Goal: Task Accomplishment & Management: Manage account settings

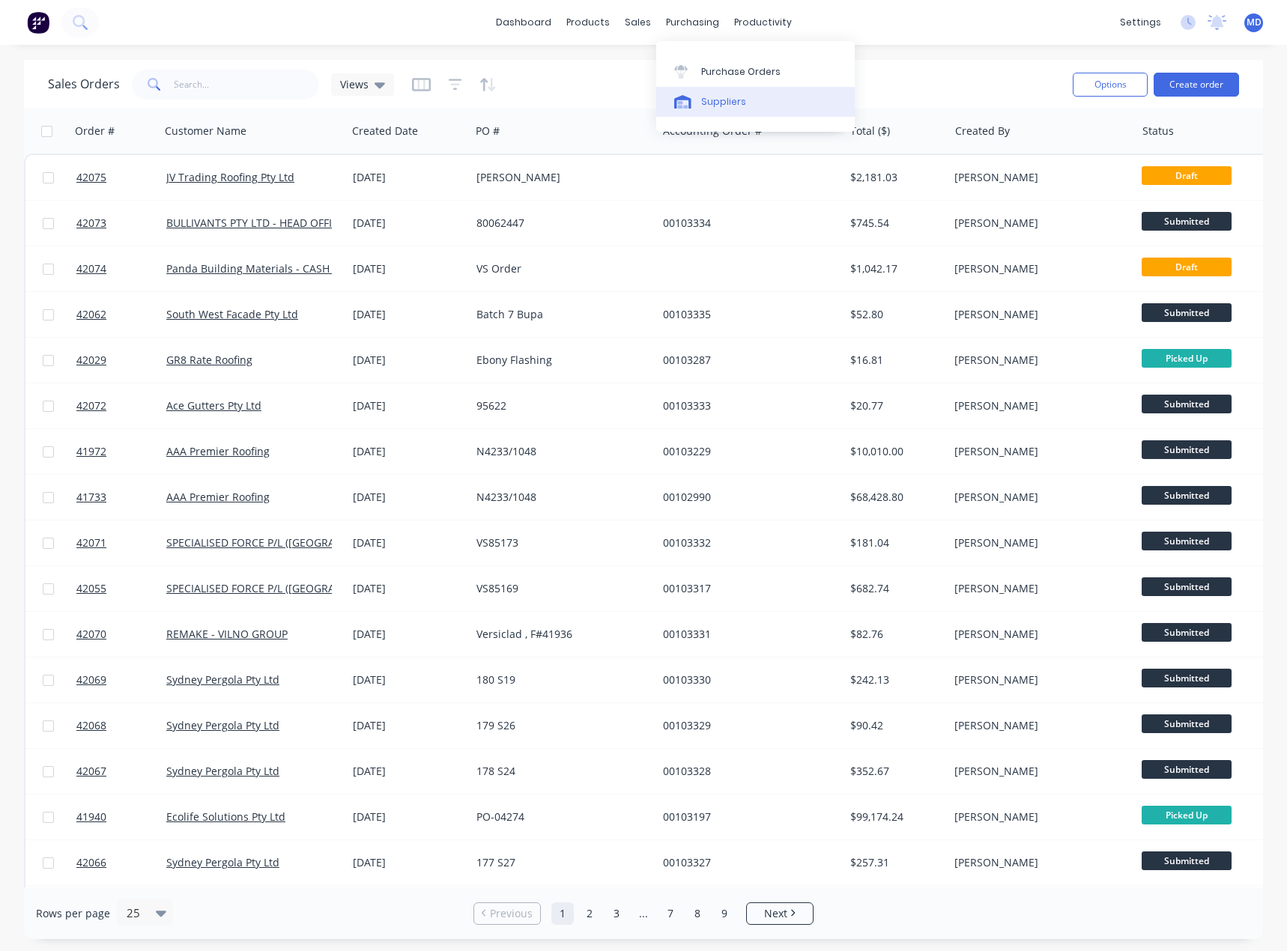
click at [736, 98] on div "Suppliers" at bounding box center [723, 101] width 45 height 13
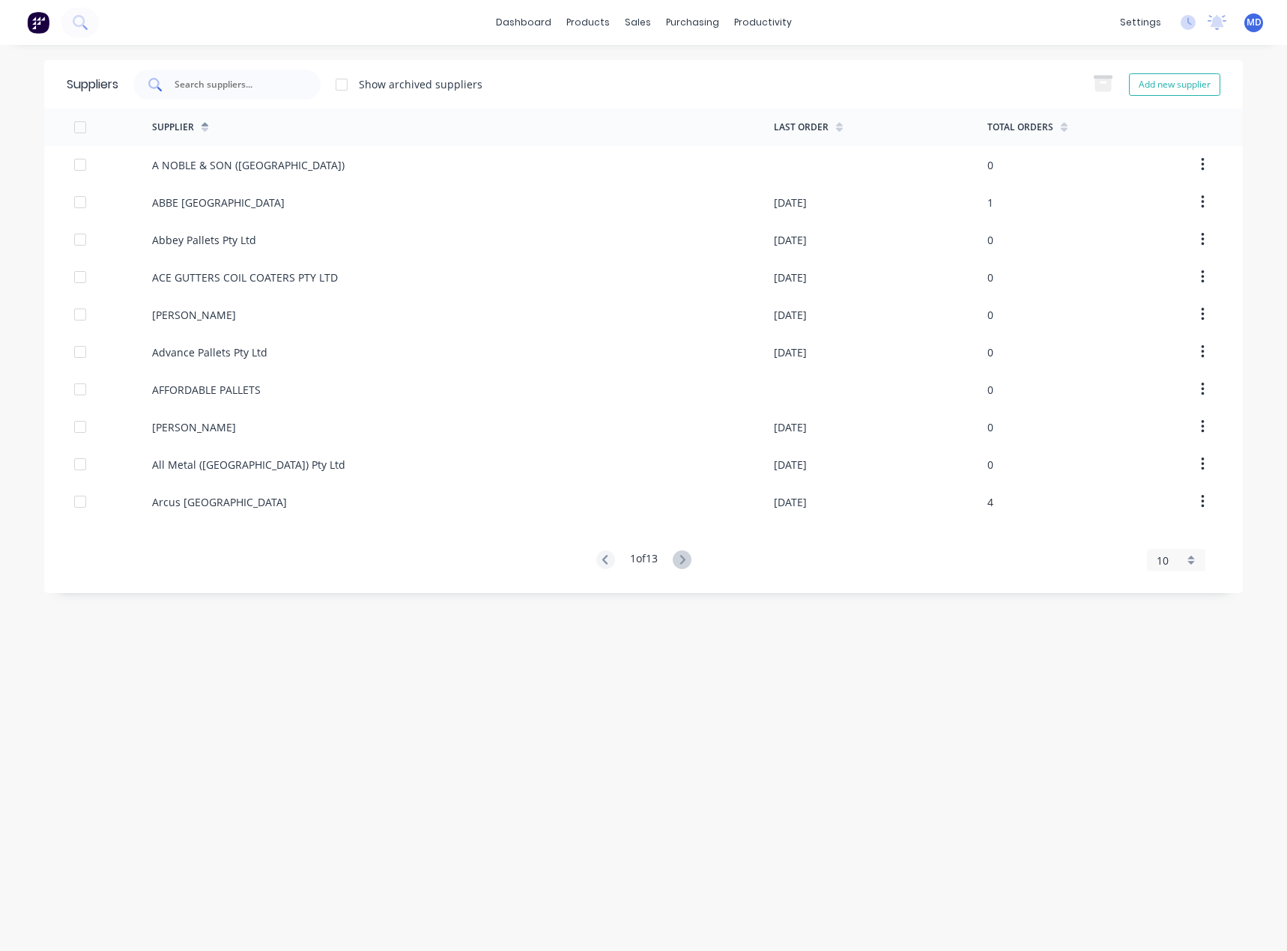
click at [249, 85] on input "text" at bounding box center [235, 84] width 124 height 15
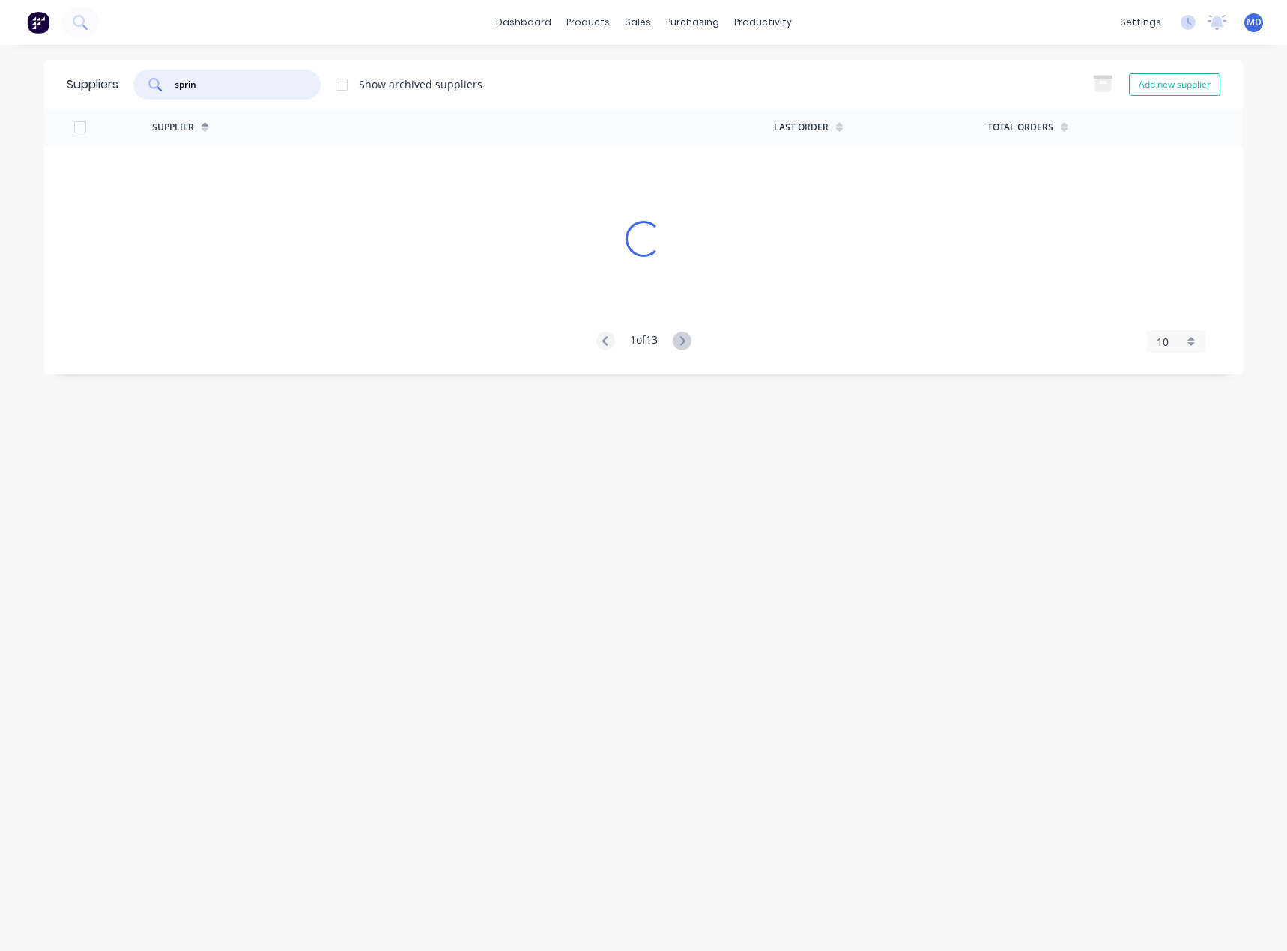
type input "sprin"
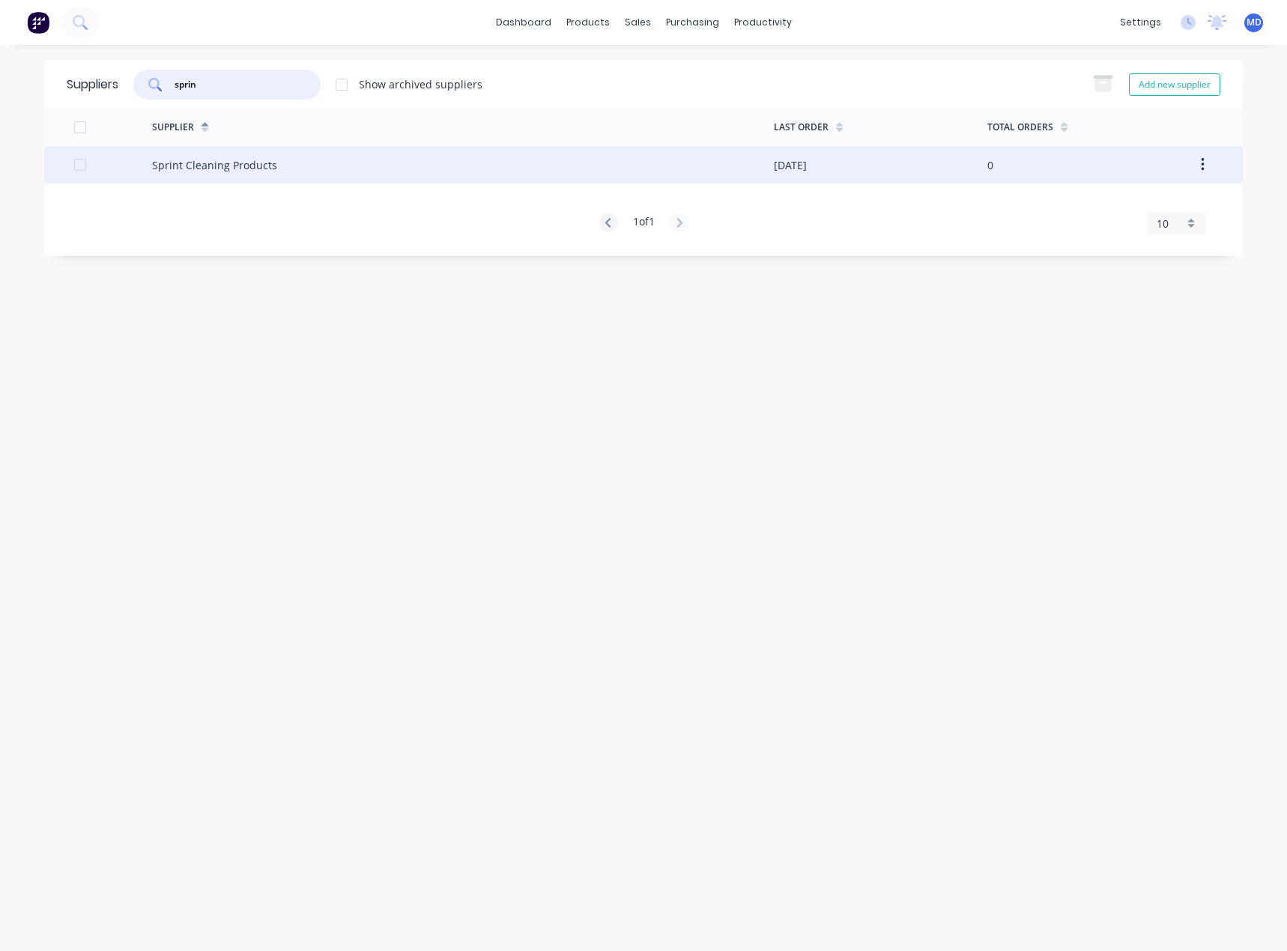
click at [260, 167] on div "Sprint Cleaning Products" at bounding box center [214, 165] width 125 height 16
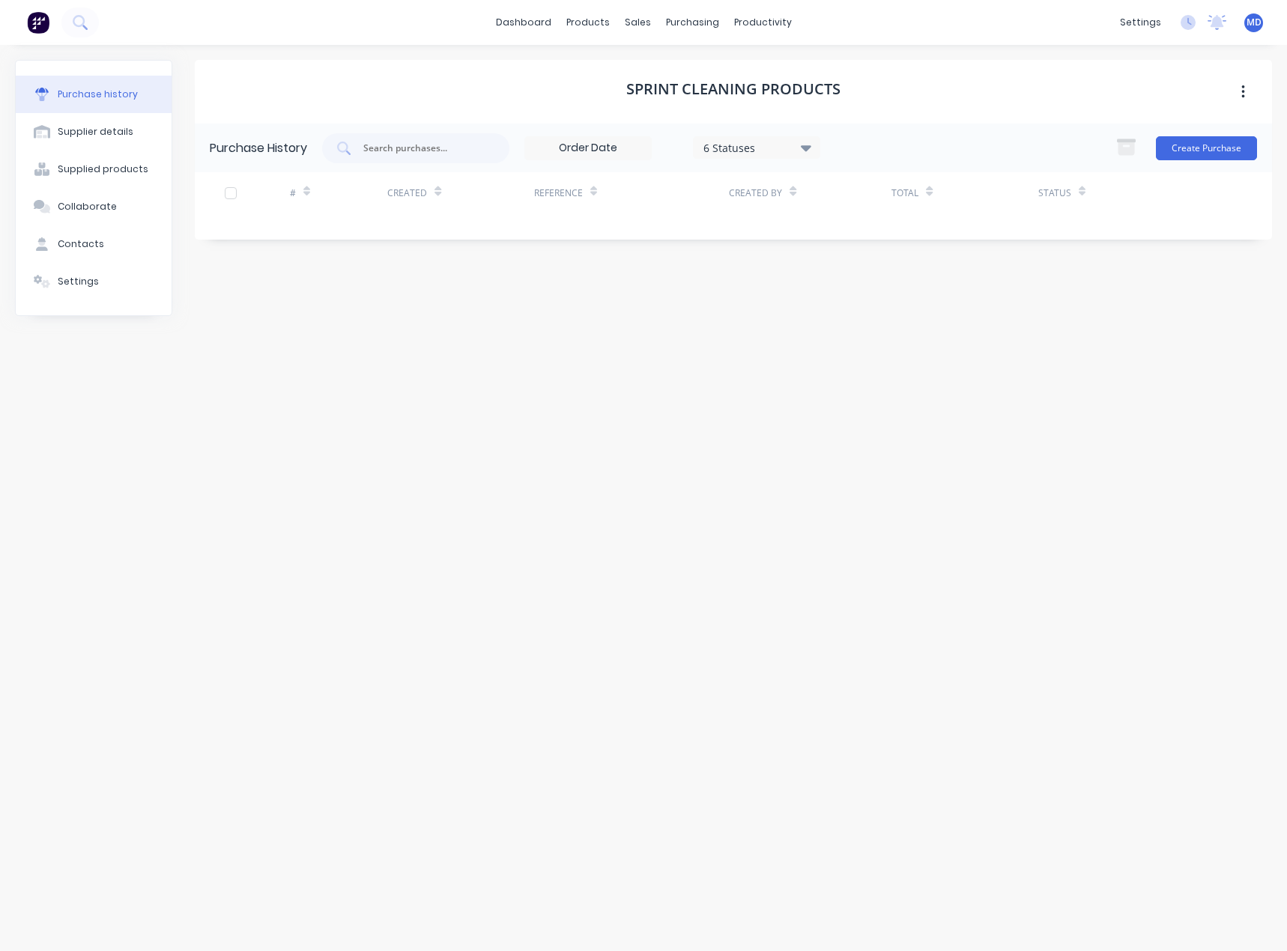
click at [804, 145] on icon at bounding box center [806, 148] width 10 height 6
click at [854, 219] on div at bounding box center [857, 216] width 30 height 30
click at [981, 359] on div "Purchase History 7 Statuses 7 Statuses Create Purchase # Created Reference Crea…" at bounding box center [733, 275] width 1077 height 302
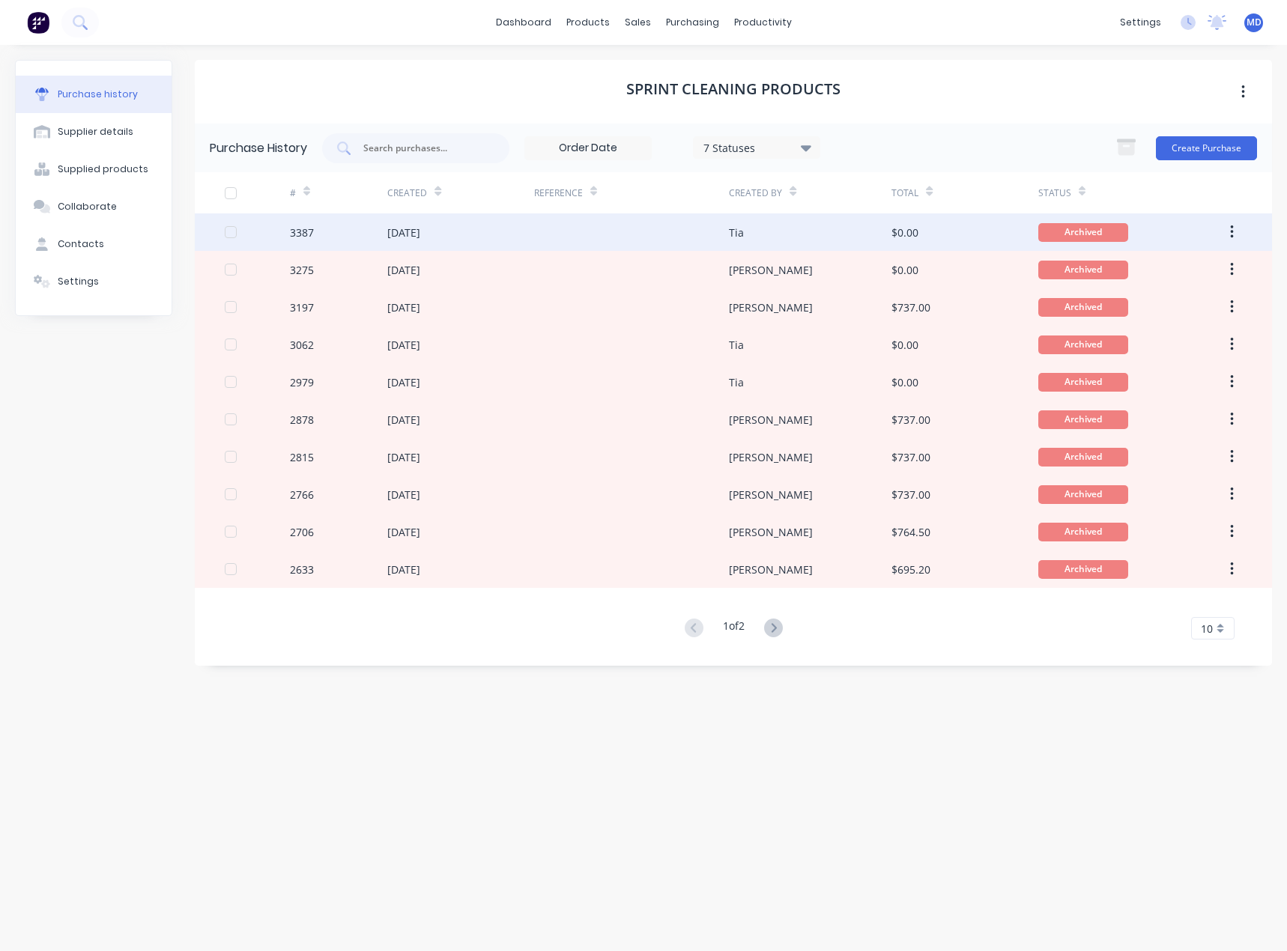
click at [576, 231] on div at bounding box center [631, 231] width 195 height 37
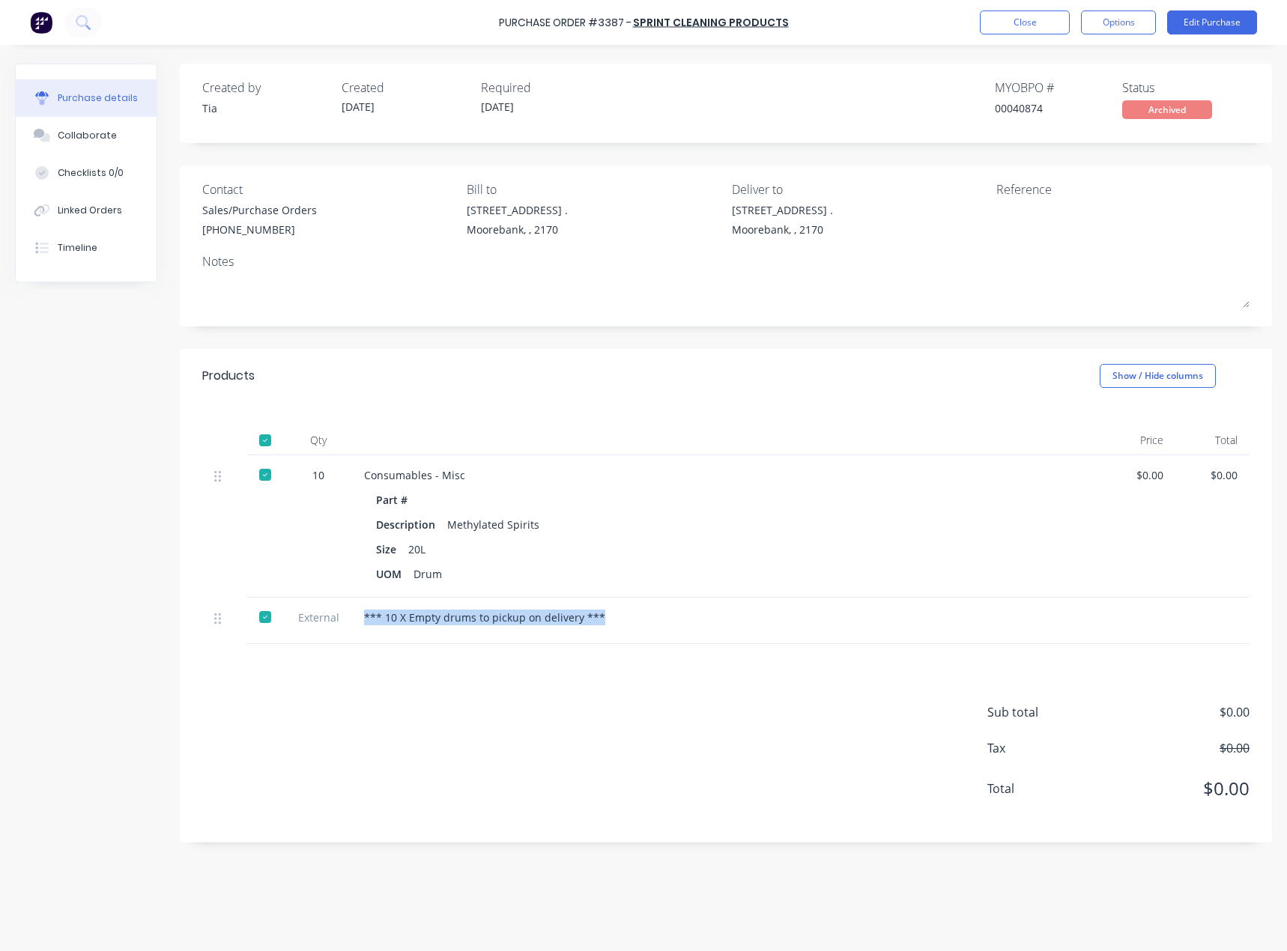
drag, startPoint x: 364, startPoint y: 616, endPoint x: 634, endPoint y: 638, distance: 270.5
click at [634, 638] on div "*** 10 X Empty drums to pickup on delivery ***" at bounding box center [726, 621] width 749 height 46
copy div "*** 10 X Empty drums to pickup on delivery ***"
click at [825, 473] on div "Consumables - Misc" at bounding box center [726, 475] width 725 height 16
click at [1115, 22] on button "Options" at bounding box center [1118, 22] width 75 height 24
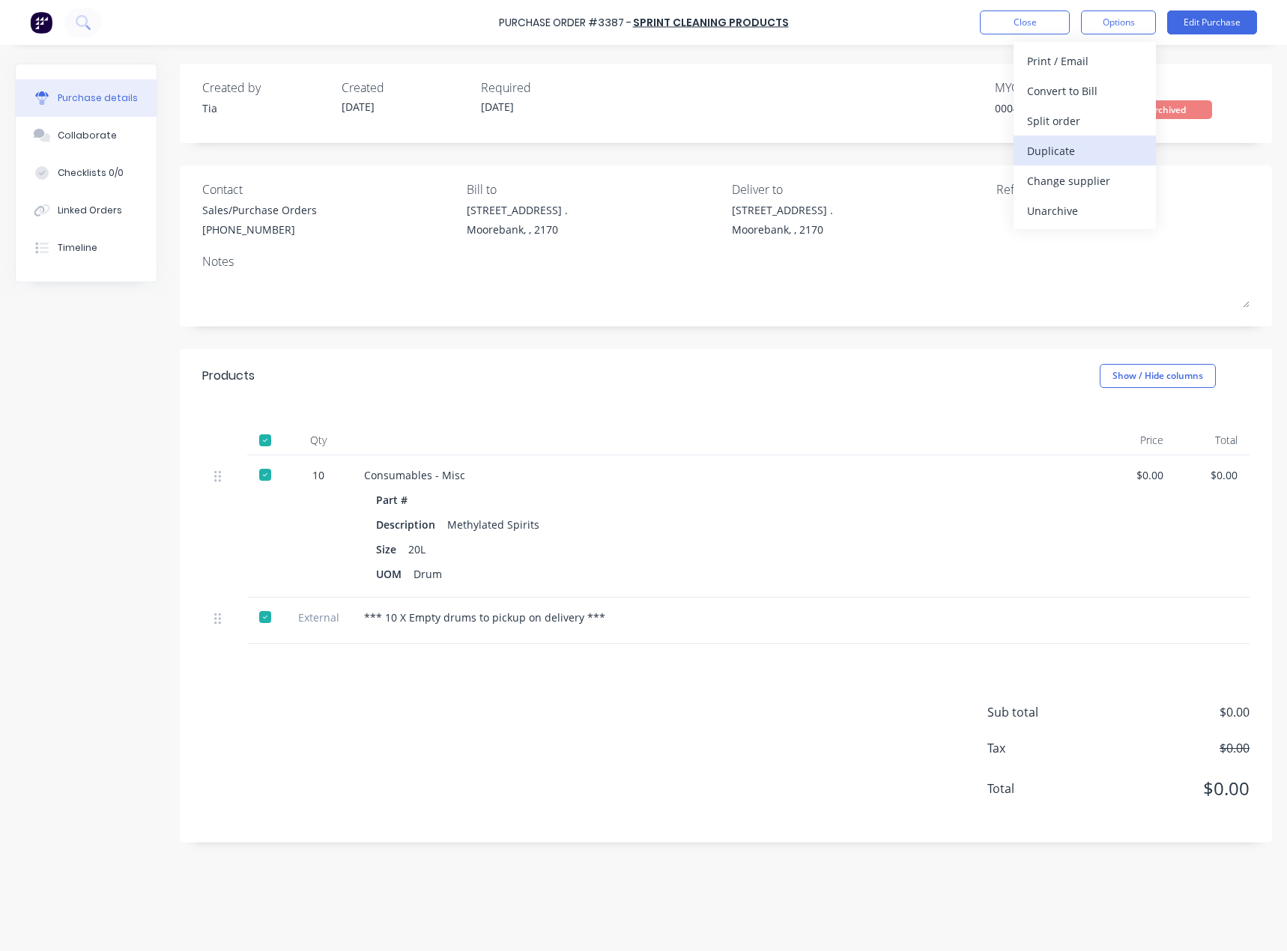
click at [1051, 151] on div "Duplicate" at bounding box center [1084, 151] width 115 height 22
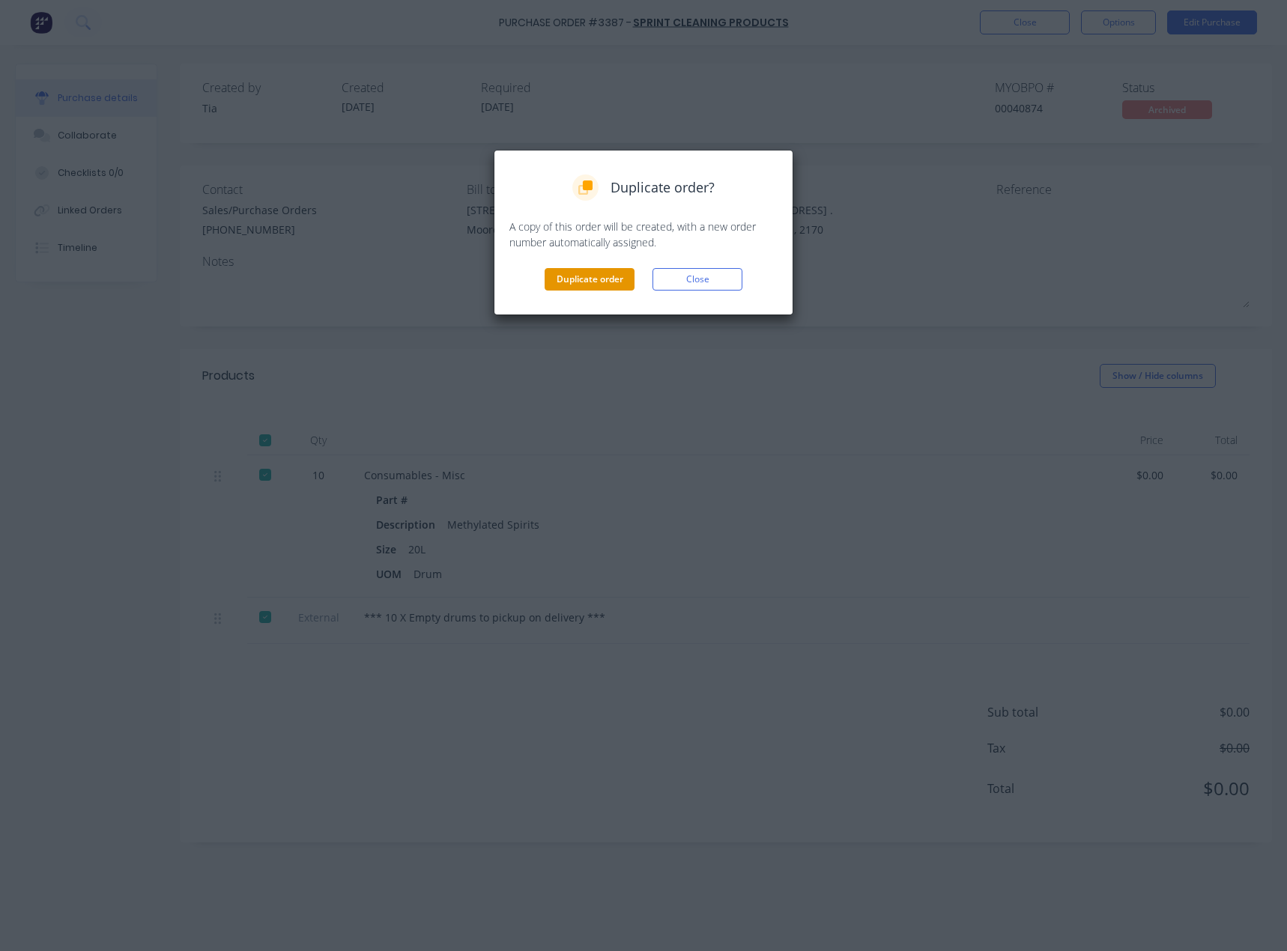
click at [584, 270] on button "Duplicate order" at bounding box center [589, 279] width 90 height 22
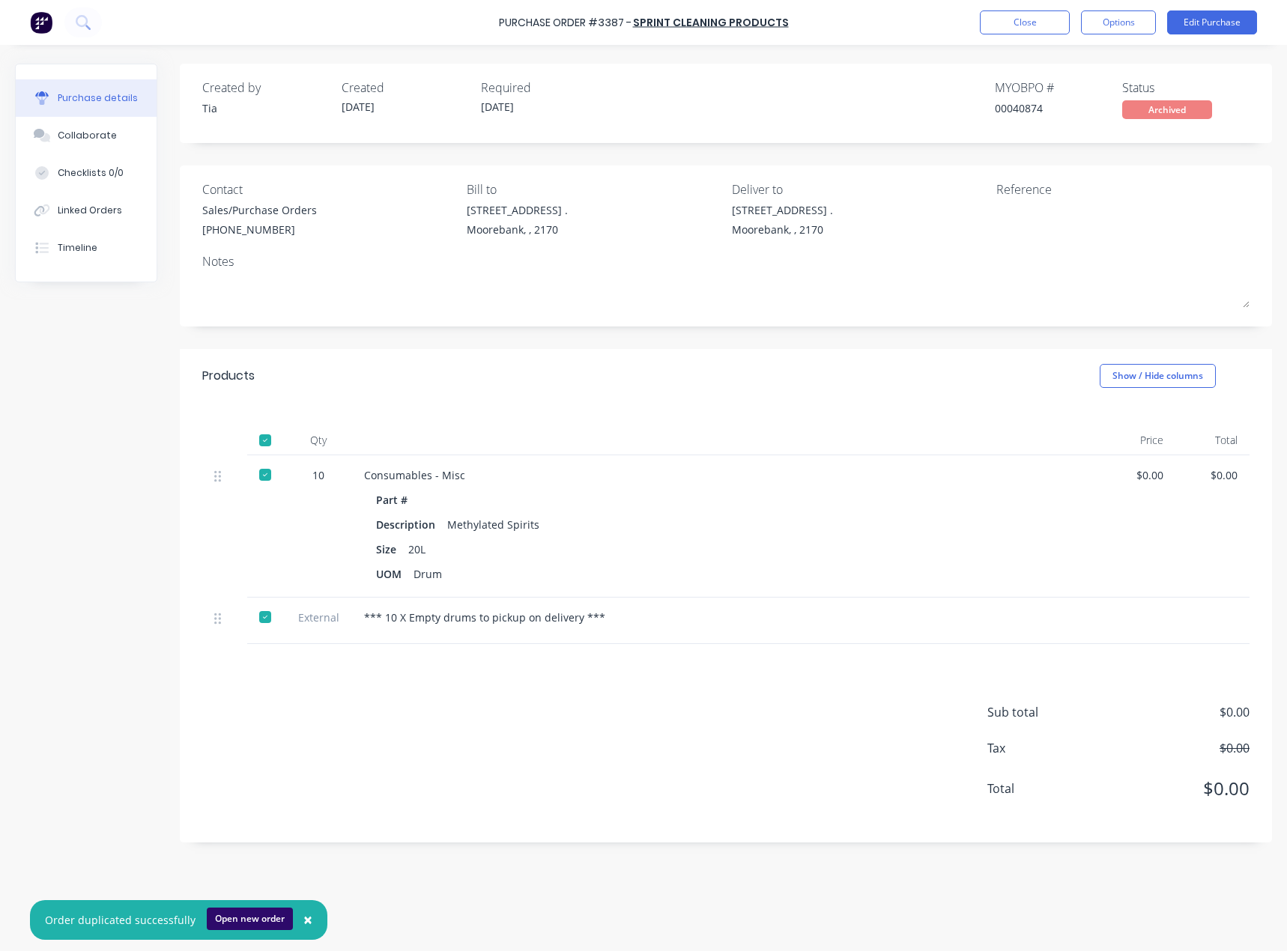
click at [249, 917] on button "Open new order" at bounding box center [250, 919] width 86 height 22
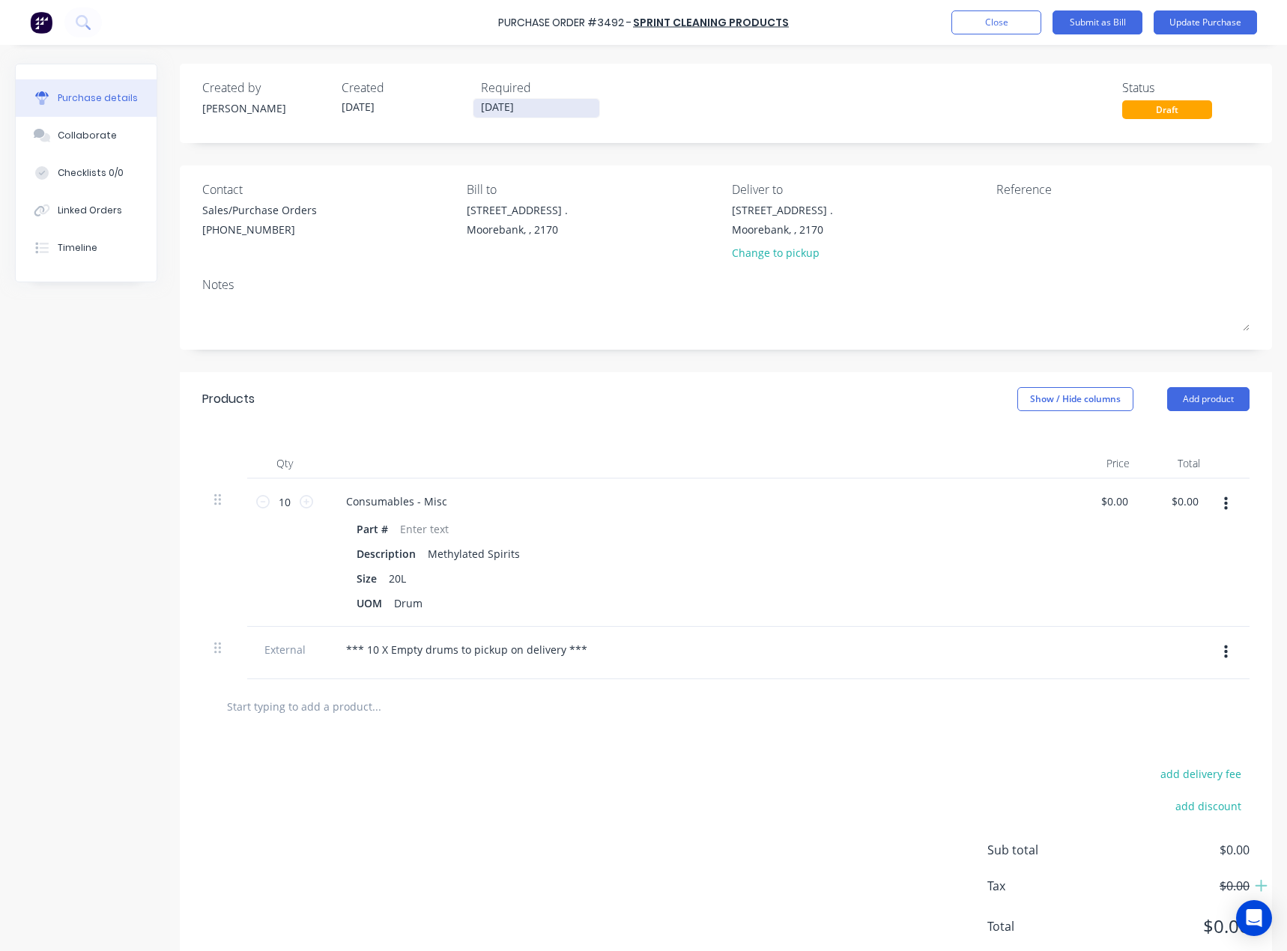
click at [514, 106] on input "[DATE]" at bounding box center [536, 108] width 126 height 19
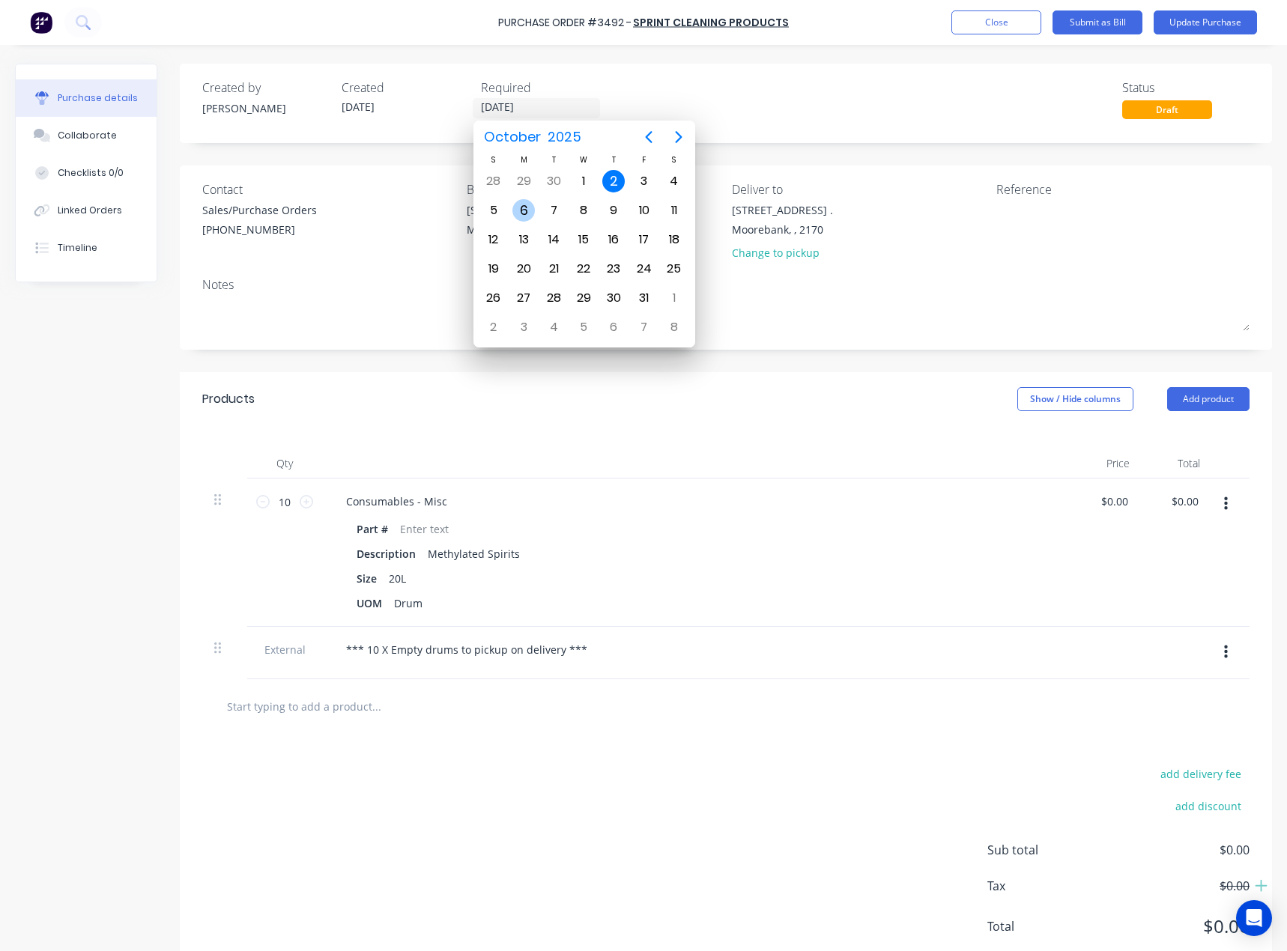
click at [523, 207] on div "6" at bounding box center [523, 210] width 22 height 22
type input "[DATE]"
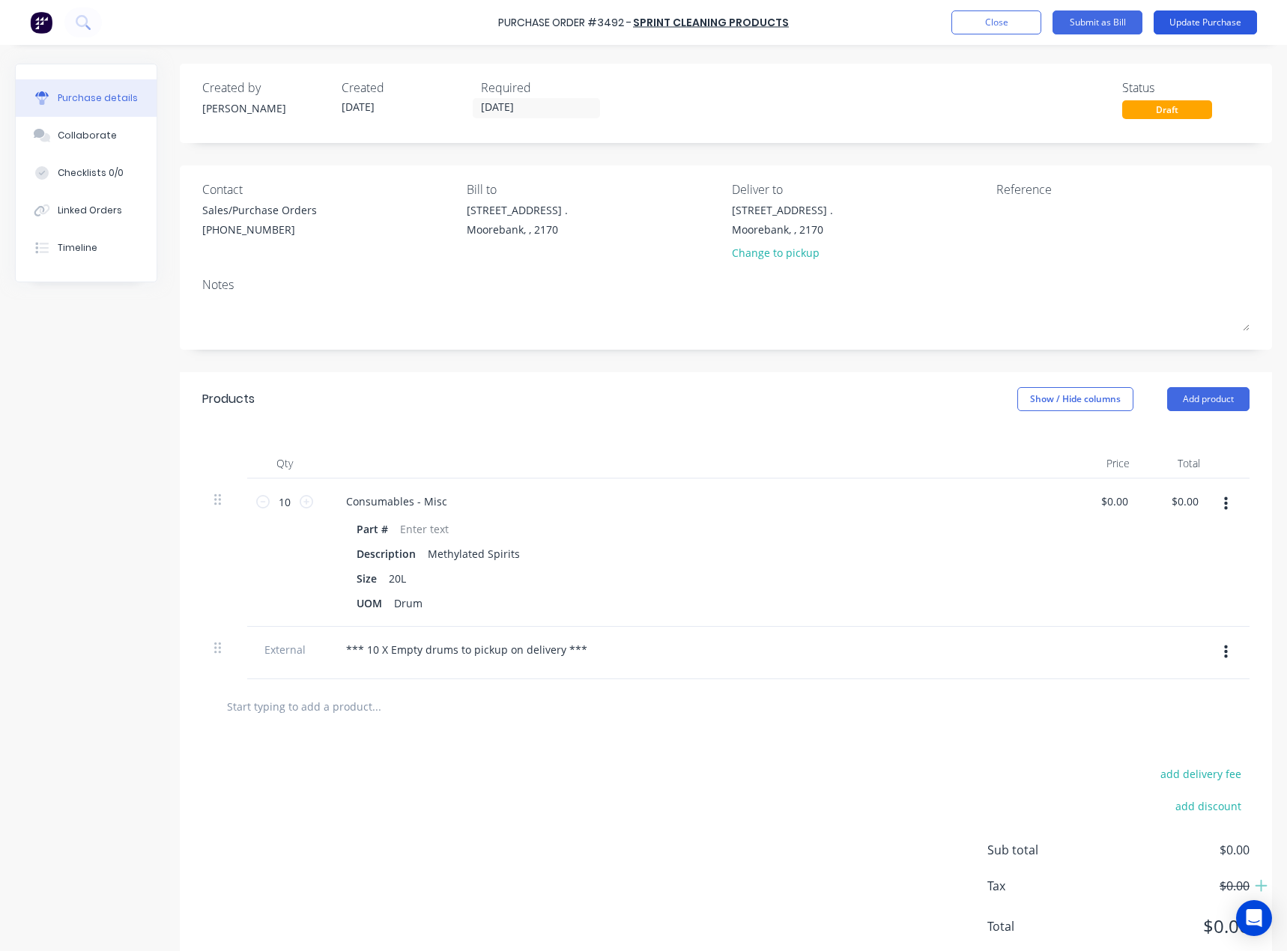
click at [1200, 23] on button "Update Purchase" at bounding box center [1204, 22] width 103 height 24
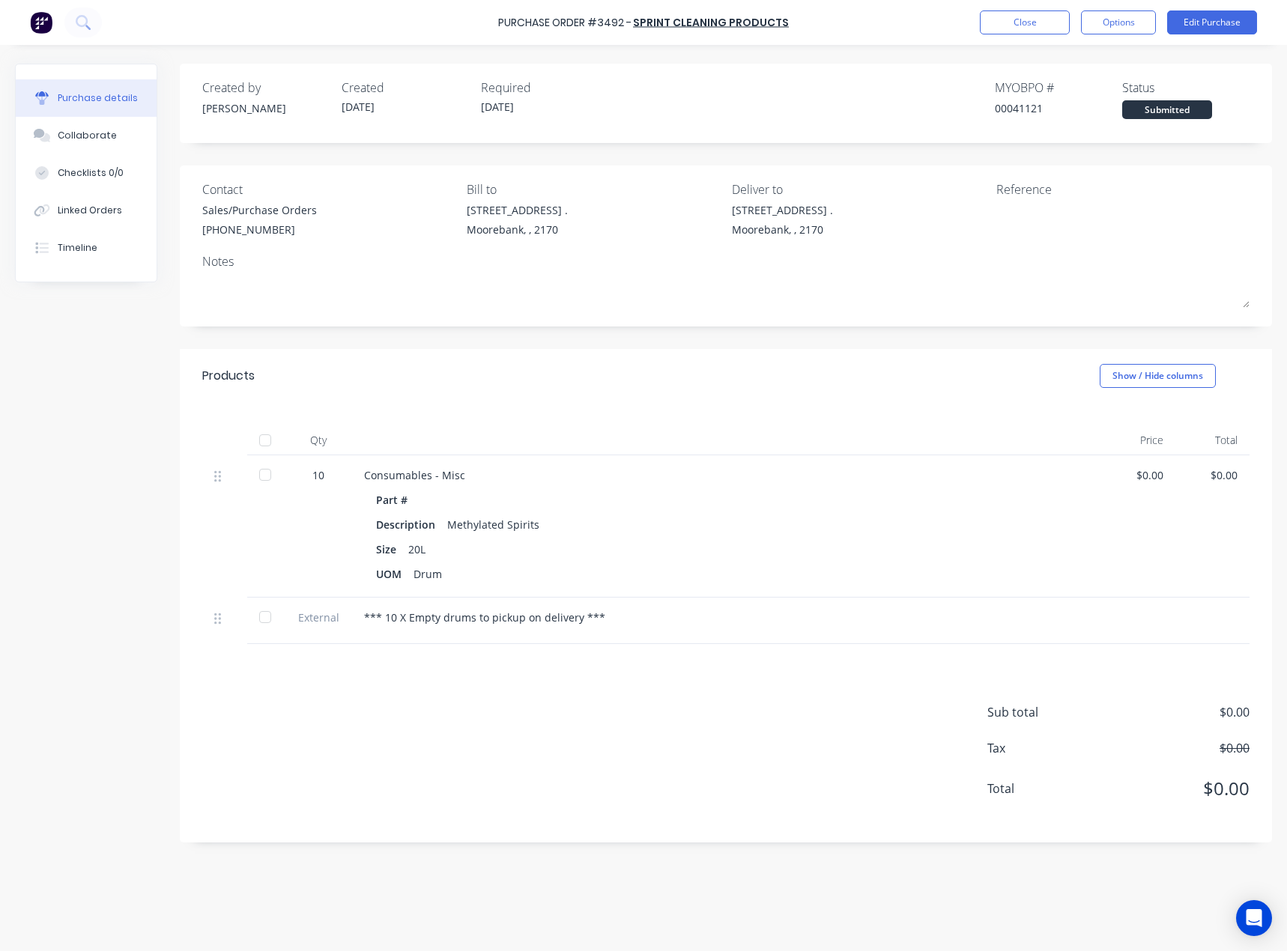
drag, startPoint x: 1134, startPoint y: 27, endPoint x: 944, endPoint y: 65, distance: 194.7
click at [937, 119] on div "Purchase Order #3492 - Sprint Cleaning Products Close Options Edit Purchase Pur…" at bounding box center [643, 475] width 1287 height 951
click at [1003, 22] on button "Close" at bounding box center [1024, 22] width 90 height 24
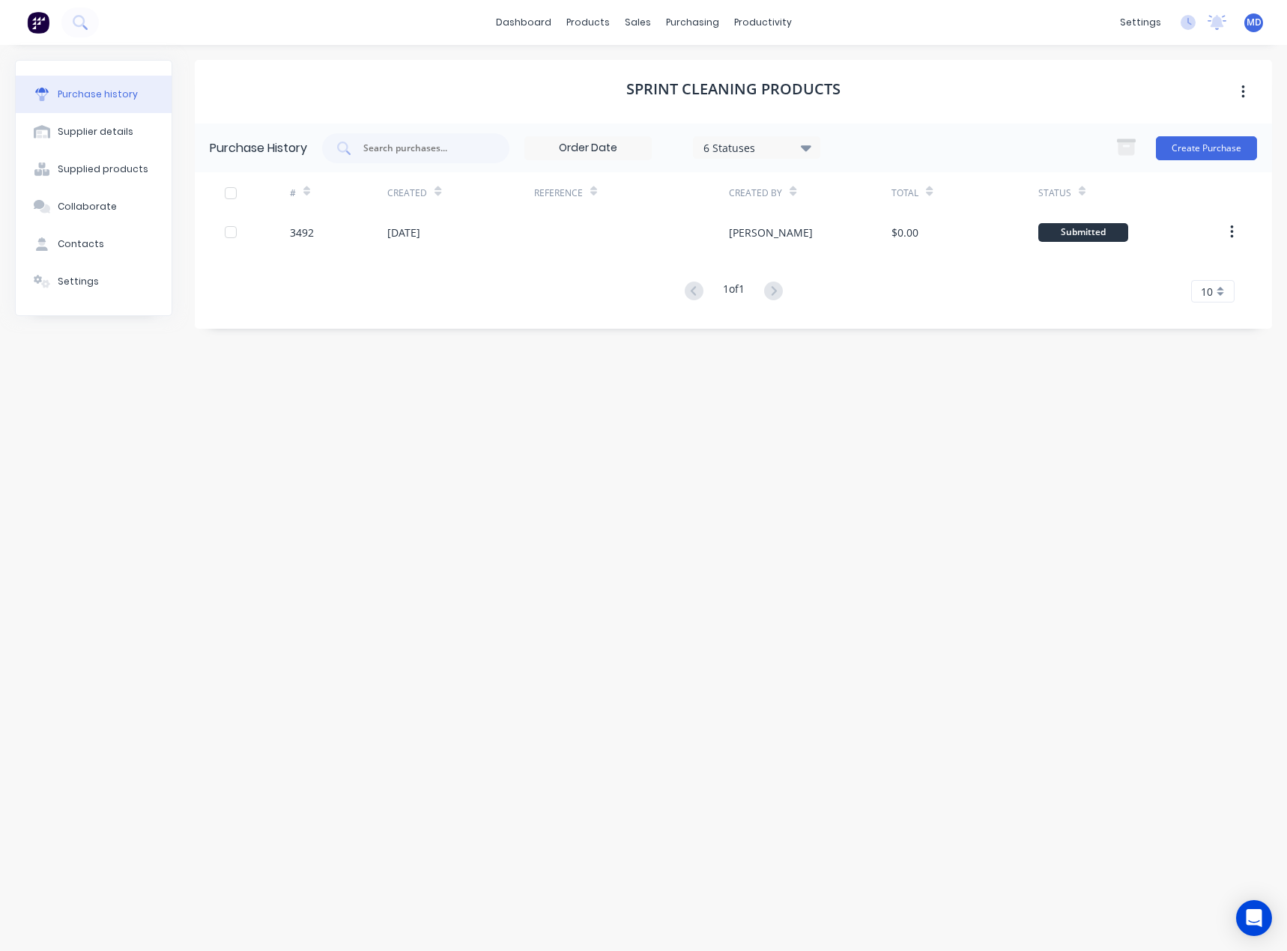
click at [805, 142] on icon at bounding box center [806, 147] width 10 height 16
click at [857, 215] on div at bounding box center [857, 216] width 30 height 30
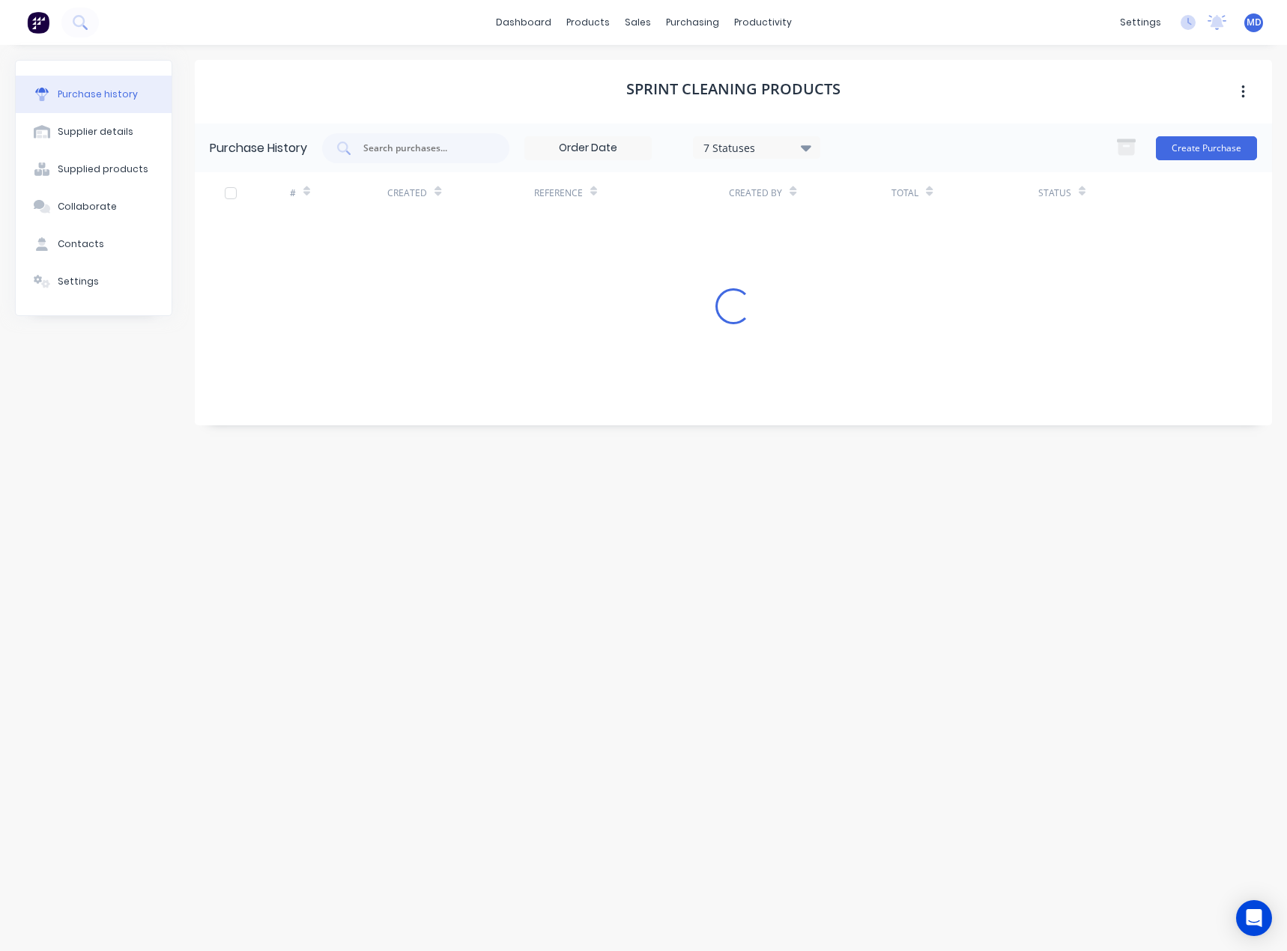
click at [938, 454] on div "Sprint Cleaning Products Purchase History 7 Statuses 7 Statuses Create Purchase…" at bounding box center [733, 490] width 1077 height 861
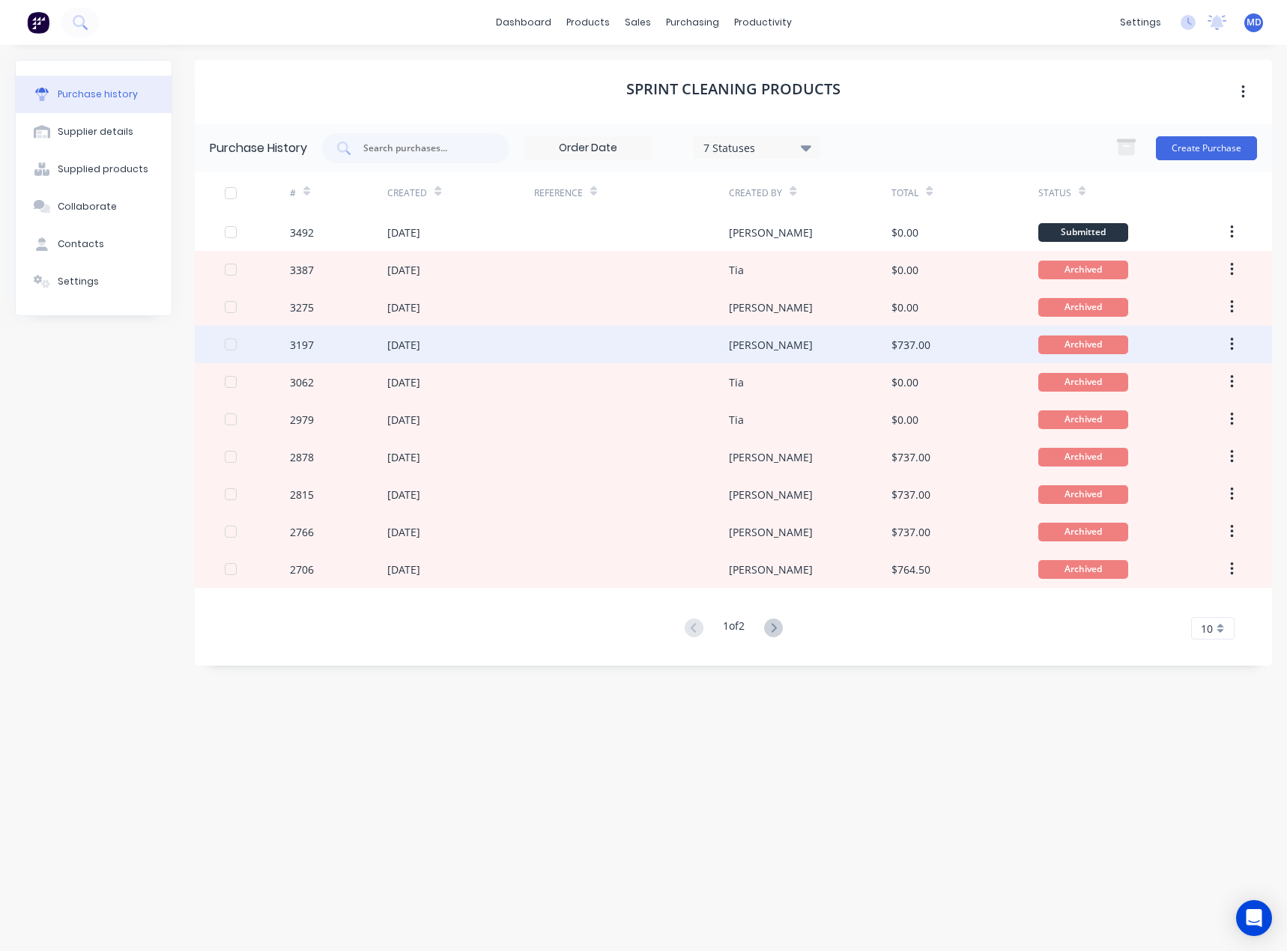
click at [770, 352] on div "[PERSON_NAME]" at bounding box center [810, 344] width 162 height 37
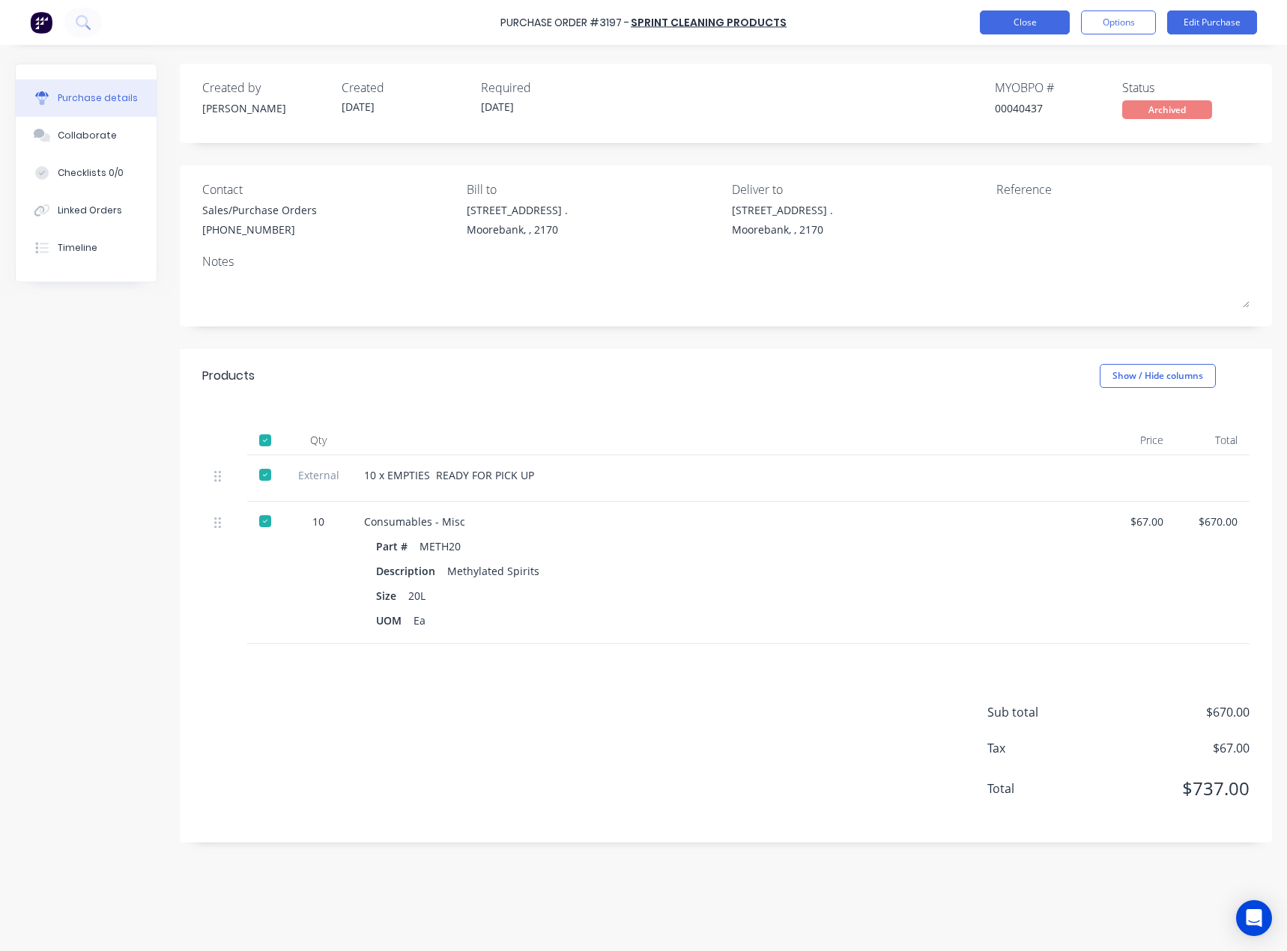
click at [1013, 23] on button "Close" at bounding box center [1024, 22] width 90 height 24
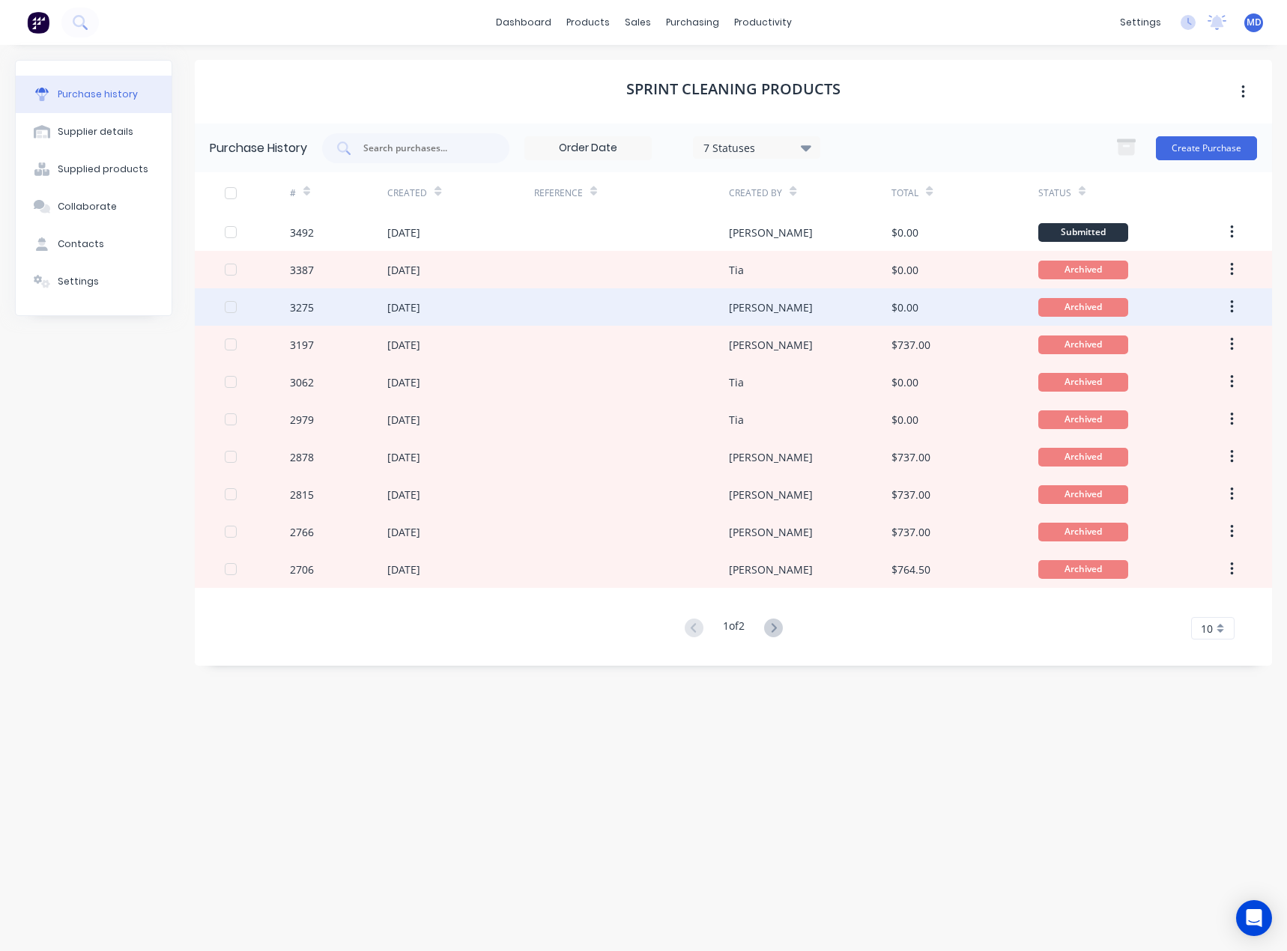
click at [774, 302] on div "[PERSON_NAME]" at bounding box center [810, 306] width 162 height 37
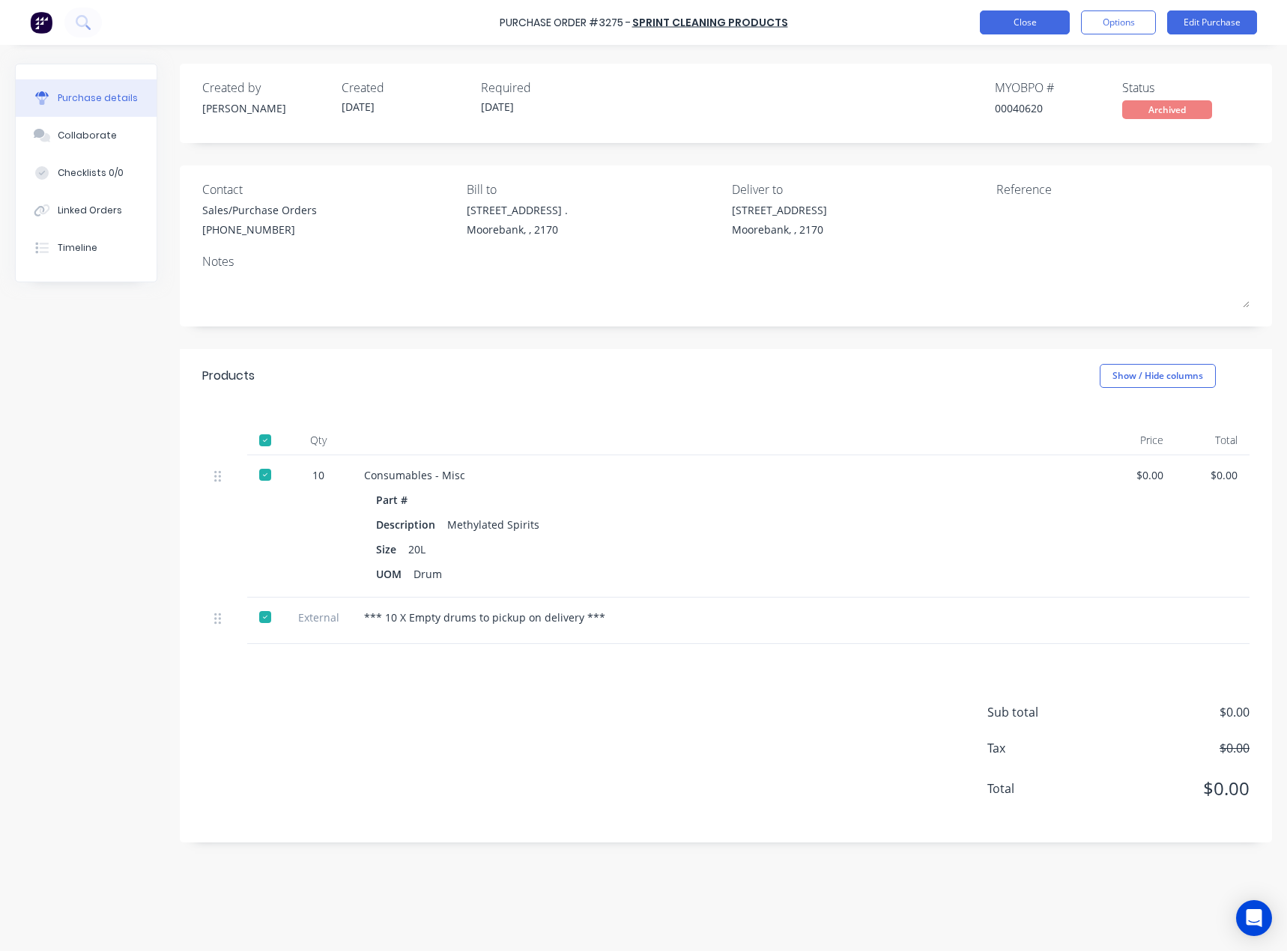
click at [1010, 23] on button "Close" at bounding box center [1024, 22] width 90 height 24
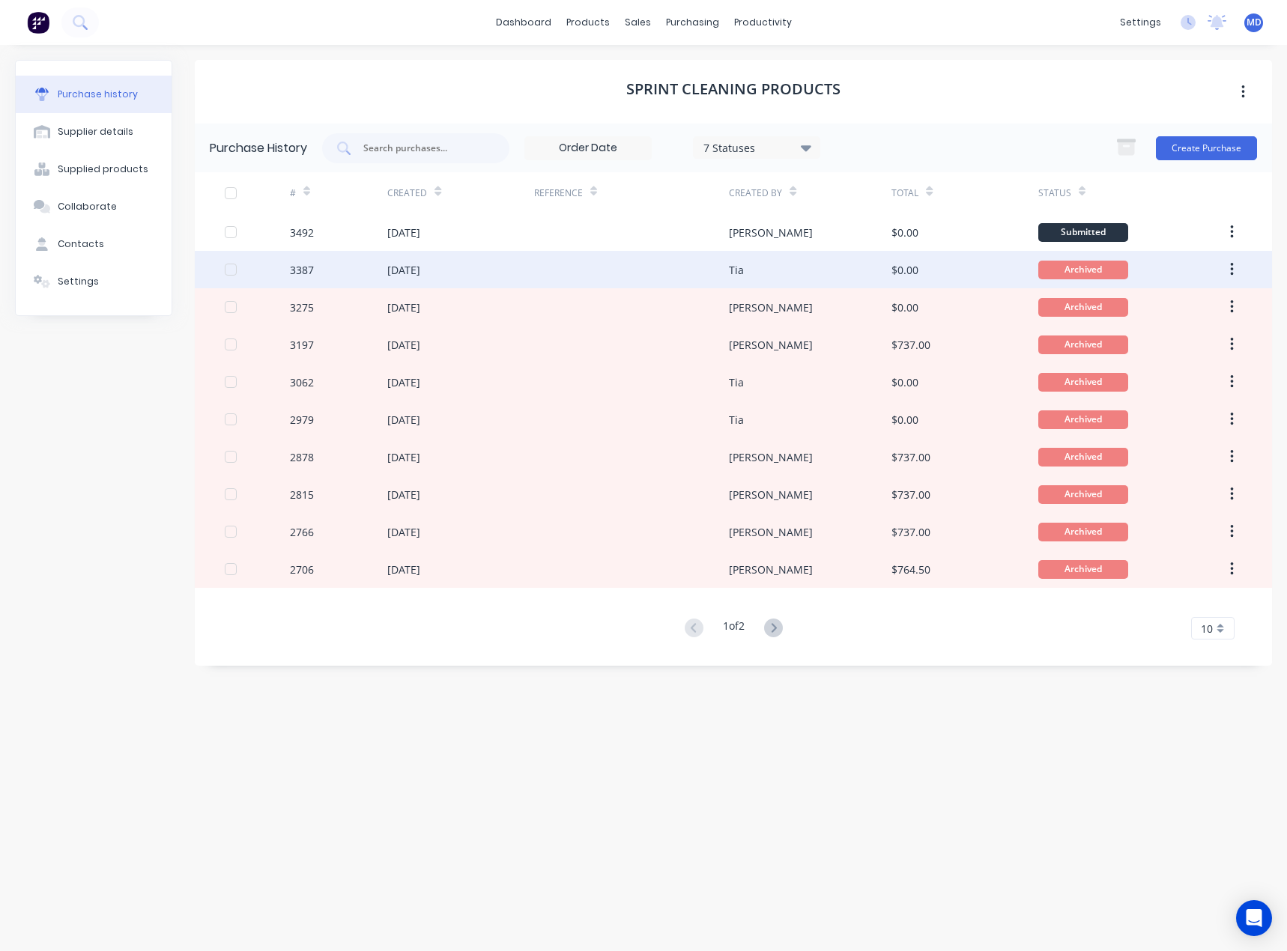
click at [818, 272] on div "Tia" at bounding box center [810, 269] width 162 height 37
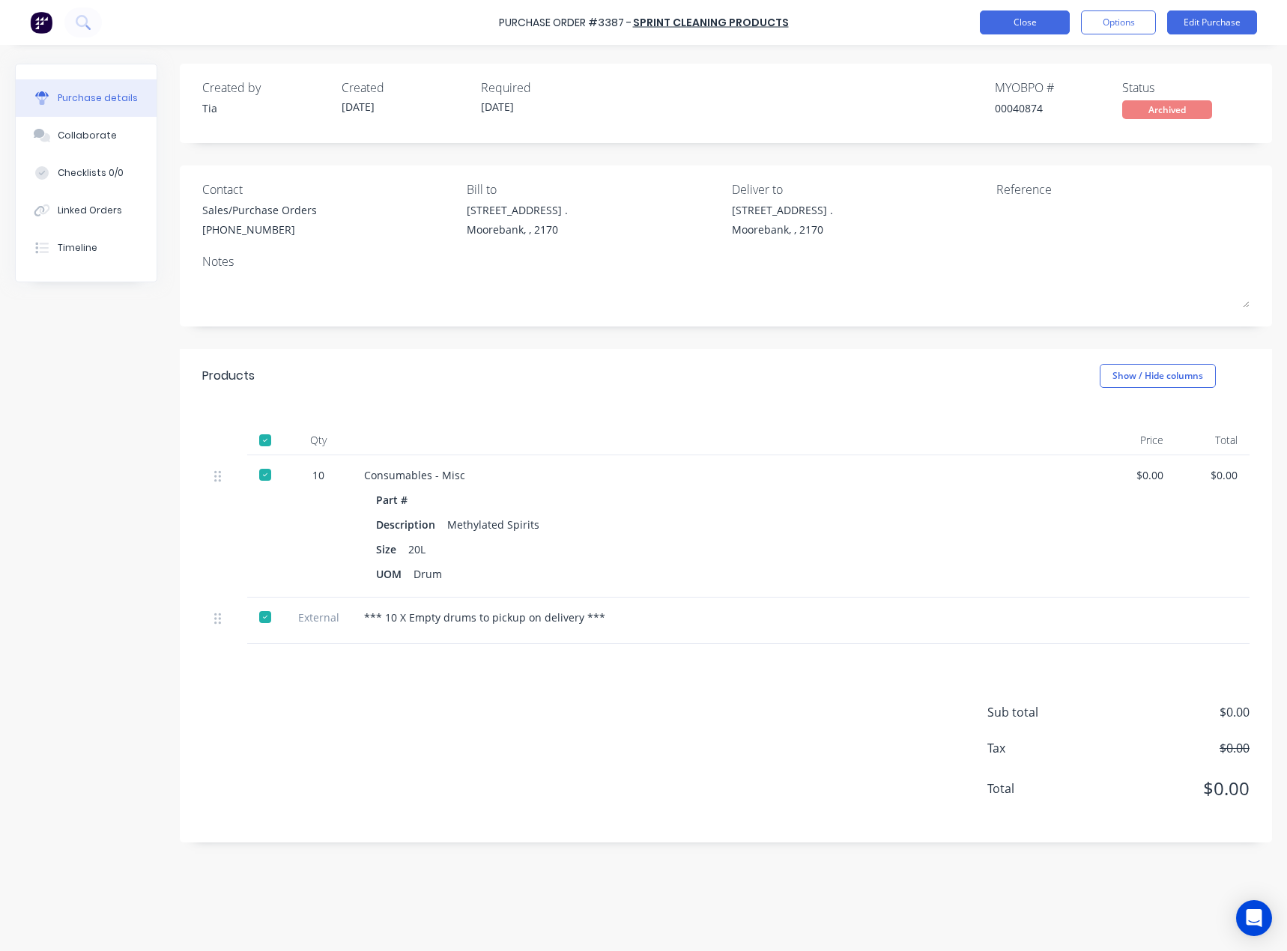
click at [1001, 23] on button "Close" at bounding box center [1024, 22] width 90 height 24
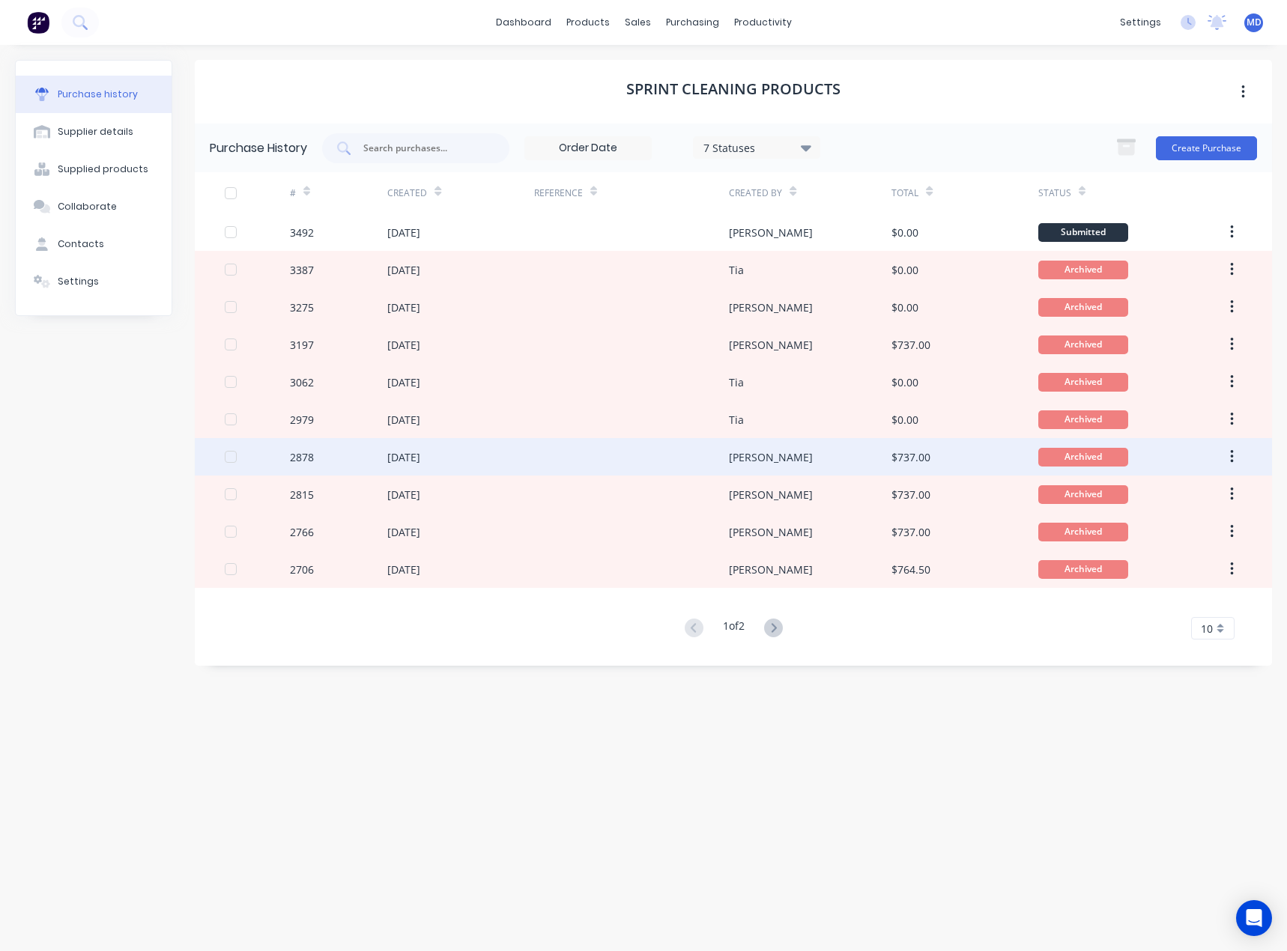
click at [756, 452] on div "[PERSON_NAME]" at bounding box center [771, 457] width 84 height 16
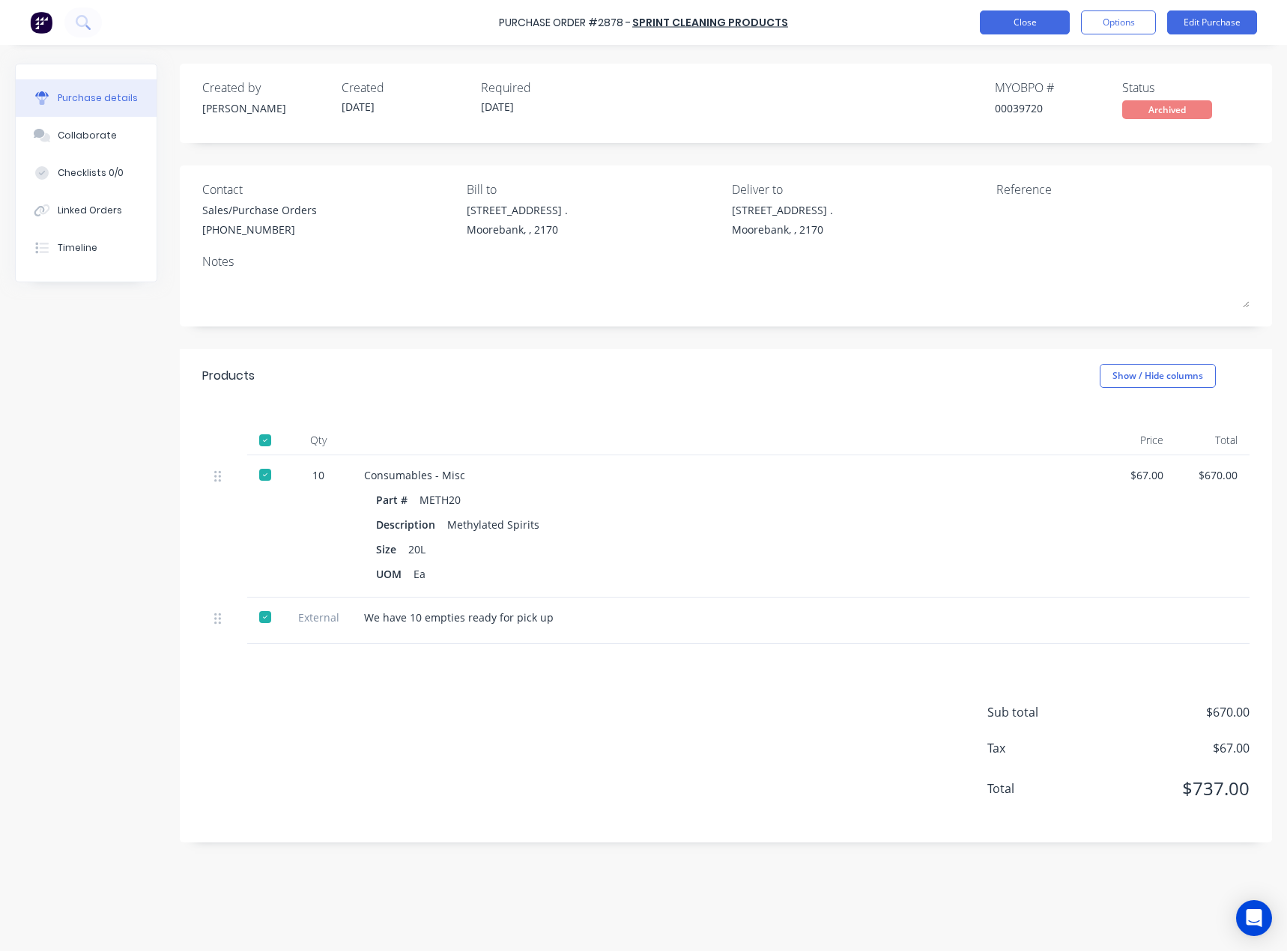
click at [1031, 29] on button "Close" at bounding box center [1024, 22] width 90 height 24
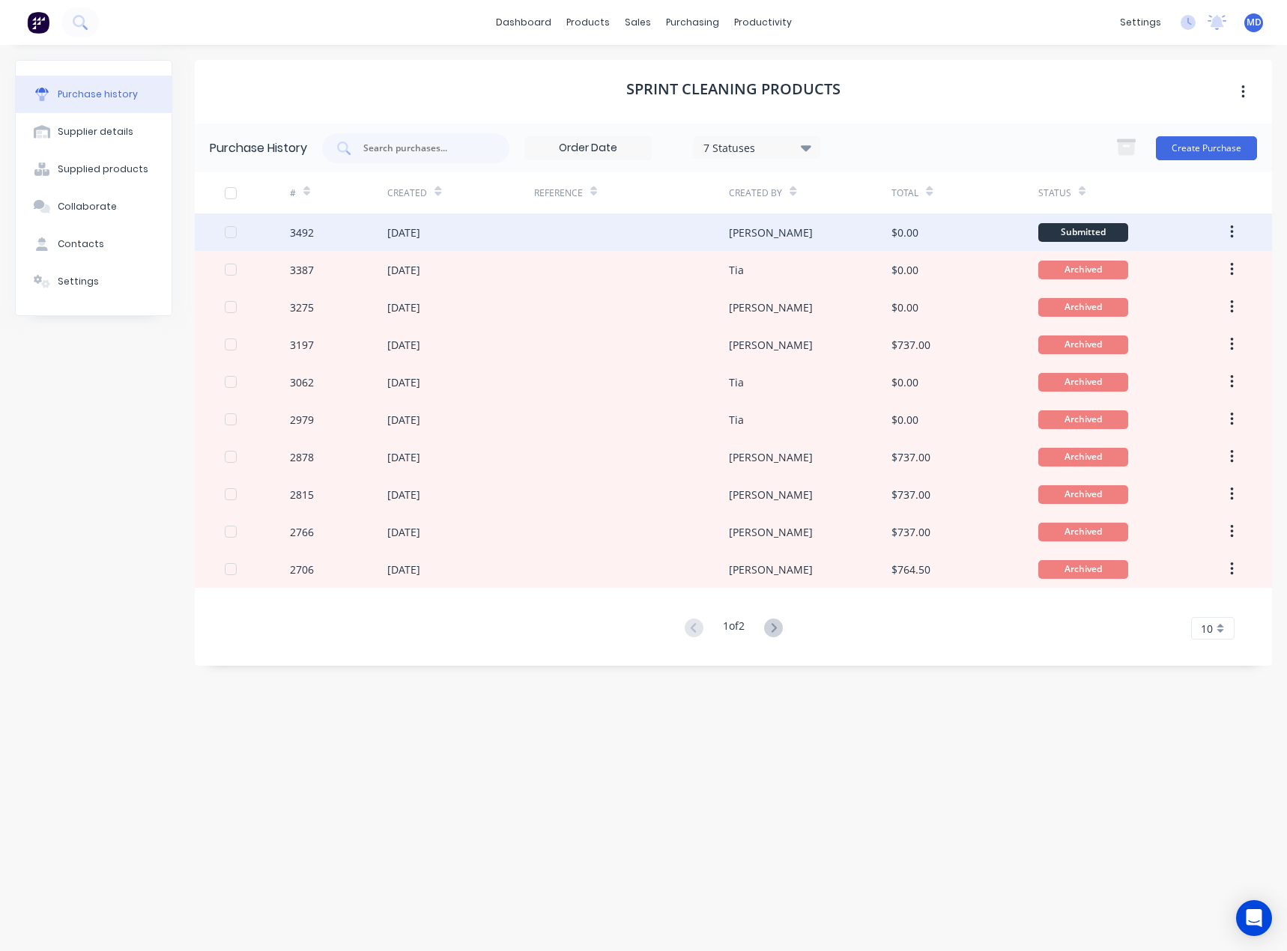
click at [830, 217] on div "[PERSON_NAME]" at bounding box center [810, 231] width 162 height 37
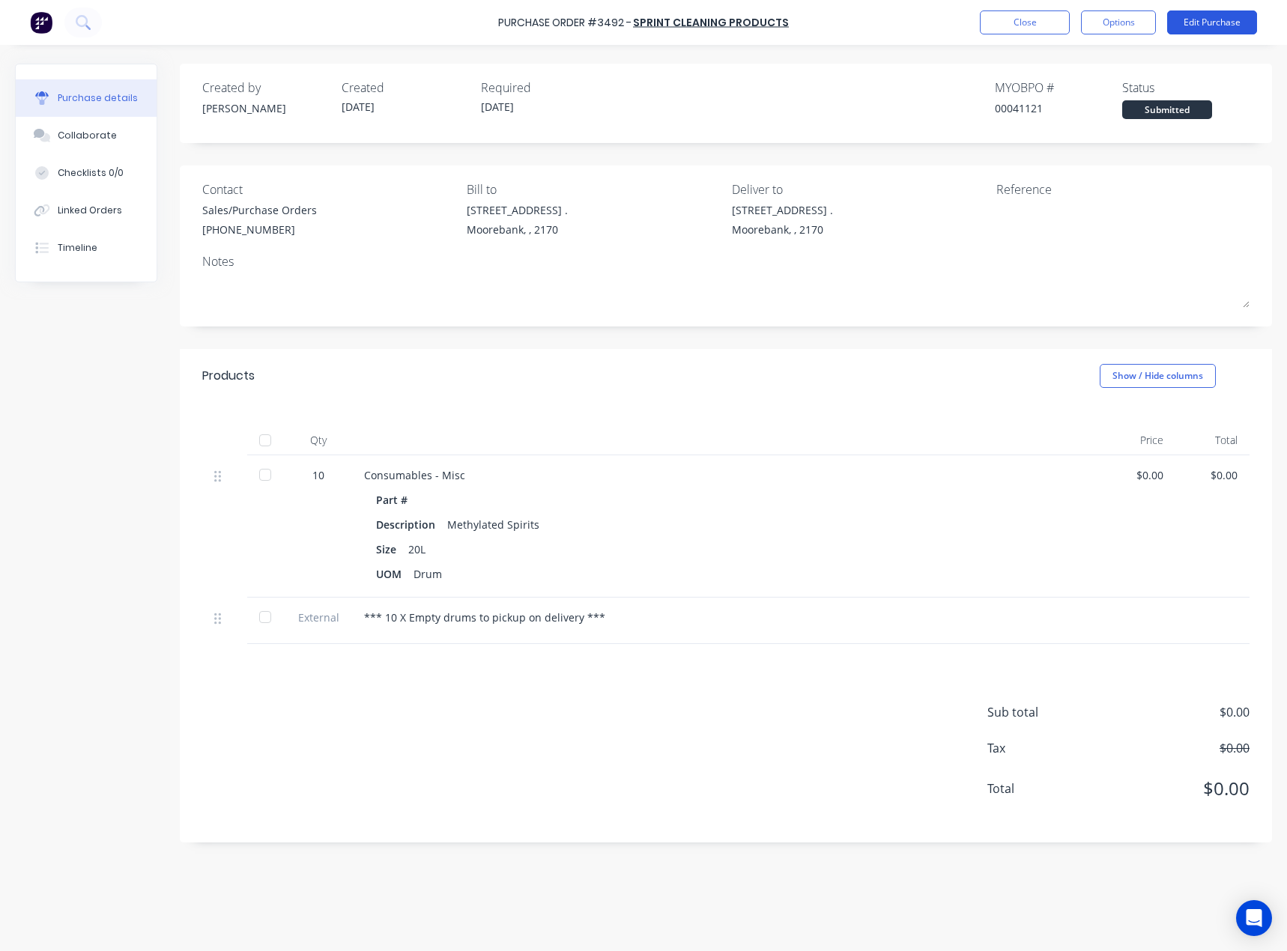
click at [1212, 22] on button "Edit Purchase" at bounding box center [1212, 22] width 90 height 24
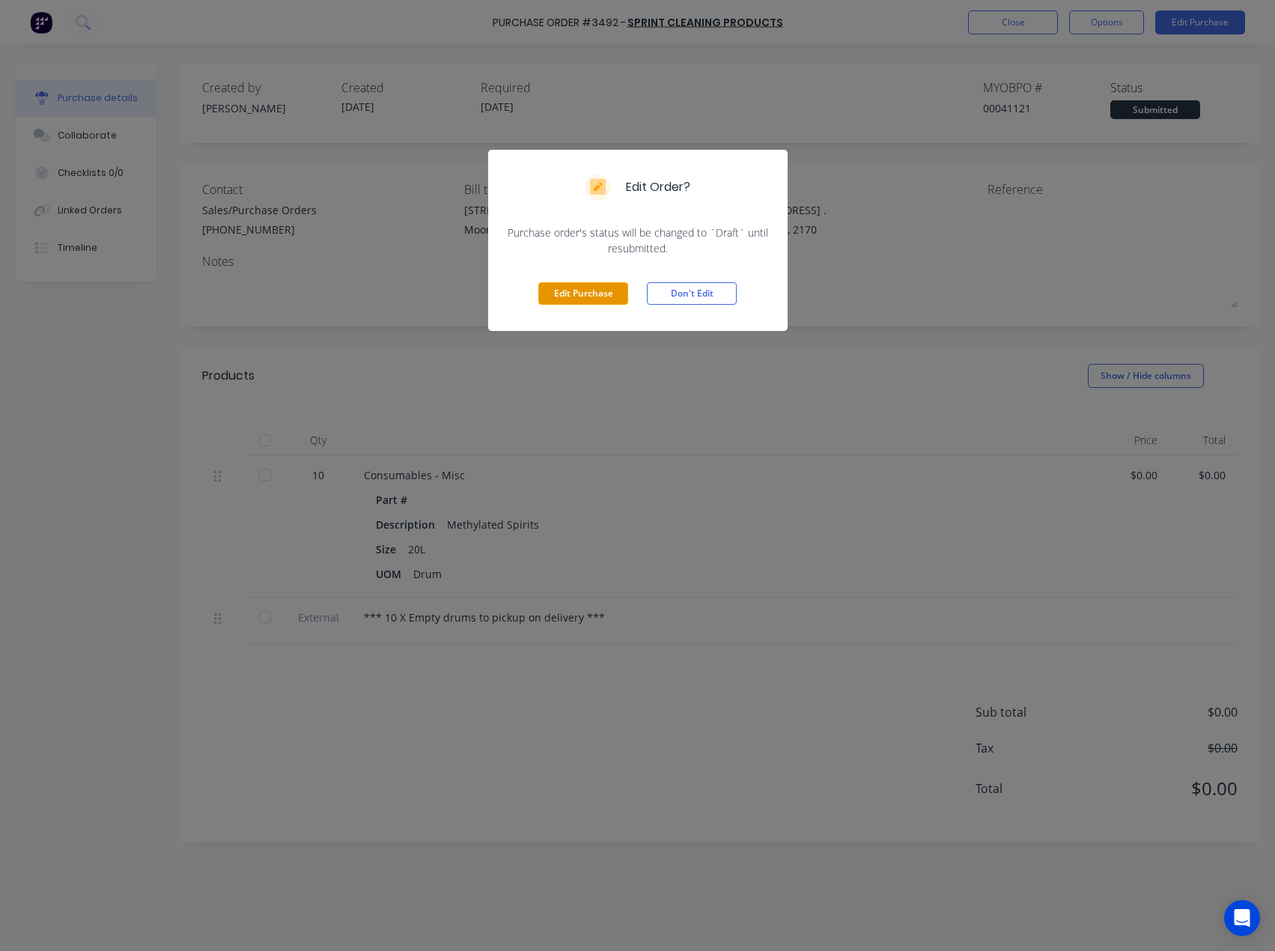
click at [627, 292] on button "Edit Purchase" at bounding box center [583, 293] width 90 height 22
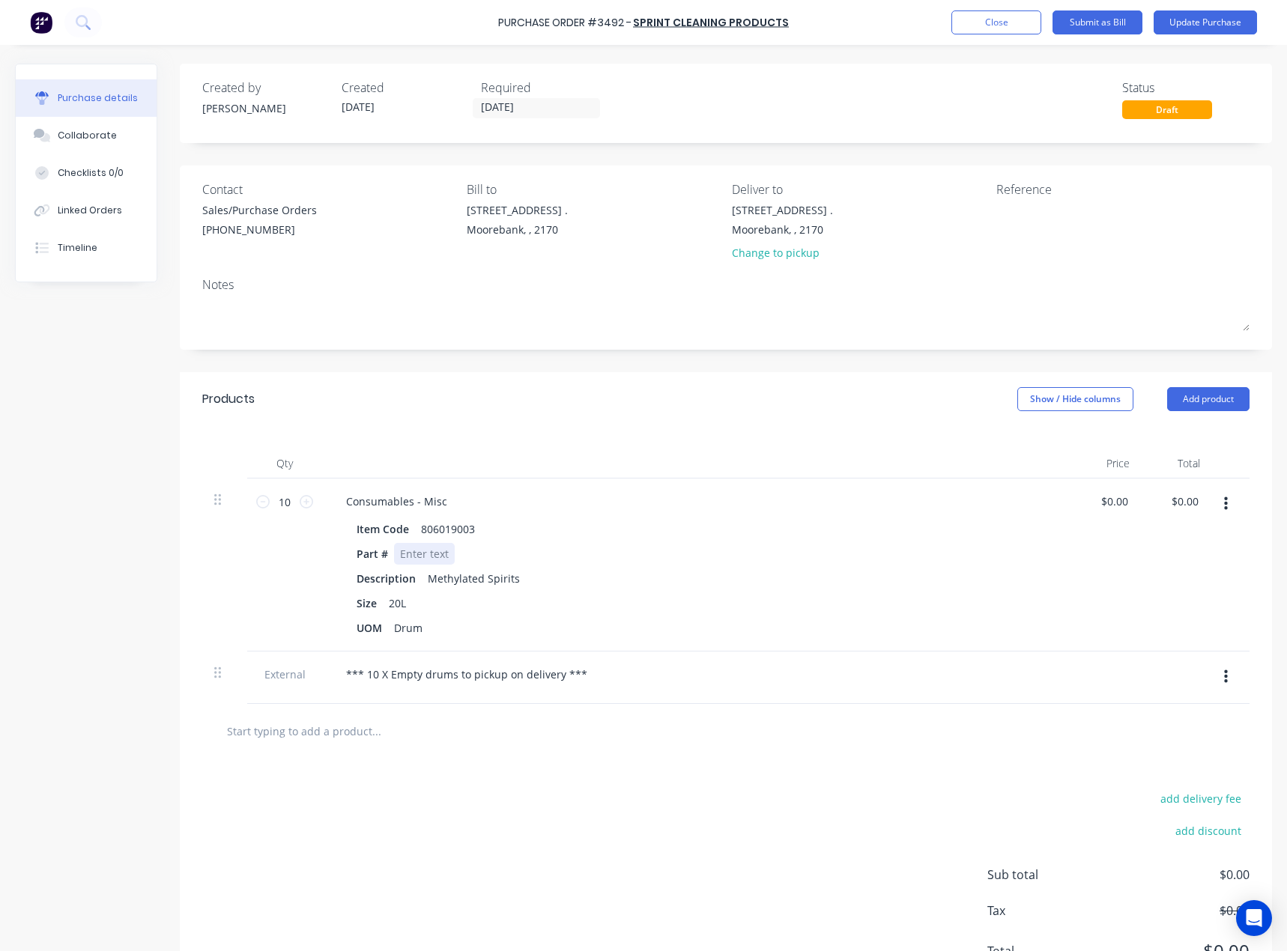
click at [408, 553] on div at bounding box center [424, 554] width 61 height 22
click at [1203, 22] on button "Update Purchase" at bounding box center [1204, 22] width 103 height 24
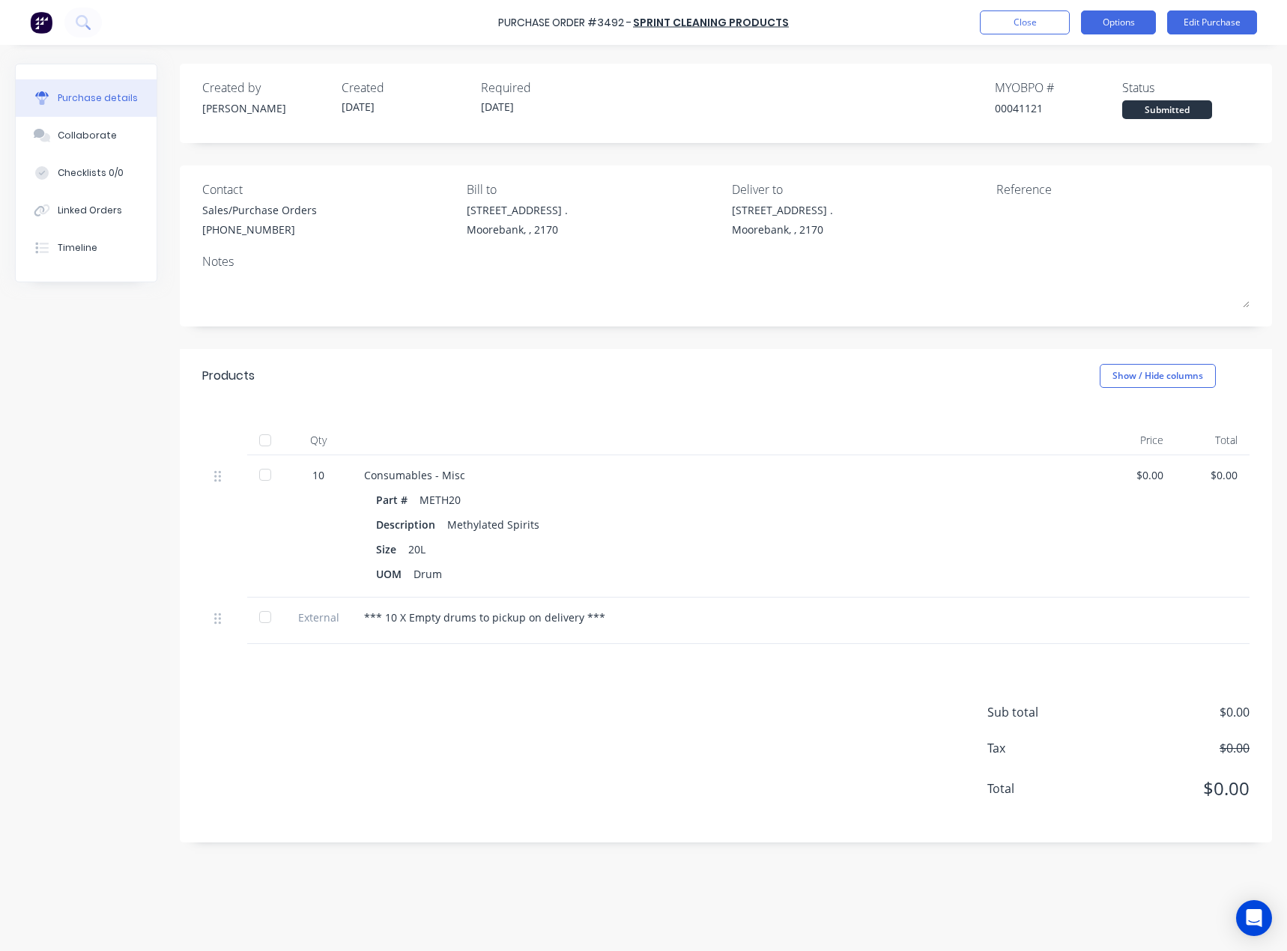
click at [1112, 30] on button "Options" at bounding box center [1118, 22] width 75 height 24
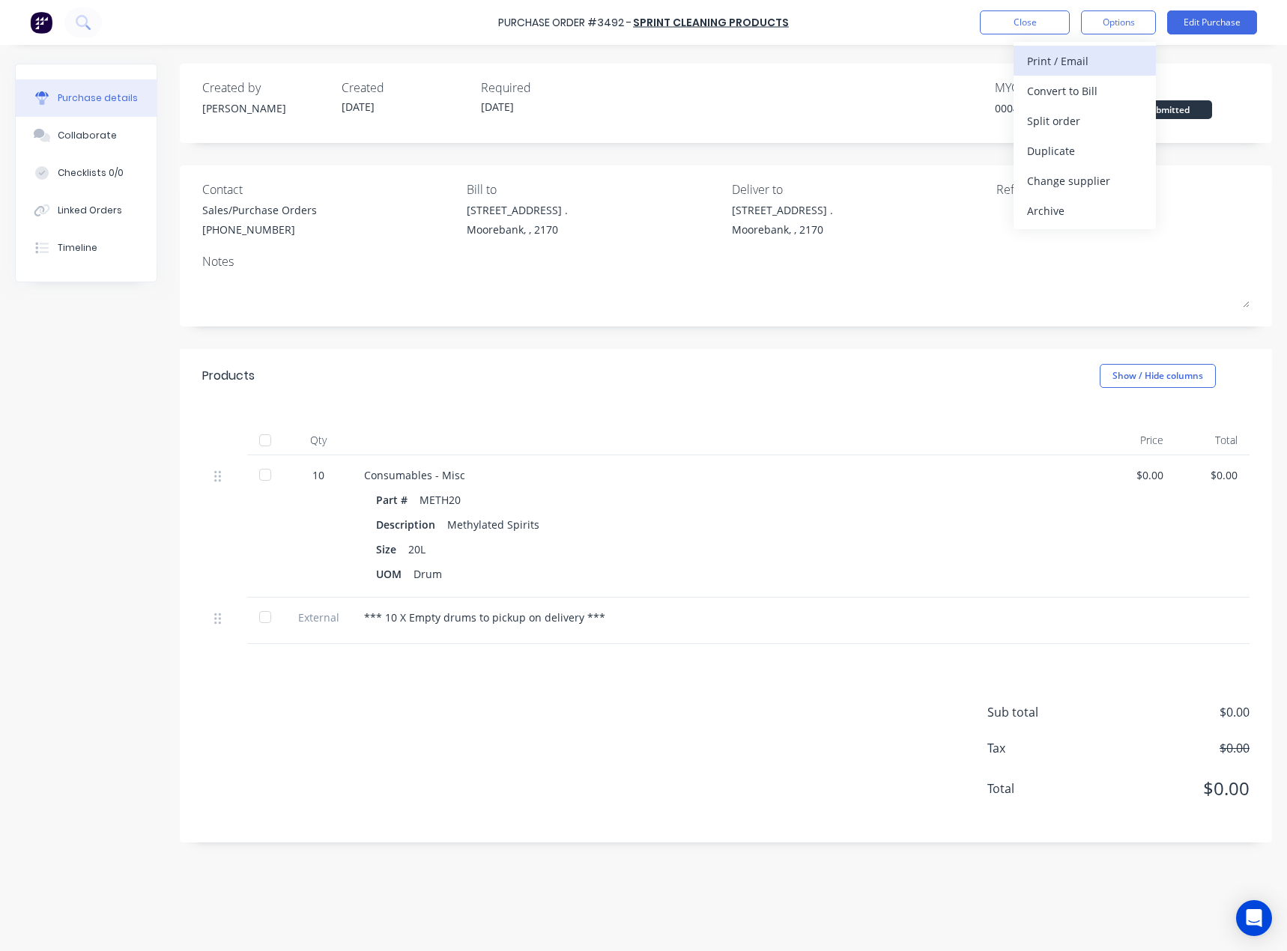
click at [1072, 60] on div "Print / Email" at bounding box center [1084, 61] width 115 height 22
click at [1077, 108] on button "Without pricing" at bounding box center [1084, 121] width 142 height 30
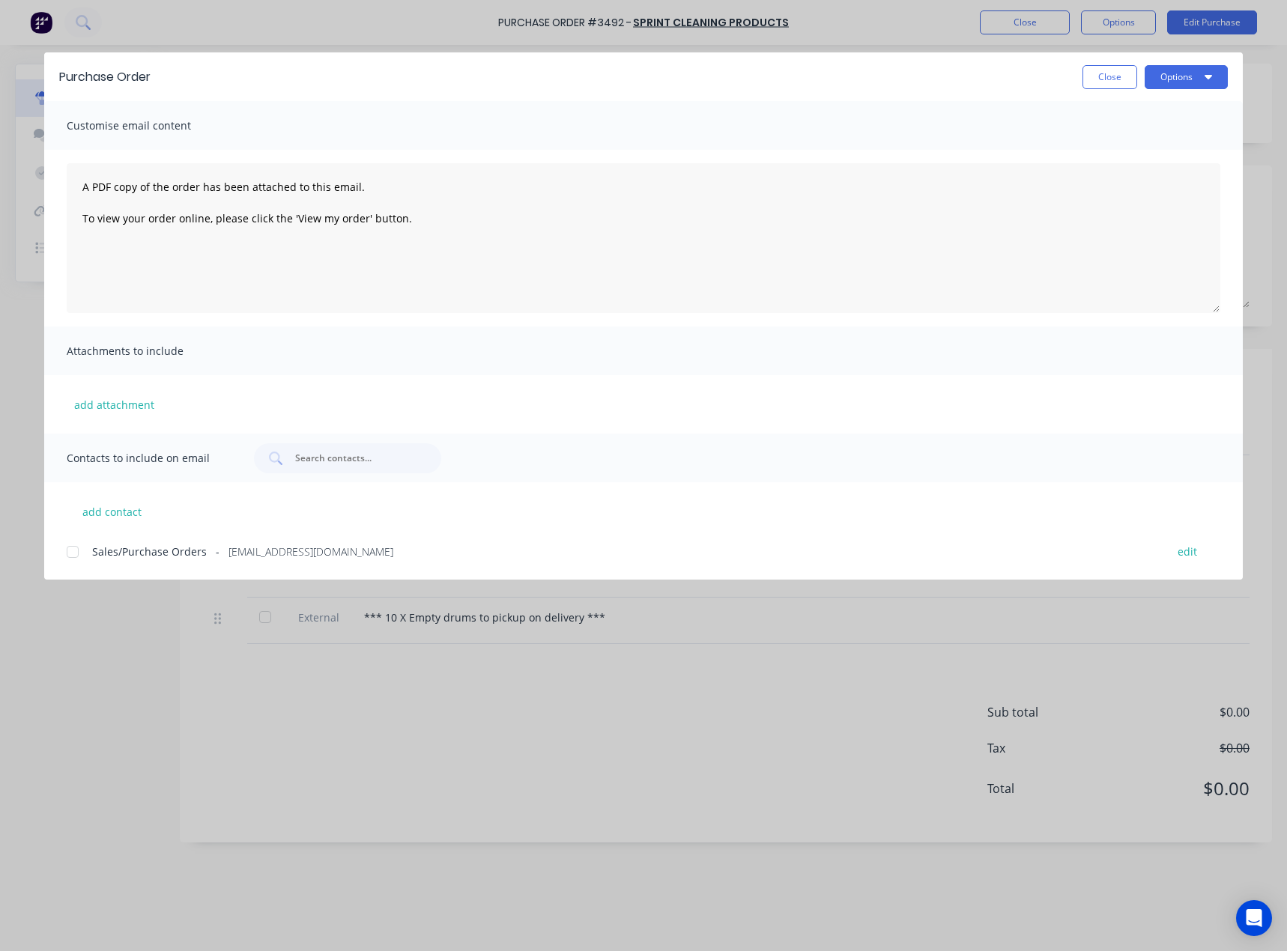
click at [69, 553] on div at bounding box center [73, 552] width 30 height 30
click at [1158, 79] on button "Options" at bounding box center [1185, 77] width 83 height 24
click at [1114, 171] on div "Email" at bounding box center [1156, 175] width 115 height 22
click at [1089, 81] on button "Close" at bounding box center [1109, 77] width 55 height 24
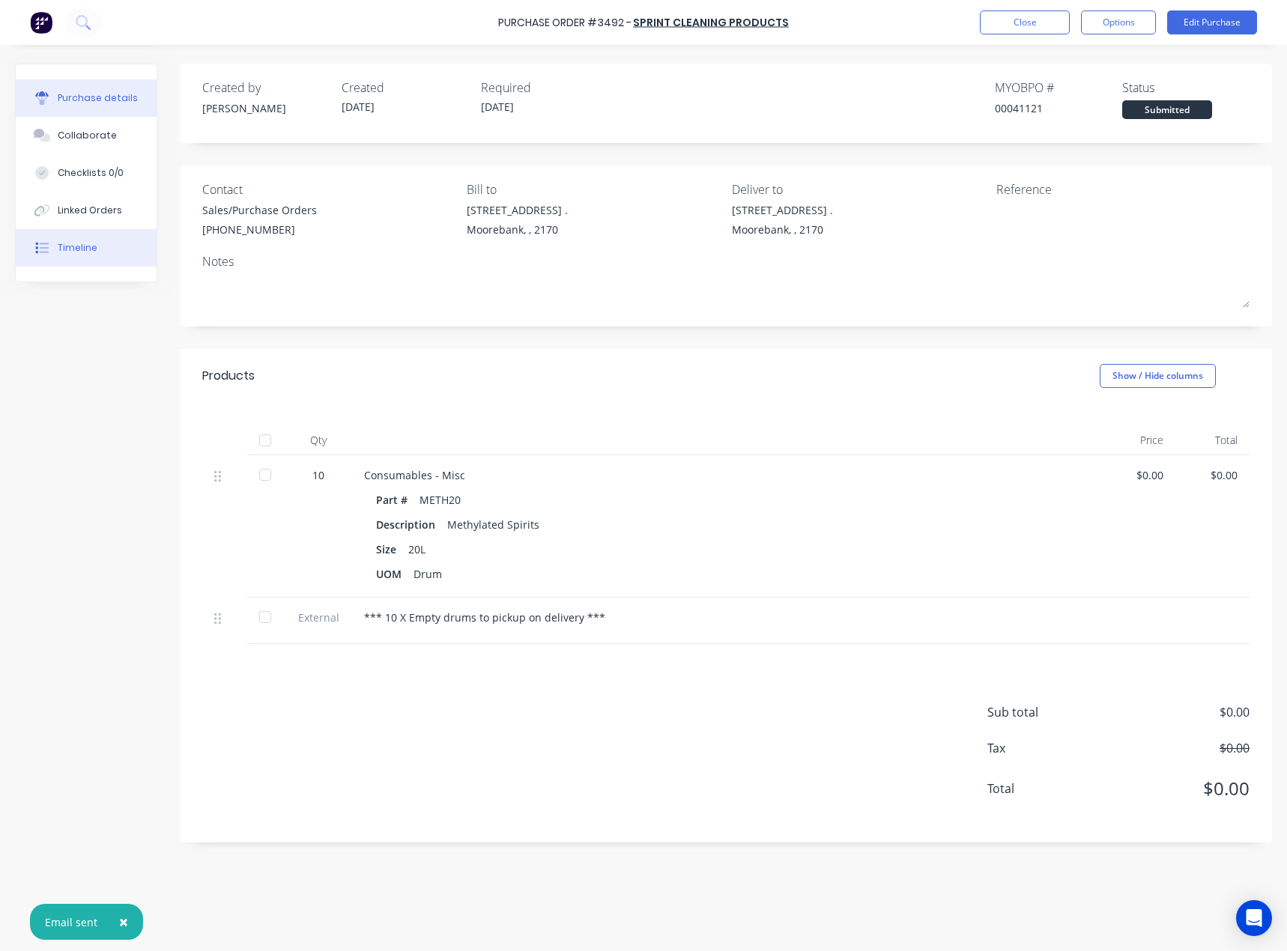
click at [79, 236] on button "Timeline" at bounding box center [86, 247] width 141 height 37
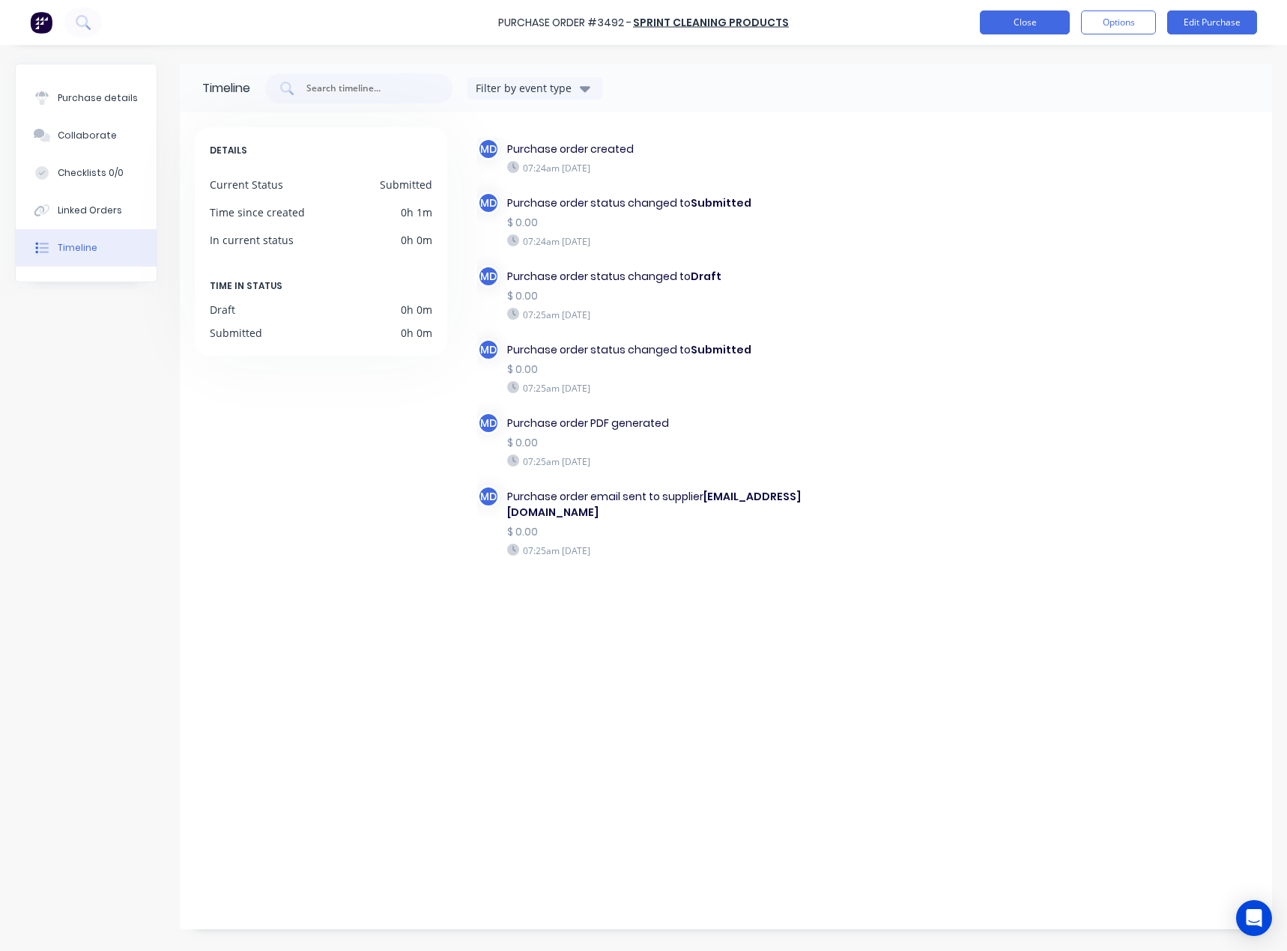
click at [1030, 27] on button "Close" at bounding box center [1024, 22] width 90 height 24
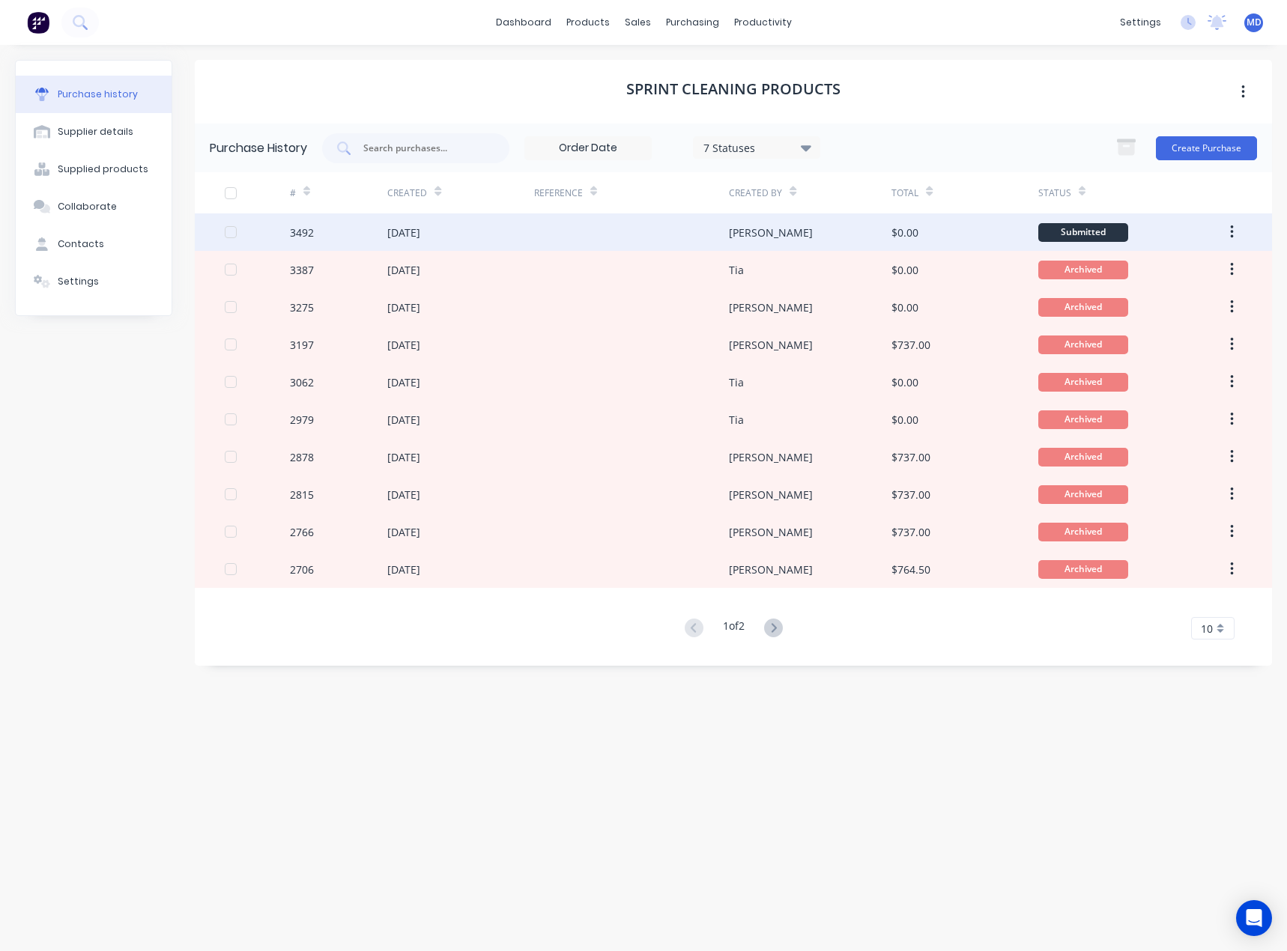
click at [544, 227] on div at bounding box center [631, 231] width 195 height 37
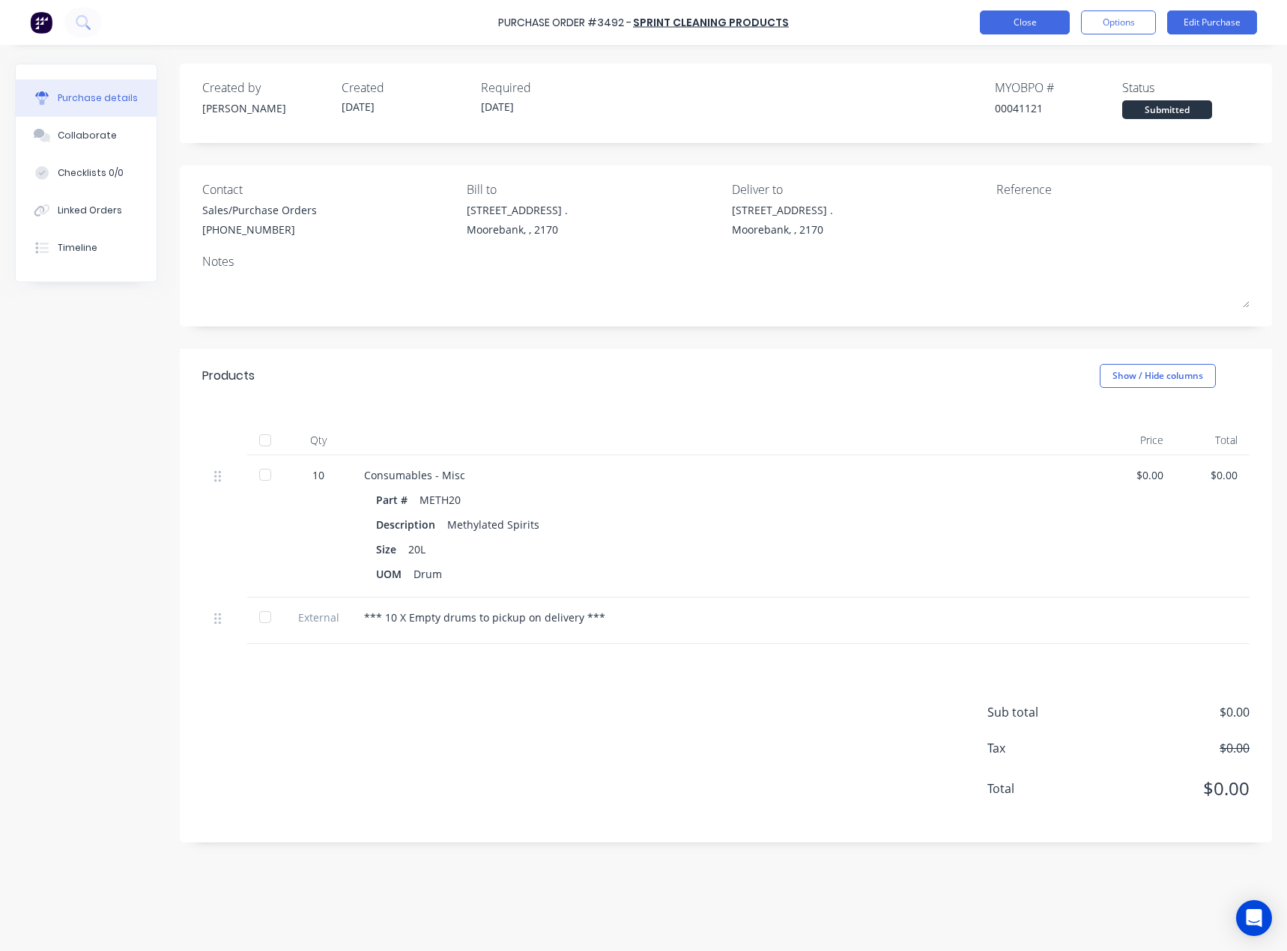
click at [1027, 28] on button "Close" at bounding box center [1024, 22] width 90 height 24
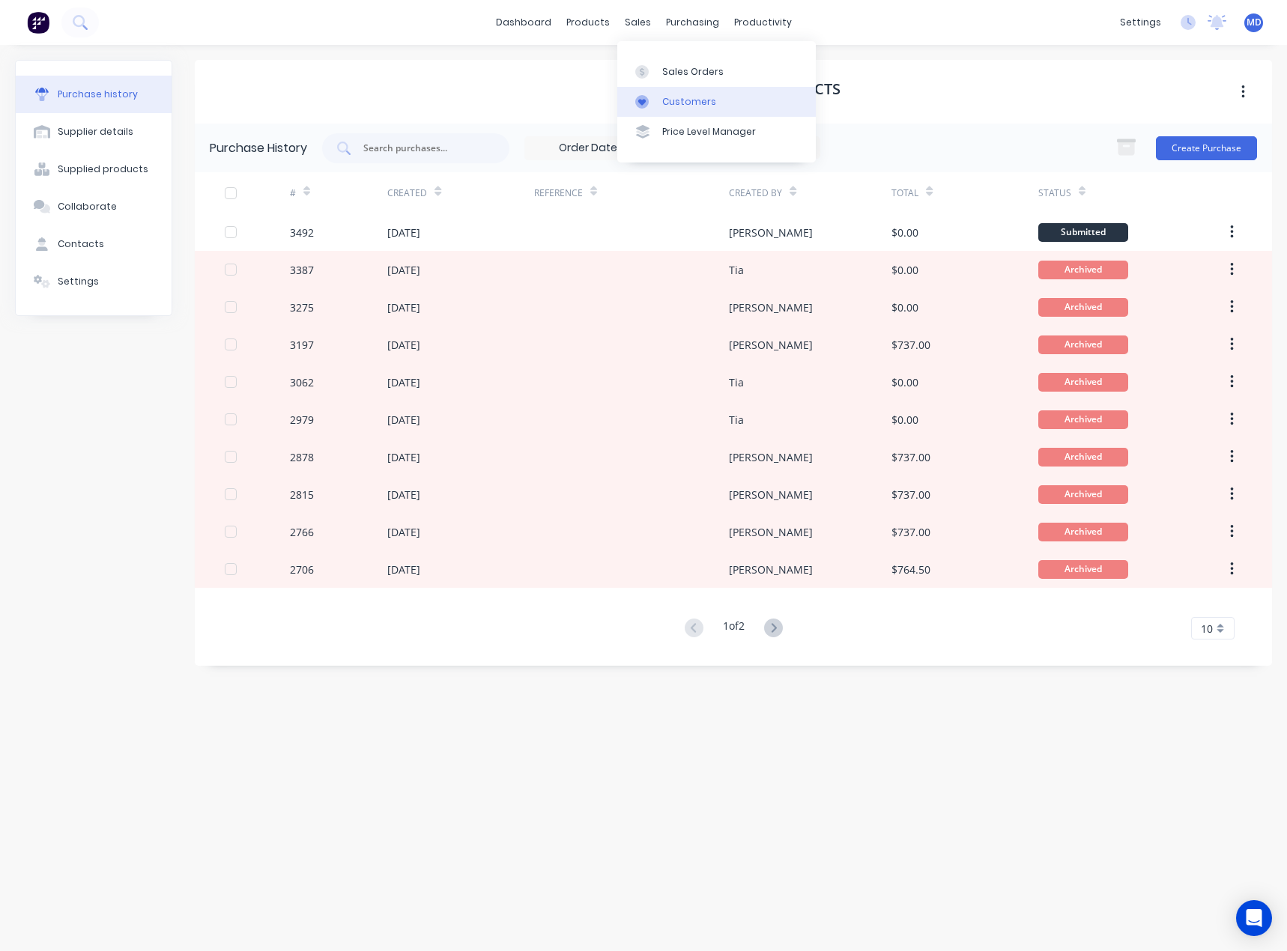
click at [696, 103] on div "Customers" at bounding box center [689, 101] width 54 height 13
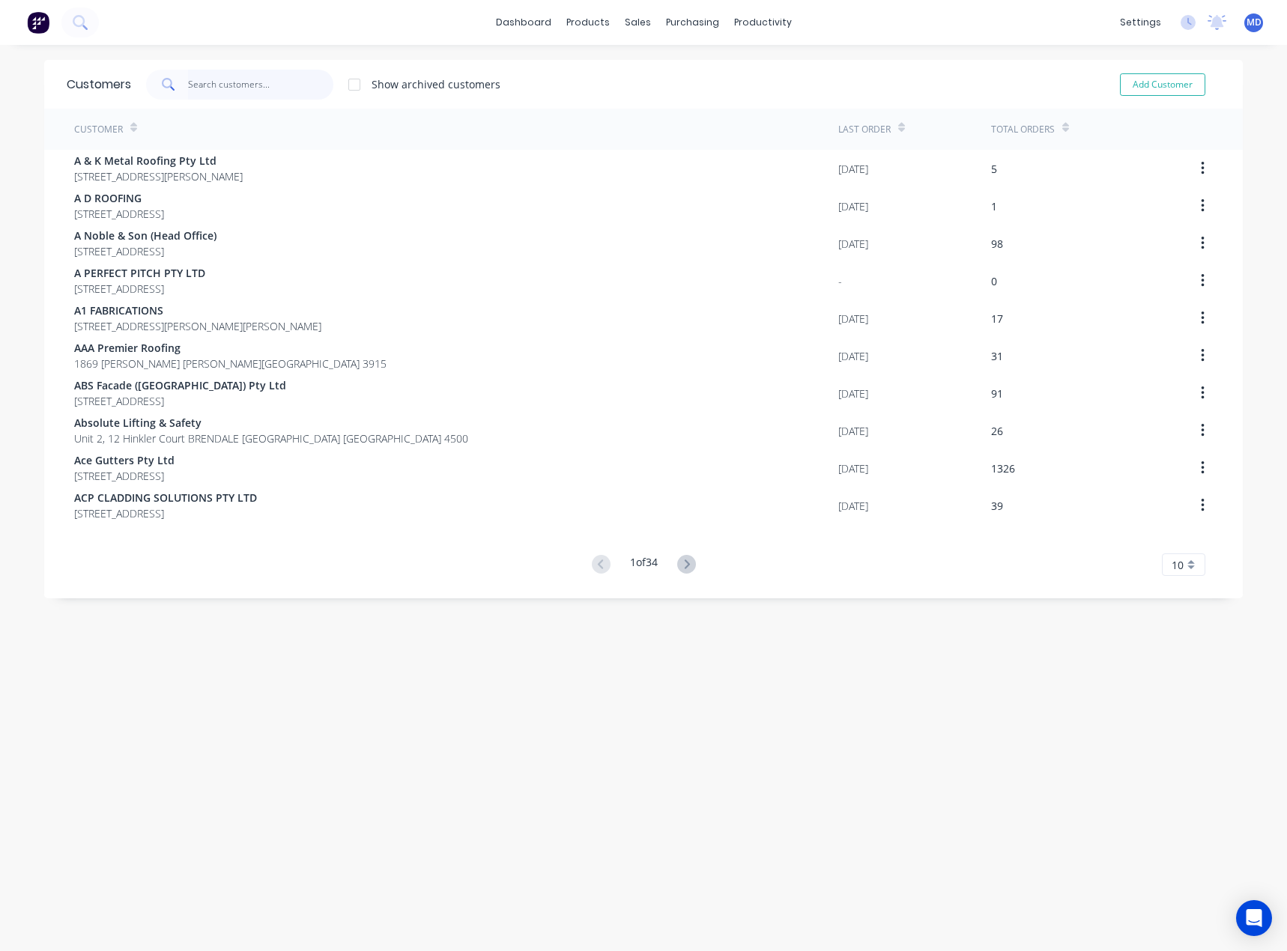
click at [253, 73] on input "text" at bounding box center [261, 85] width 146 height 30
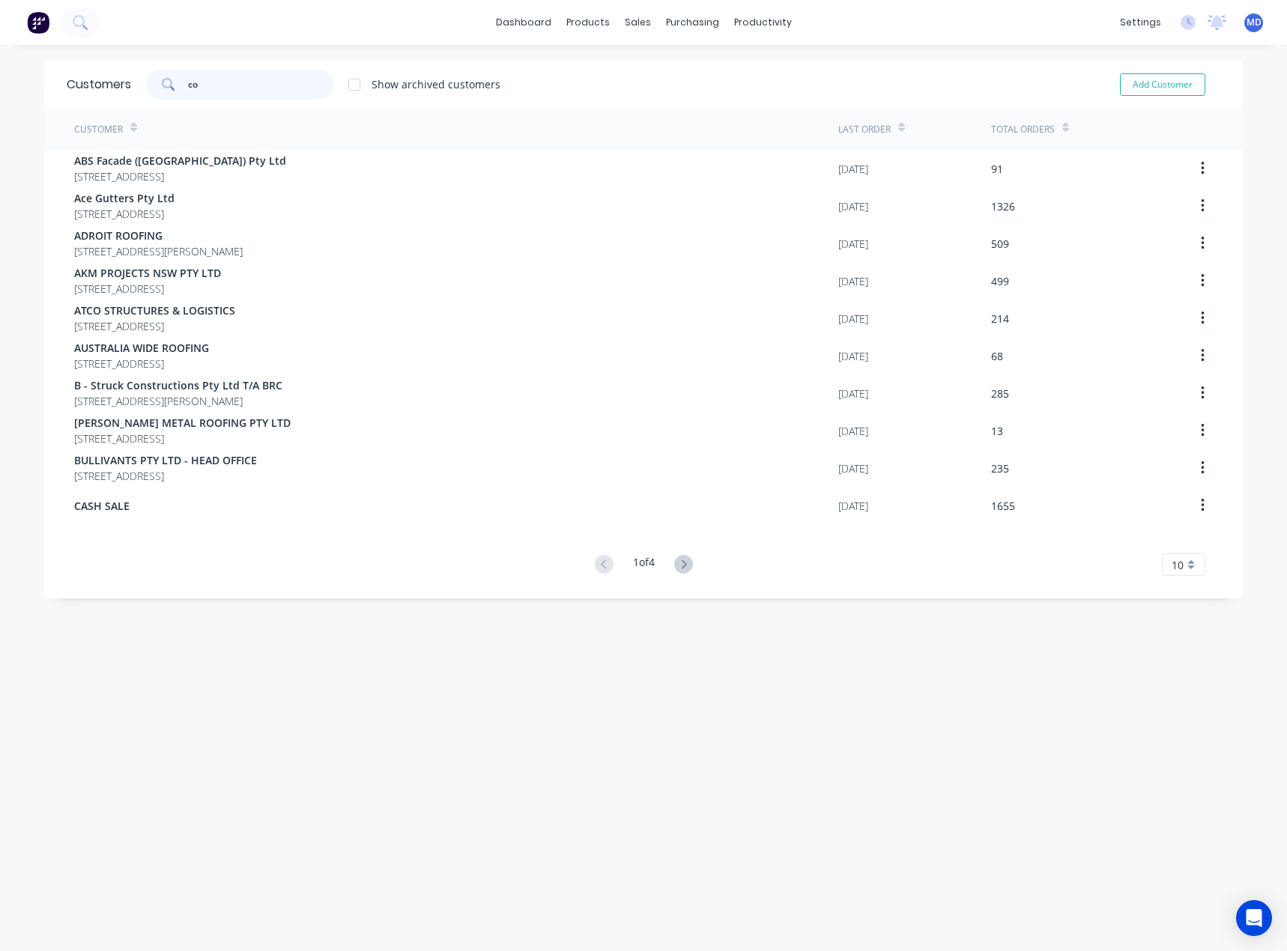
type input "c"
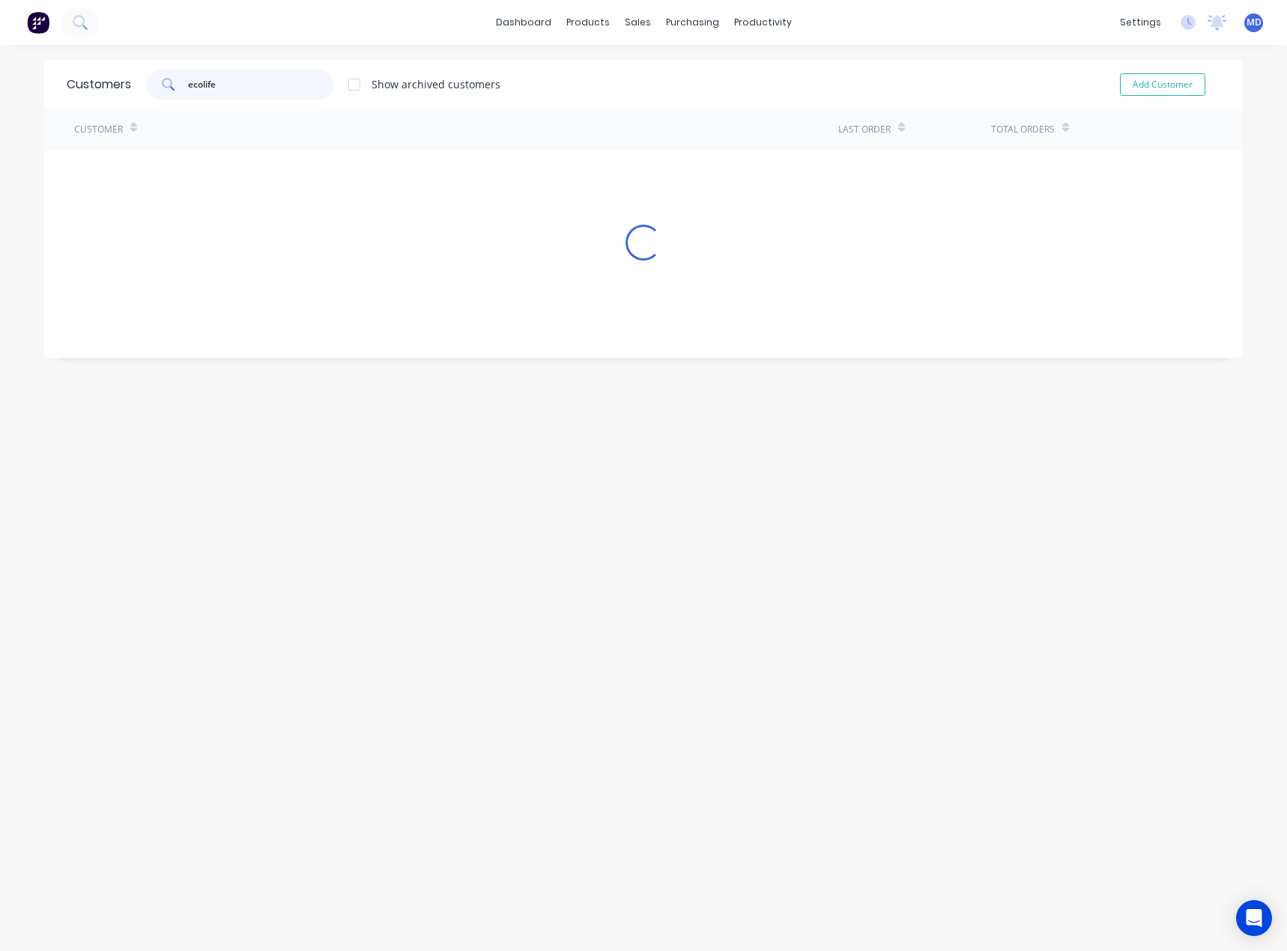
type input "ecolife"
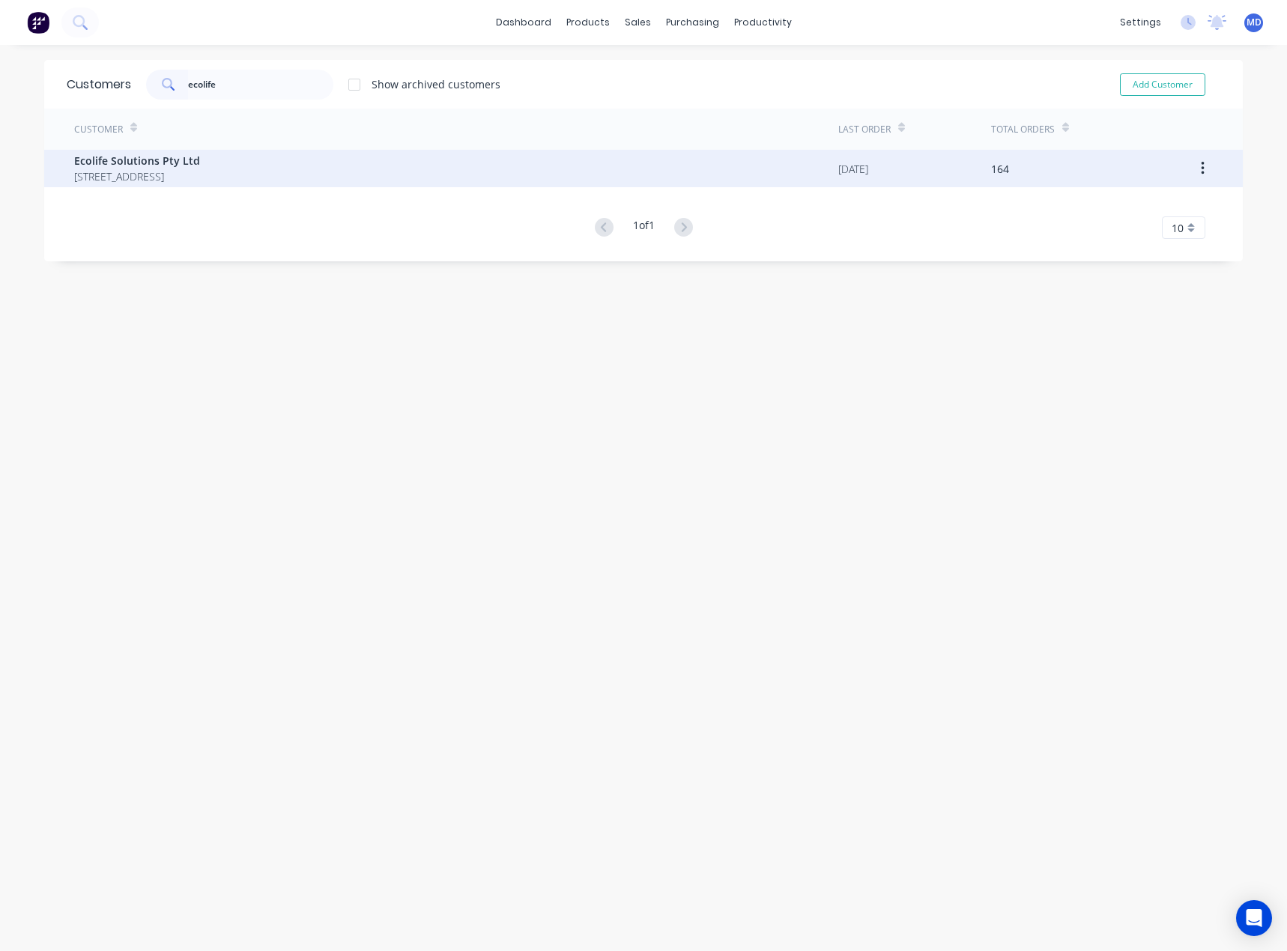
click at [168, 172] on span "PO Box 5296 BRENDALE Queensland Australia 4500" at bounding box center [137, 176] width 126 height 16
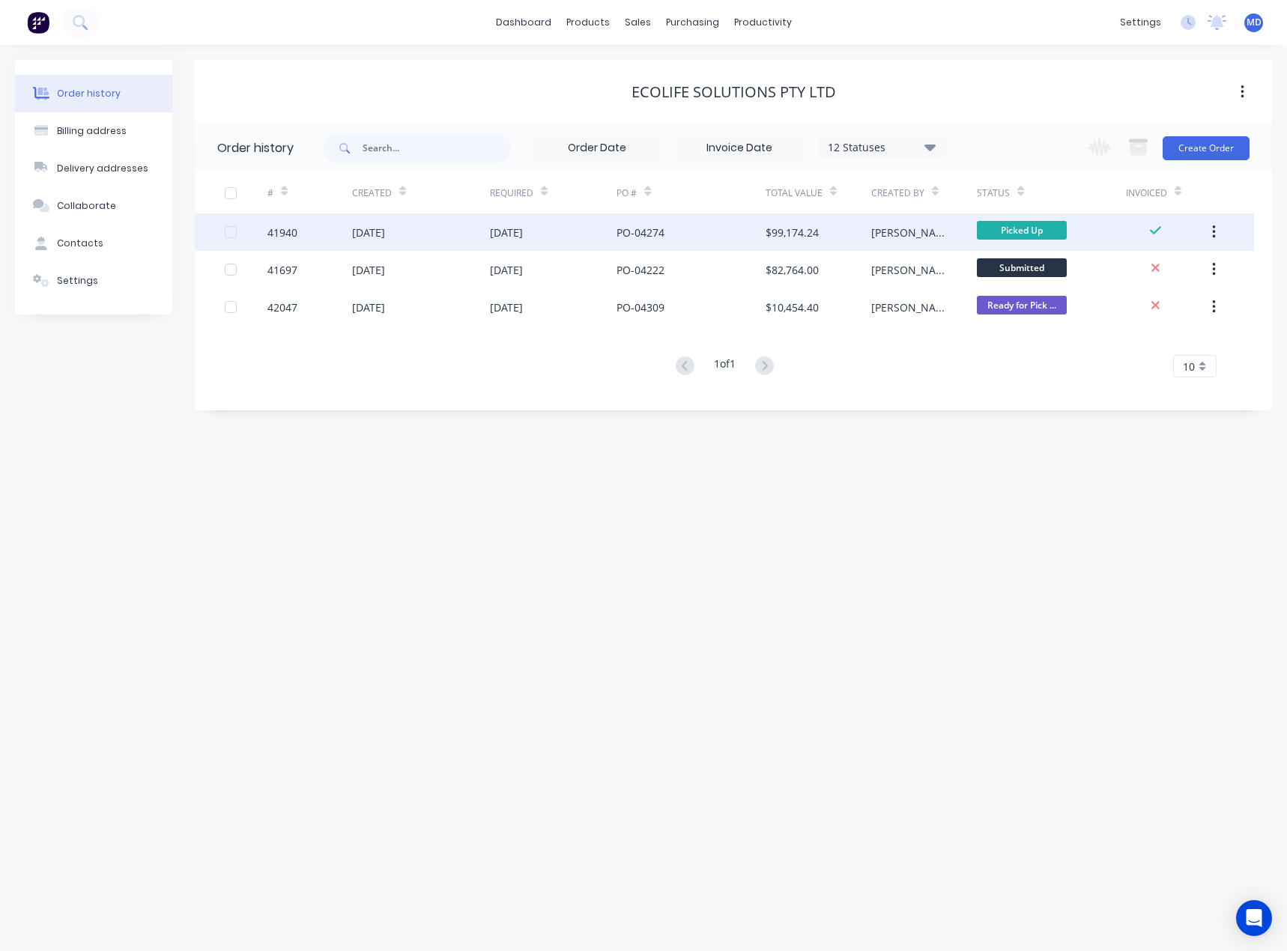
click at [1206, 224] on button "button" at bounding box center [1213, 232] width 35 height 27
click at [1131, 276] on div "Archive" at bounding box center [1159, 272] width 115 height 22
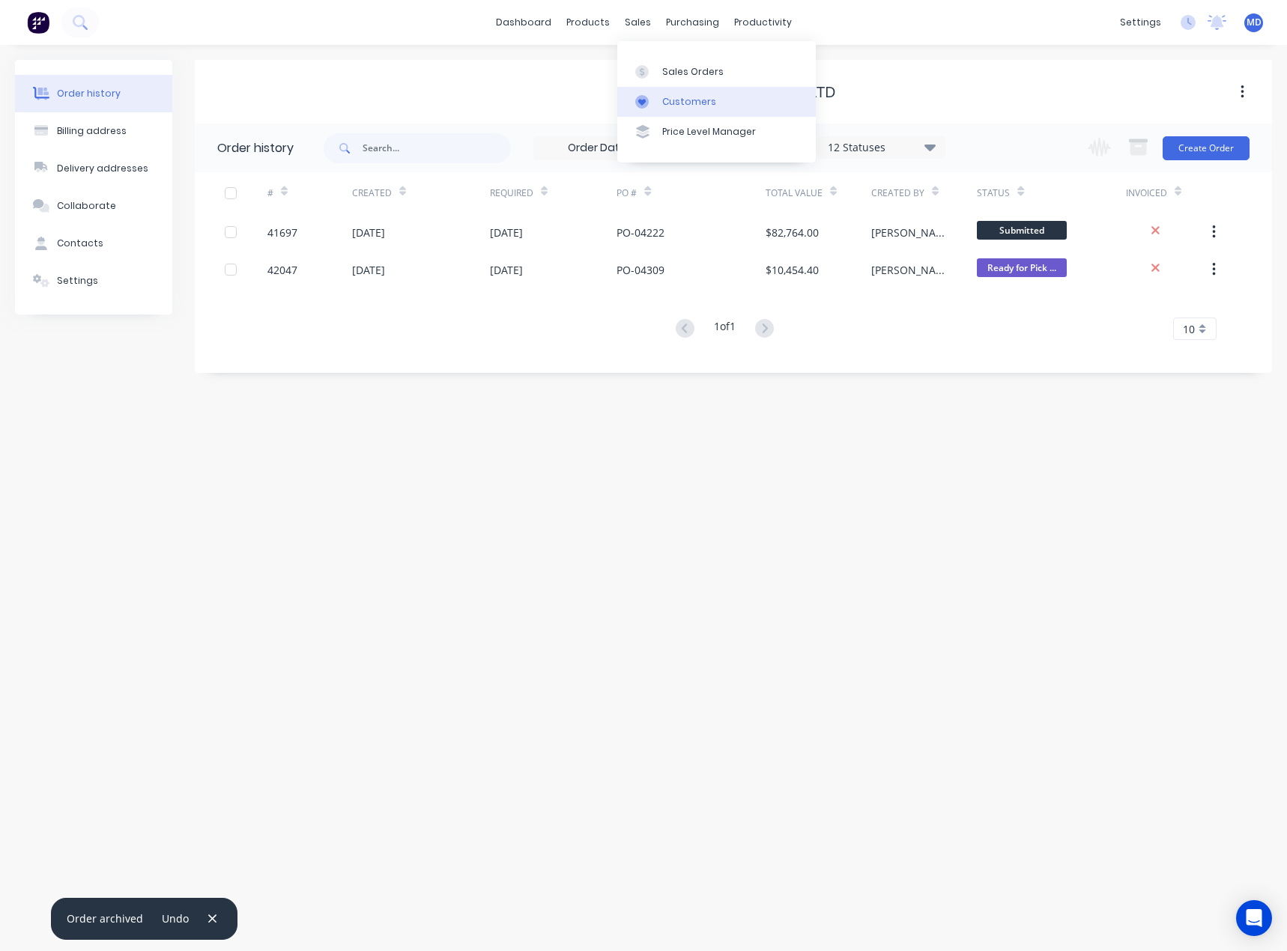
click at [695, 103] on div "Customers" at bounding box center [689, 101] width 54 height 13
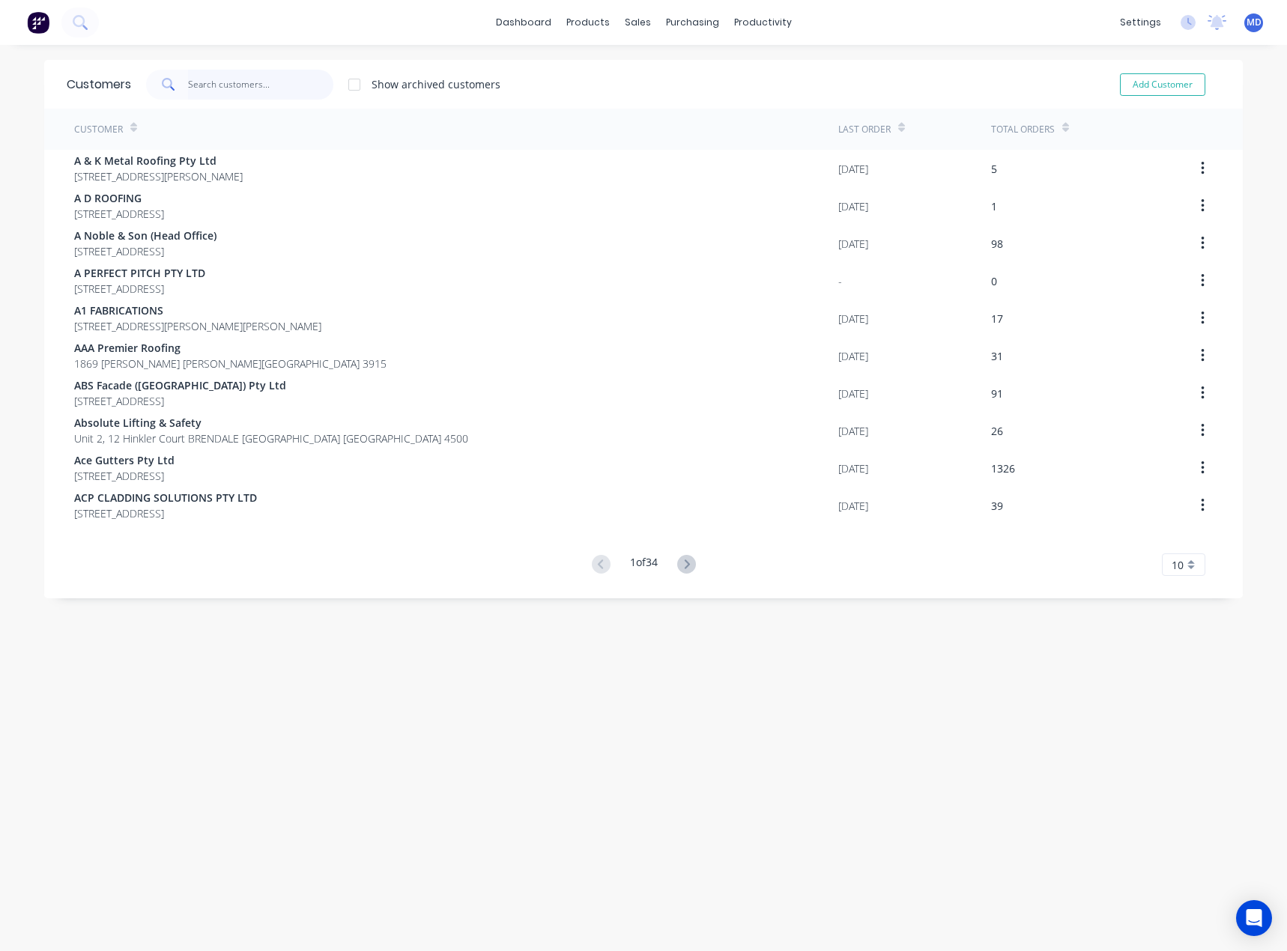
click at [256, 87] on input "text" at bounding box center [261, 85] width 146 height 30
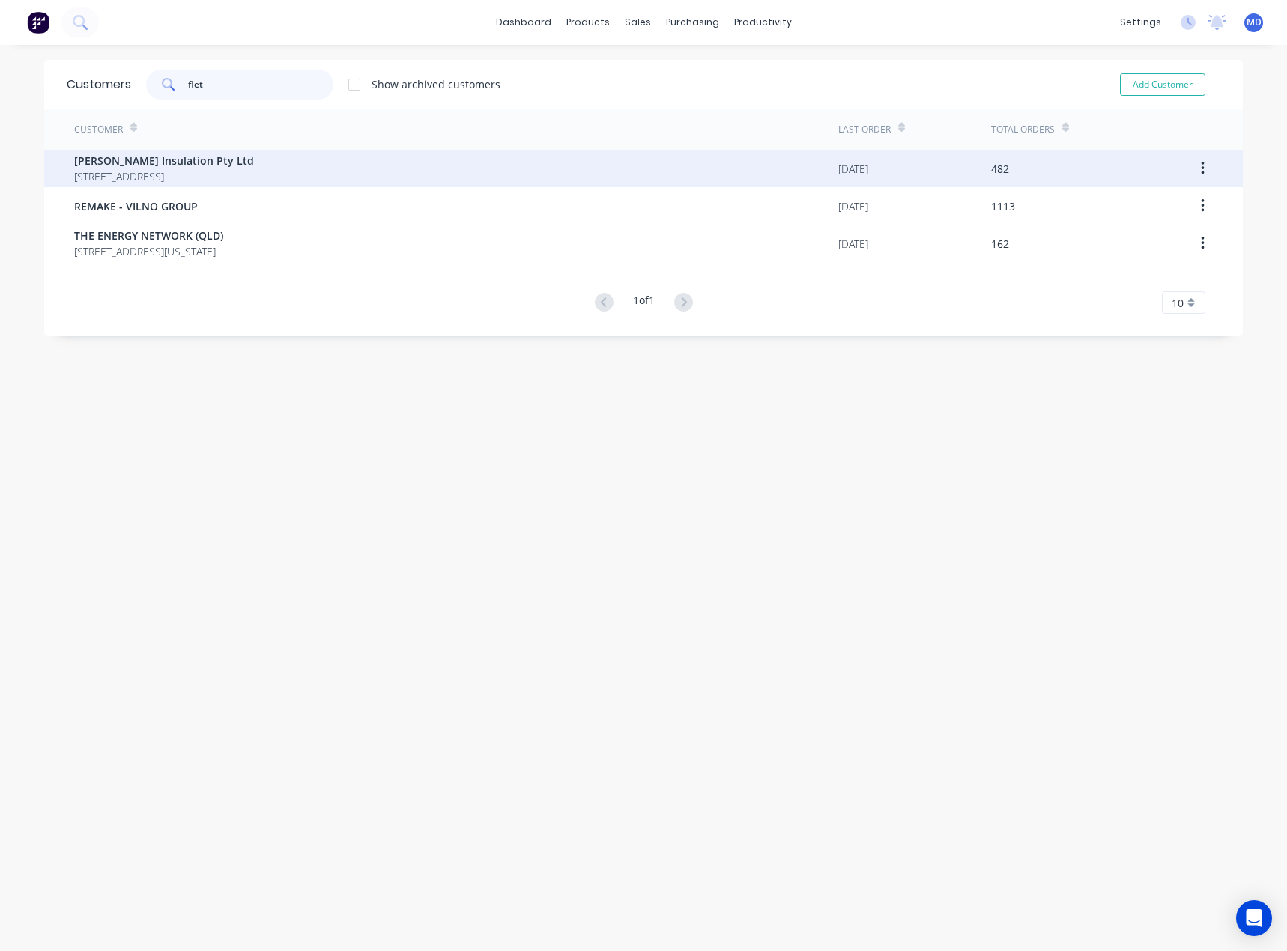
type input "flet"
click at [186, 157] on span "[PERSON_NAME] Insulation Pty Ltd" at bounding box center [164, 161] width 180 height 16
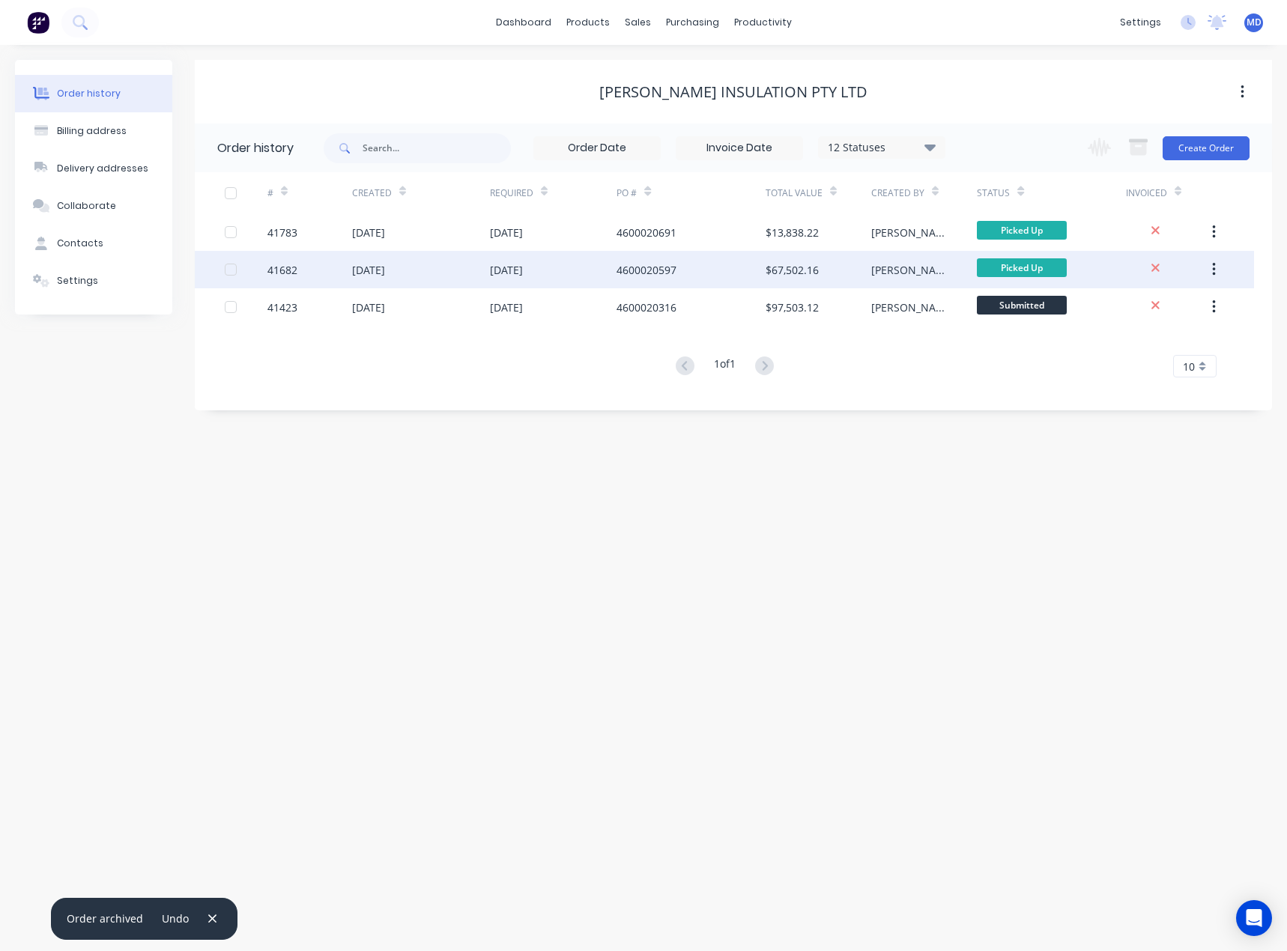
click at [600, 276] on div "03 Oct 2025" at bounding box center [553, 269] width 127 height 37
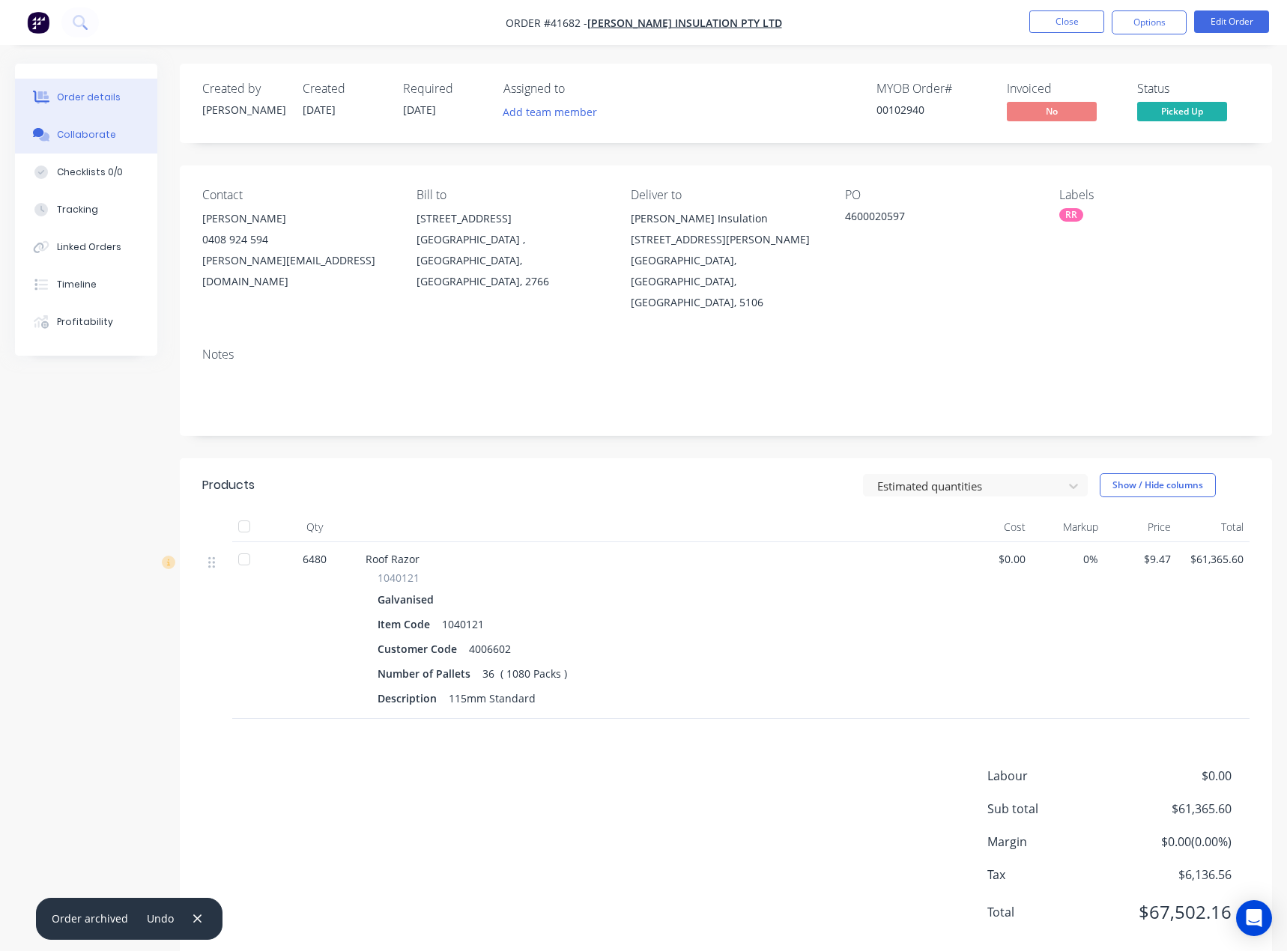
click at [82, 127] on button "Collaborate" at bounding box center [86, 134] width 142 height 37
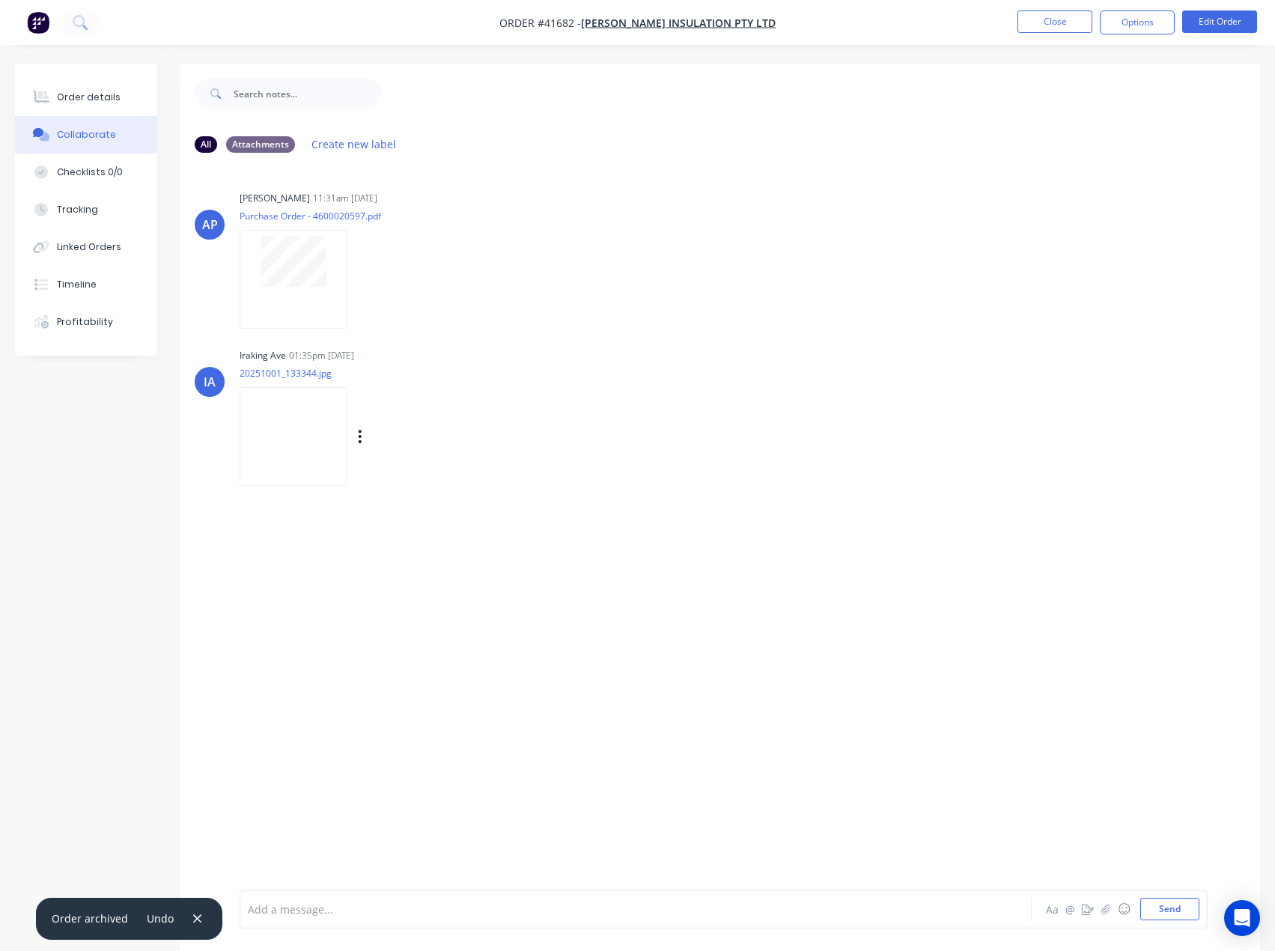
click at [304, 437] on img at bounding box center [294, 436] width 108 height 98
click at [89, 100] on div "Order details" at bounding box center [89, 97] width 64 height 13
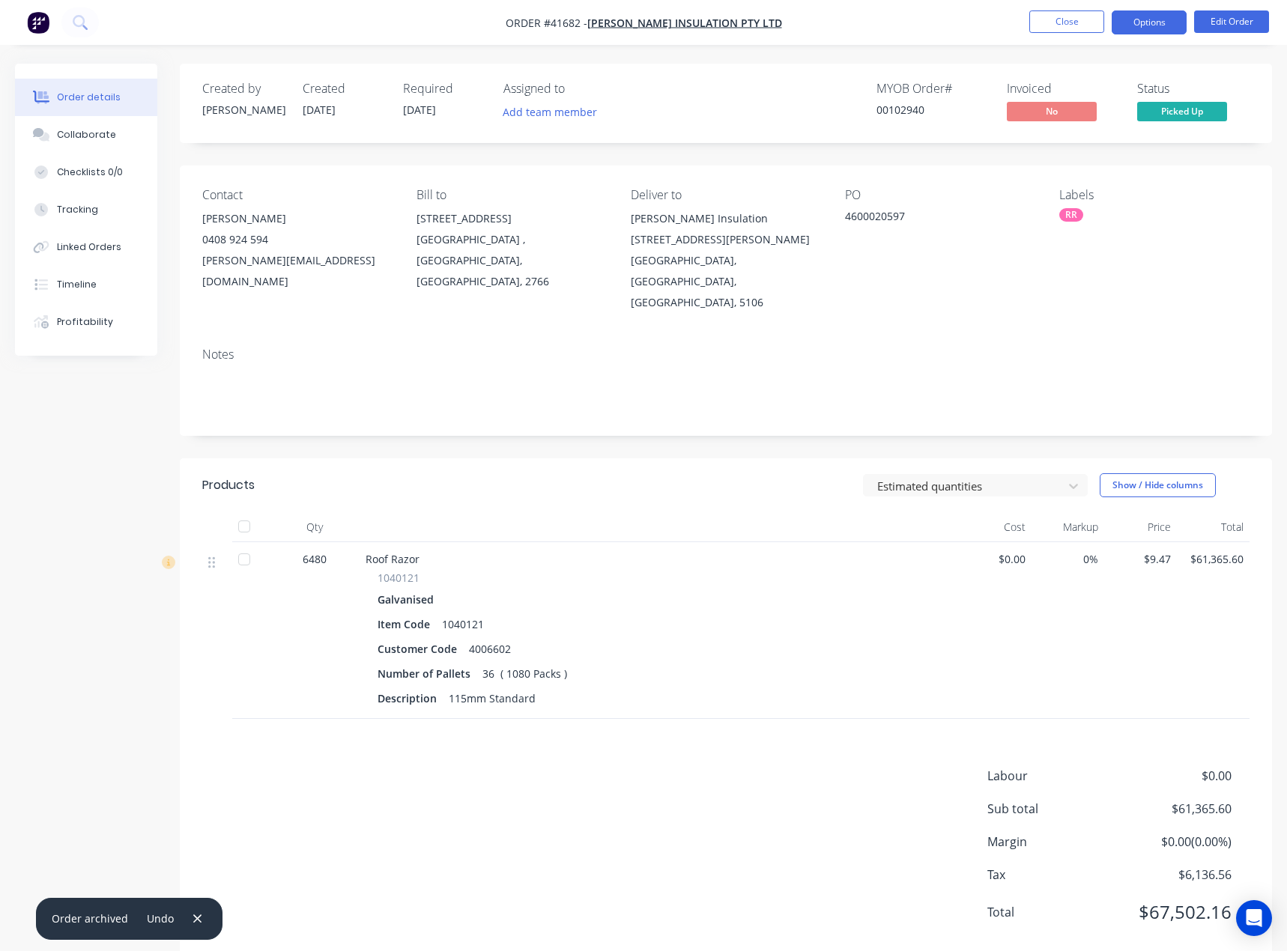
click at [1131, 15] on button "Options" at bounding box center [1148, 22] width 75 height 24
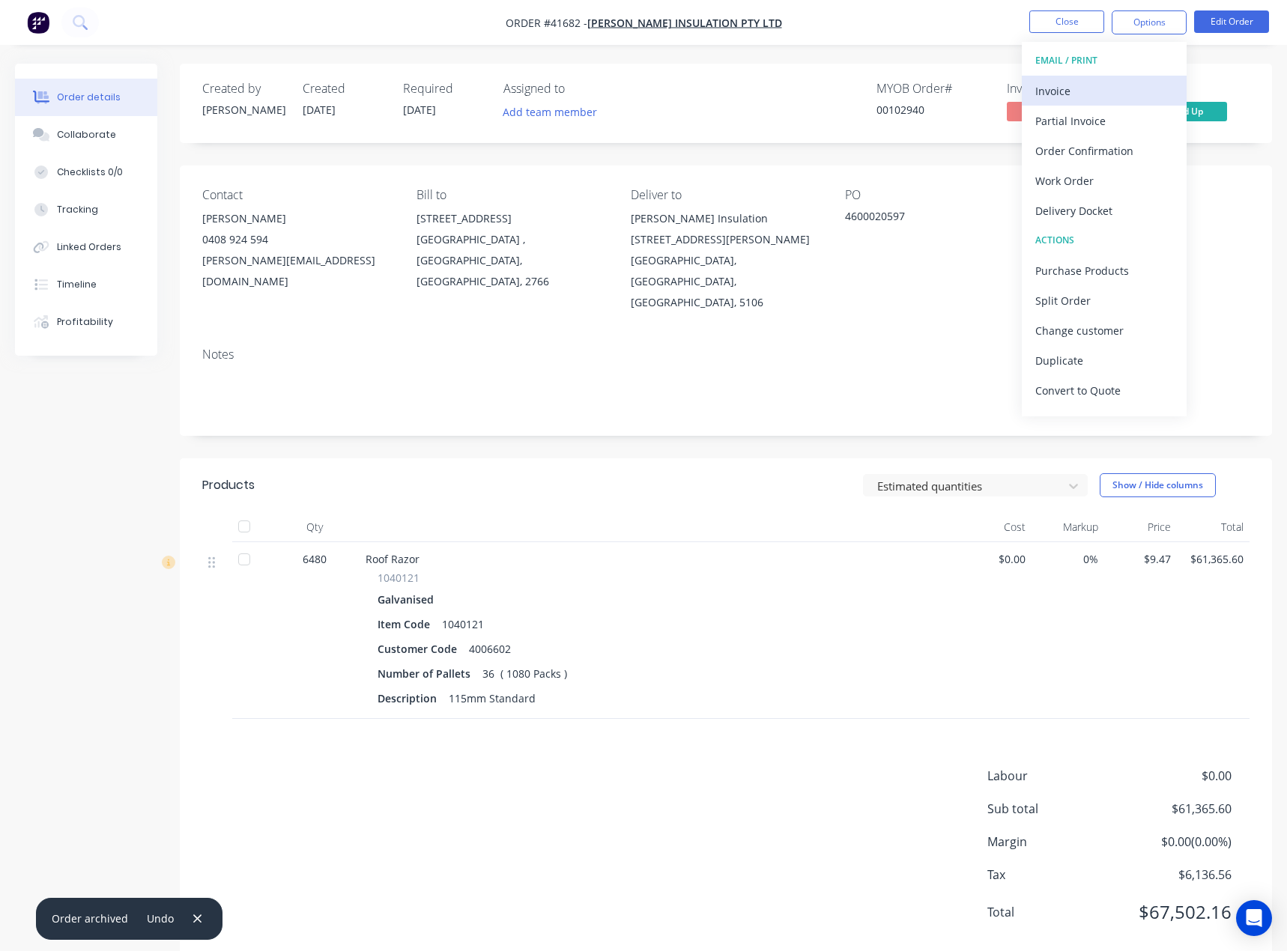
click at [1060, 90] on div "Invoice" at bounding box center [1104, 91] width 138 height 22
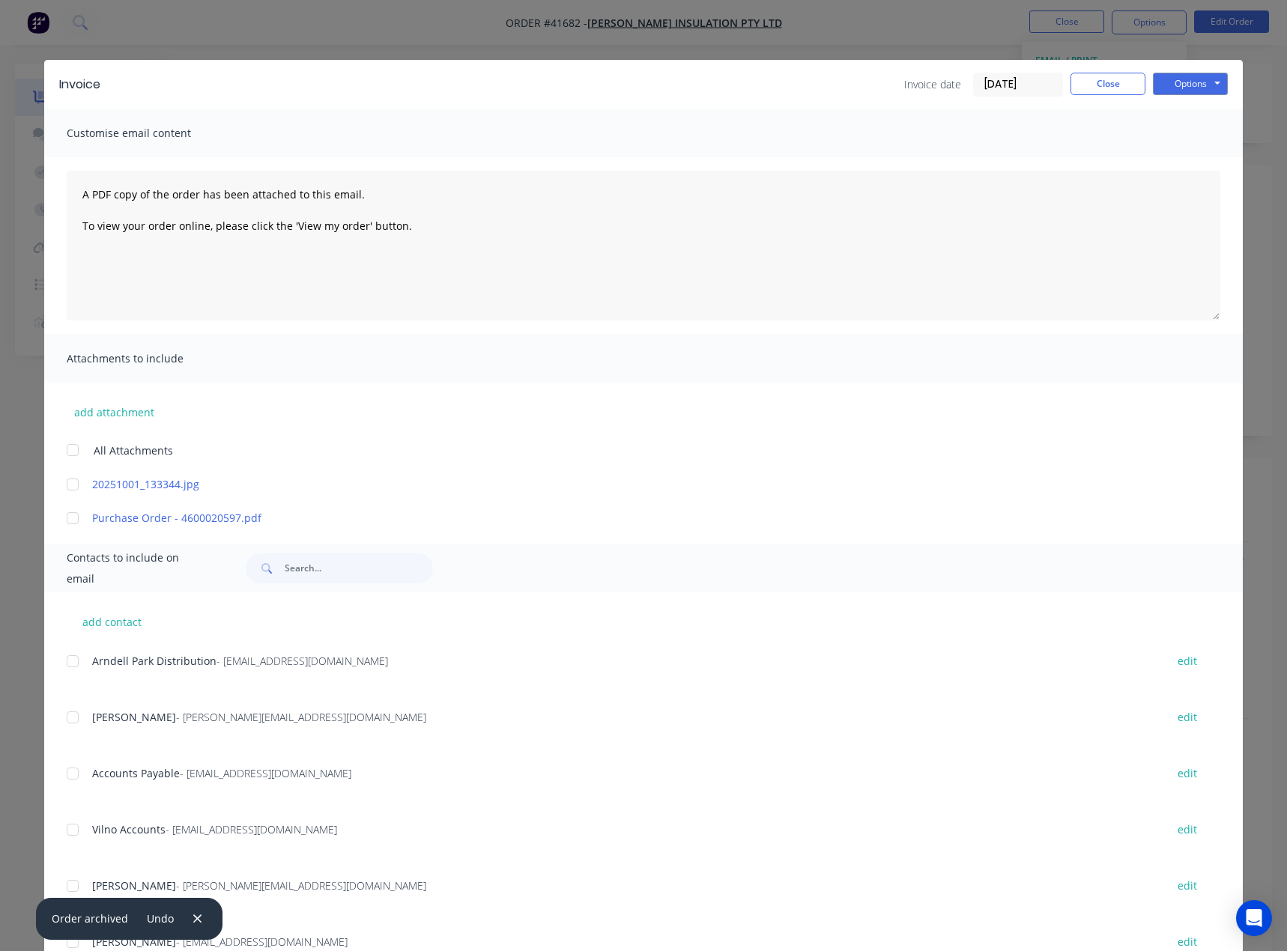
click at [70, 486] on div at bounding box center [73, 485] width 30 height 30
click at [1171, 78] on button "Options" at bounding box center [1189, 84] width 75 height 22
click at [68, 780] on div at bounding box center [73, 774] width 30 height 30
click at [1174, 82] on button "Options" at bounding box center [1189, 84] width 75 height 22
click at [1179, 151] on button "Email" at bounding box center [1200, 160] width 96 height 25
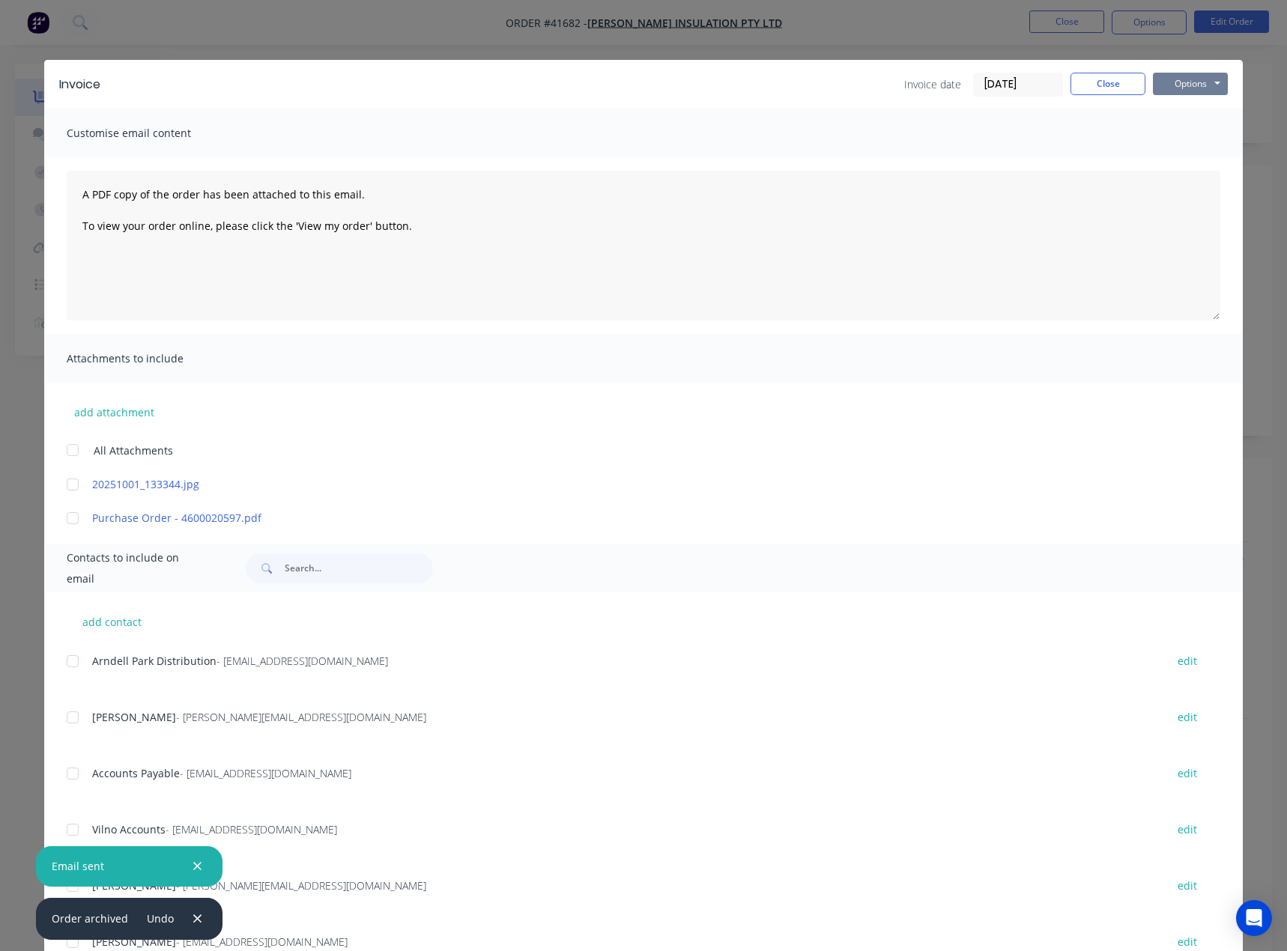
click at [1173, 86] on button "Options" at bounding box center [1189, 84] width 75 height 22
click at [1109, 79] on button "Close" at bounding box center [1107, 84] width 75 height 22
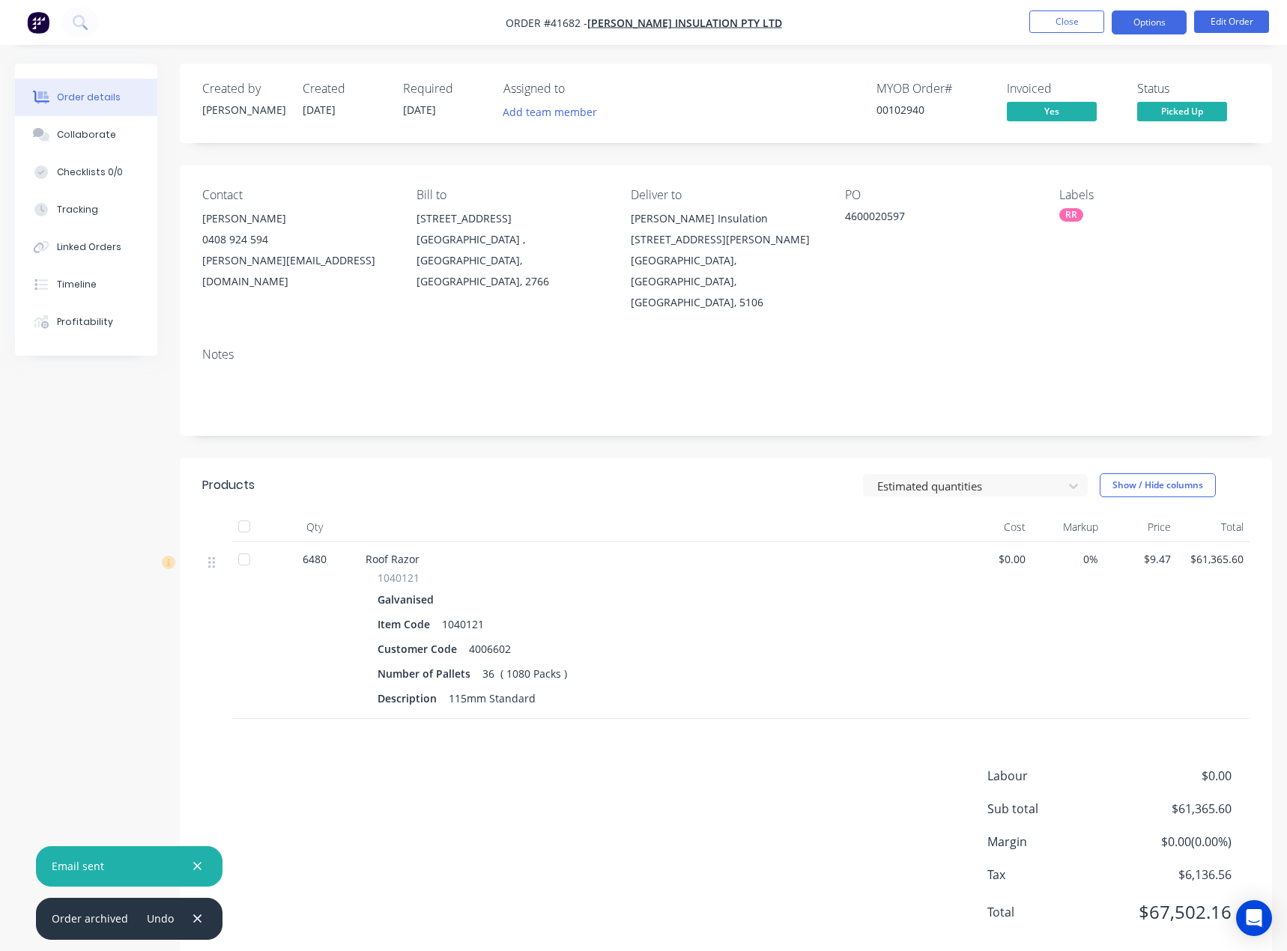
drag, startPoint x: 1131, startPoint y: 14, endPoint x: 1136, endPoint y: 22, distance: 9.8
click at [1131, 15] on button "Options" at bounding box center [1148, 22] width 75 height 24
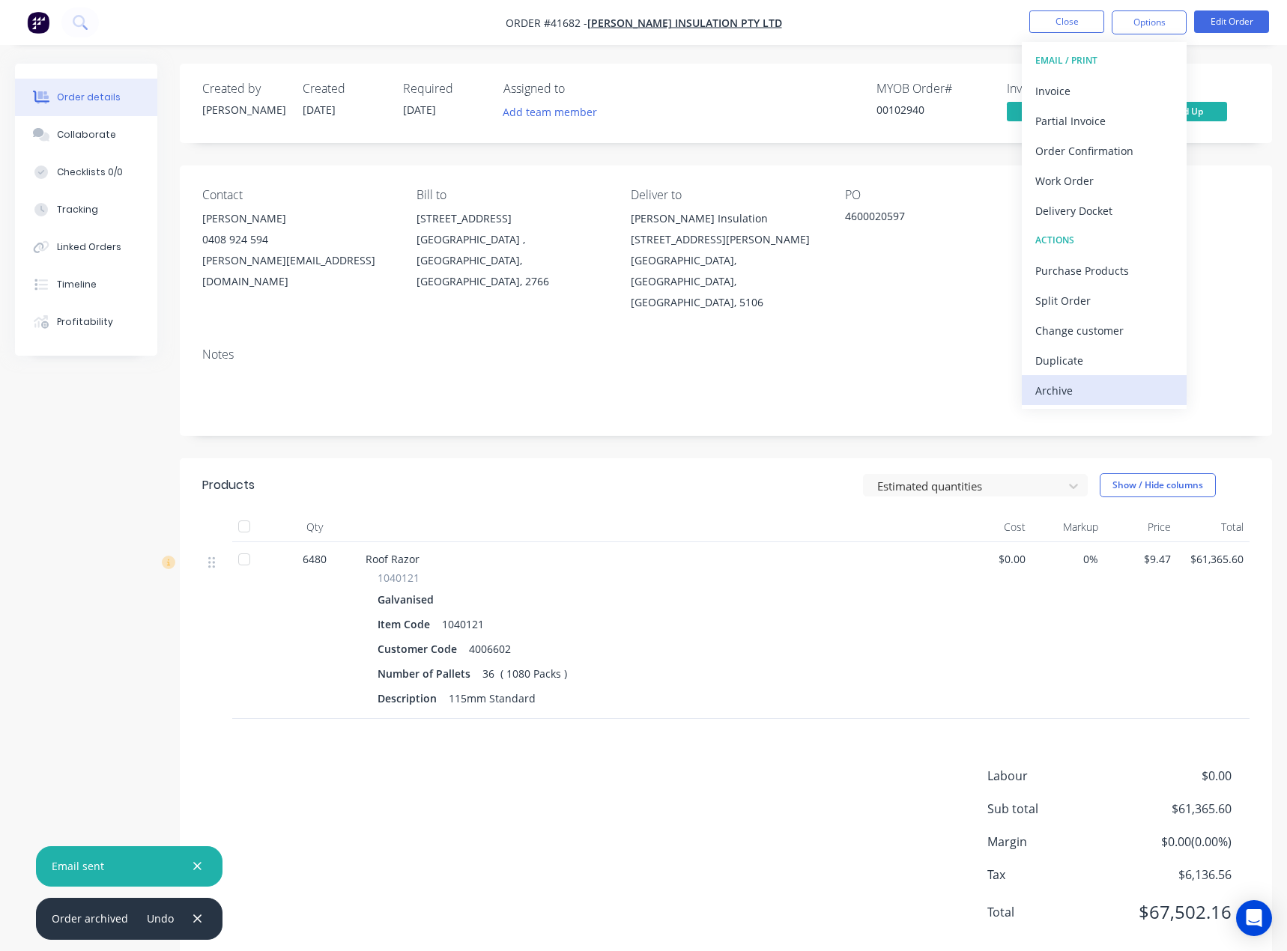
click at [1055, 385] on div "Archive" at bounding box center [1104, 391] width 138 height 22
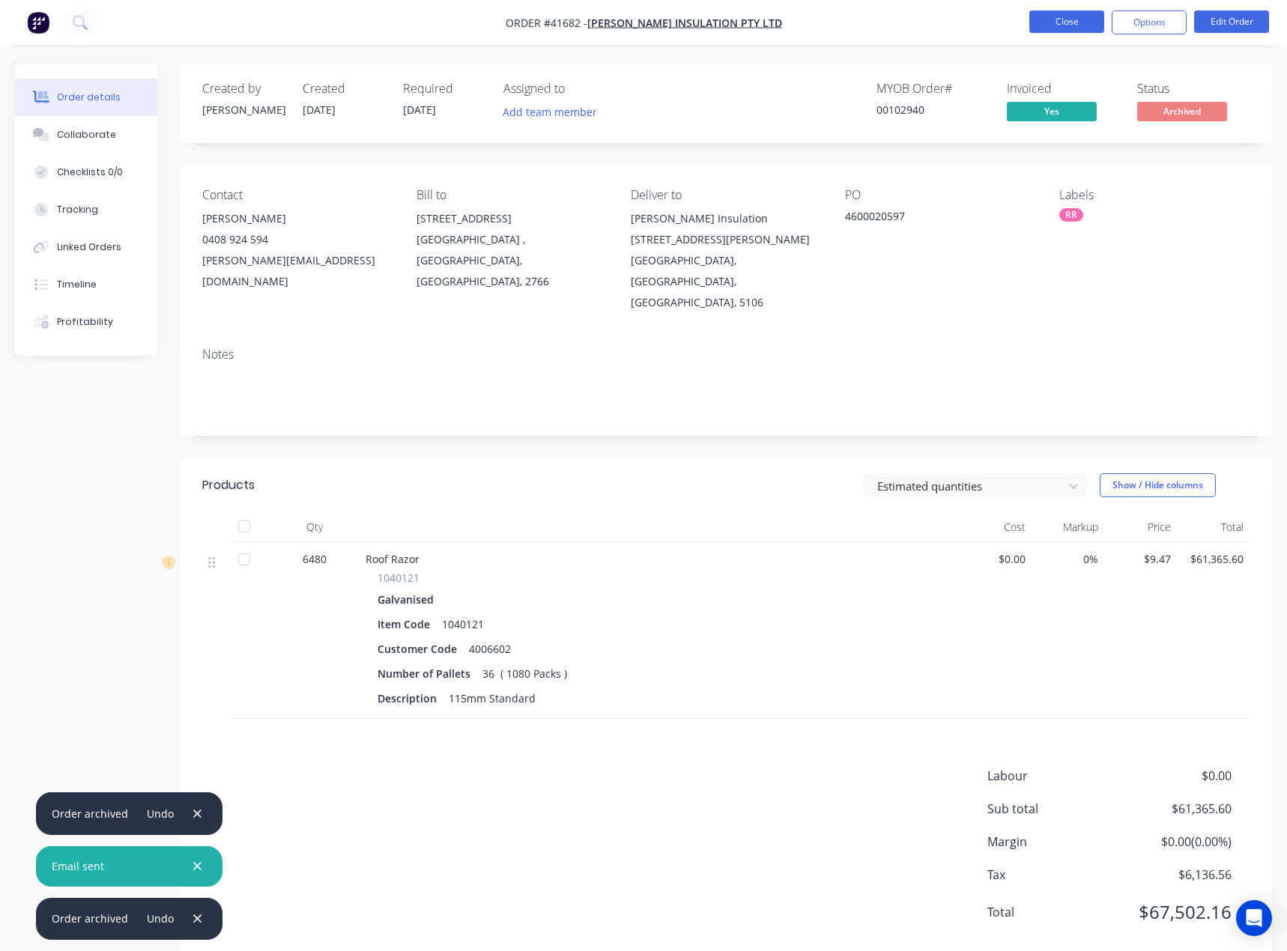
click at [1048, 13] on button "Close" at bounding box center [1066, 21] width 75 height 22
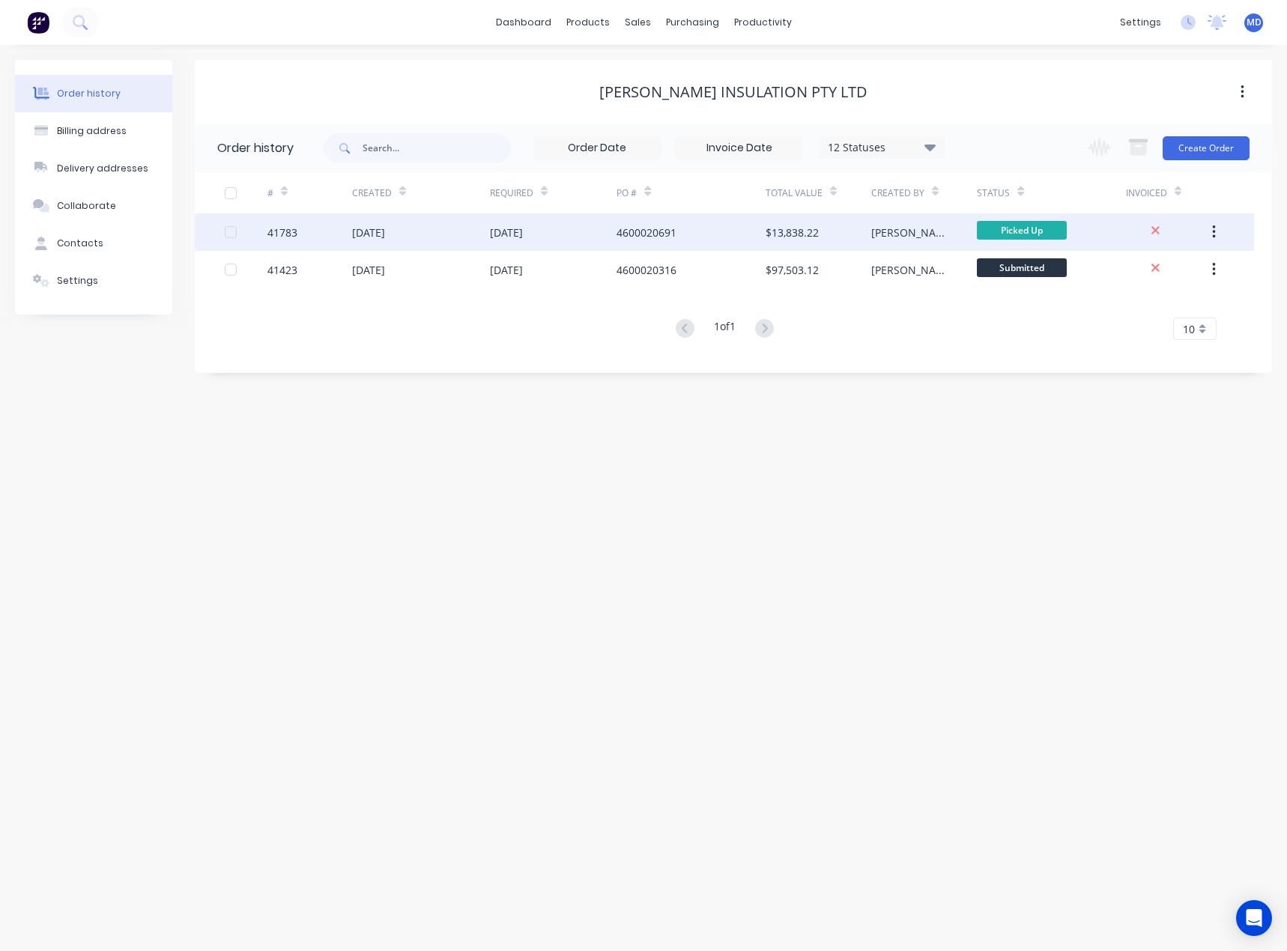
click at [583, 233] on div "[DATE]" at bounding box center [553, 231] width 127 height 37
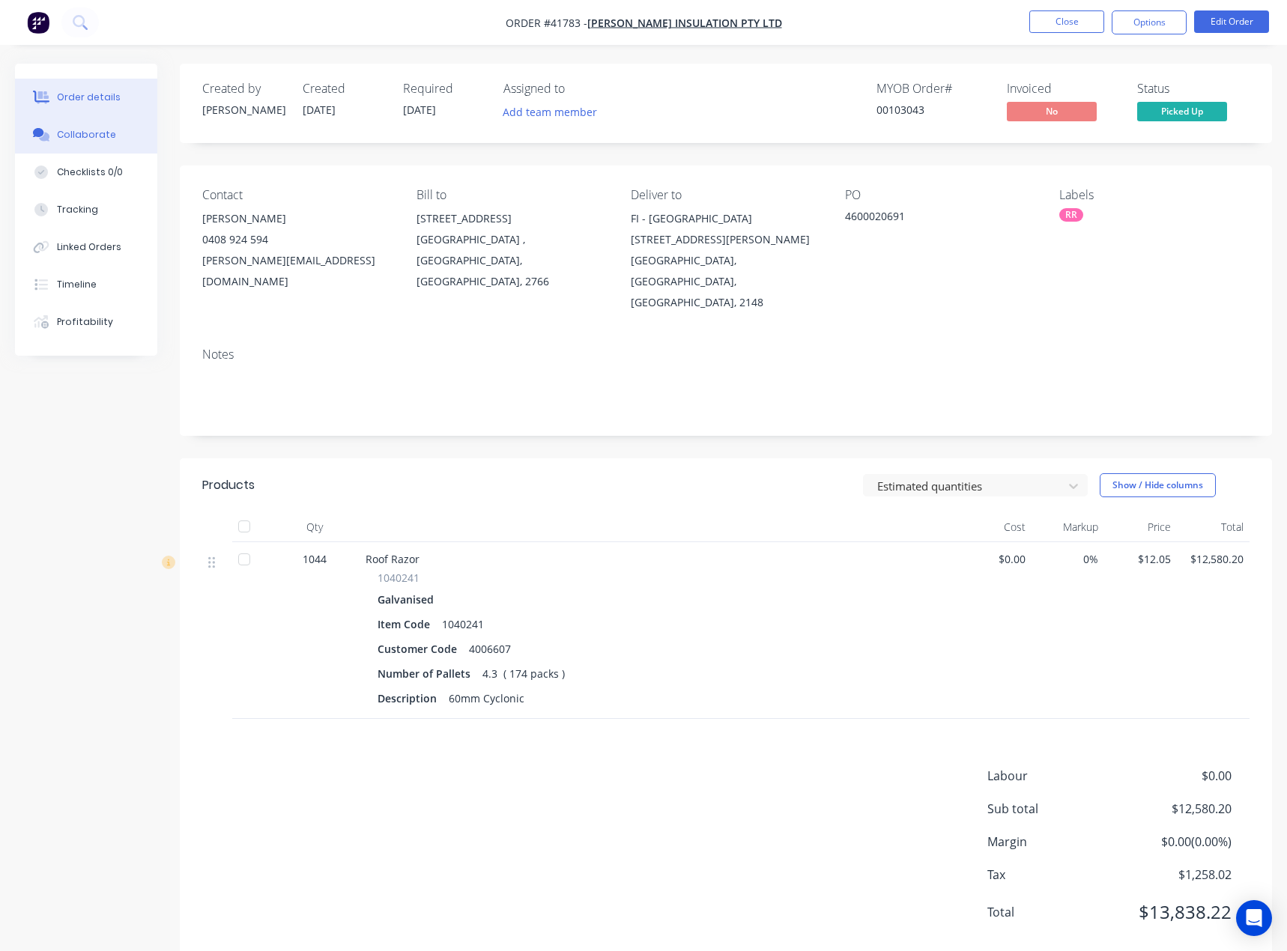
click at [75, 126] on button "Collaborate" at bounding box center [86, 134] width 142 height 37
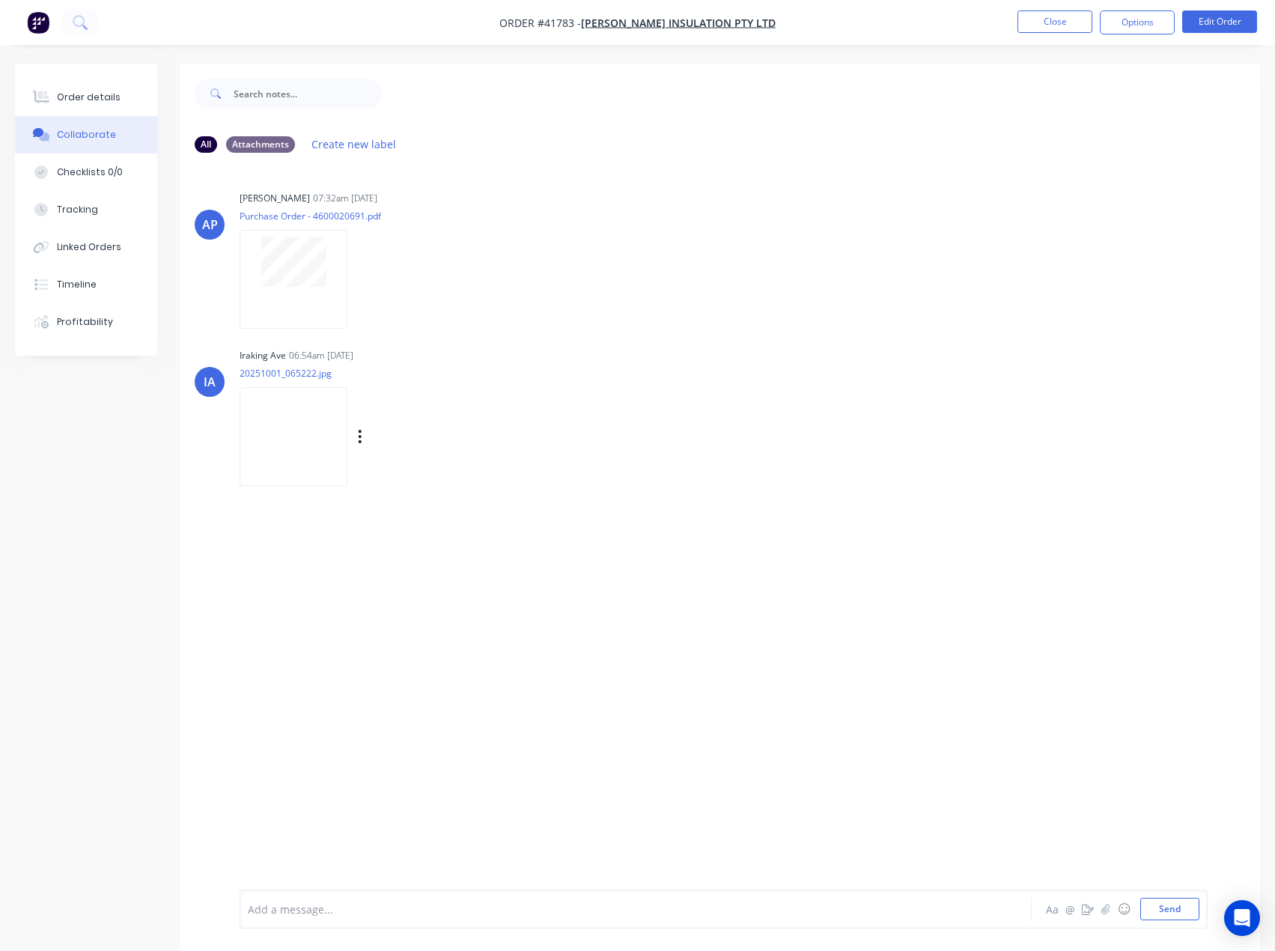
click at [301, 432] on img at bounding box center [294, 436] width 108 height 98
click at [89, 94] on div "Order details" at bounding box center [89, 97] width 64 height 13
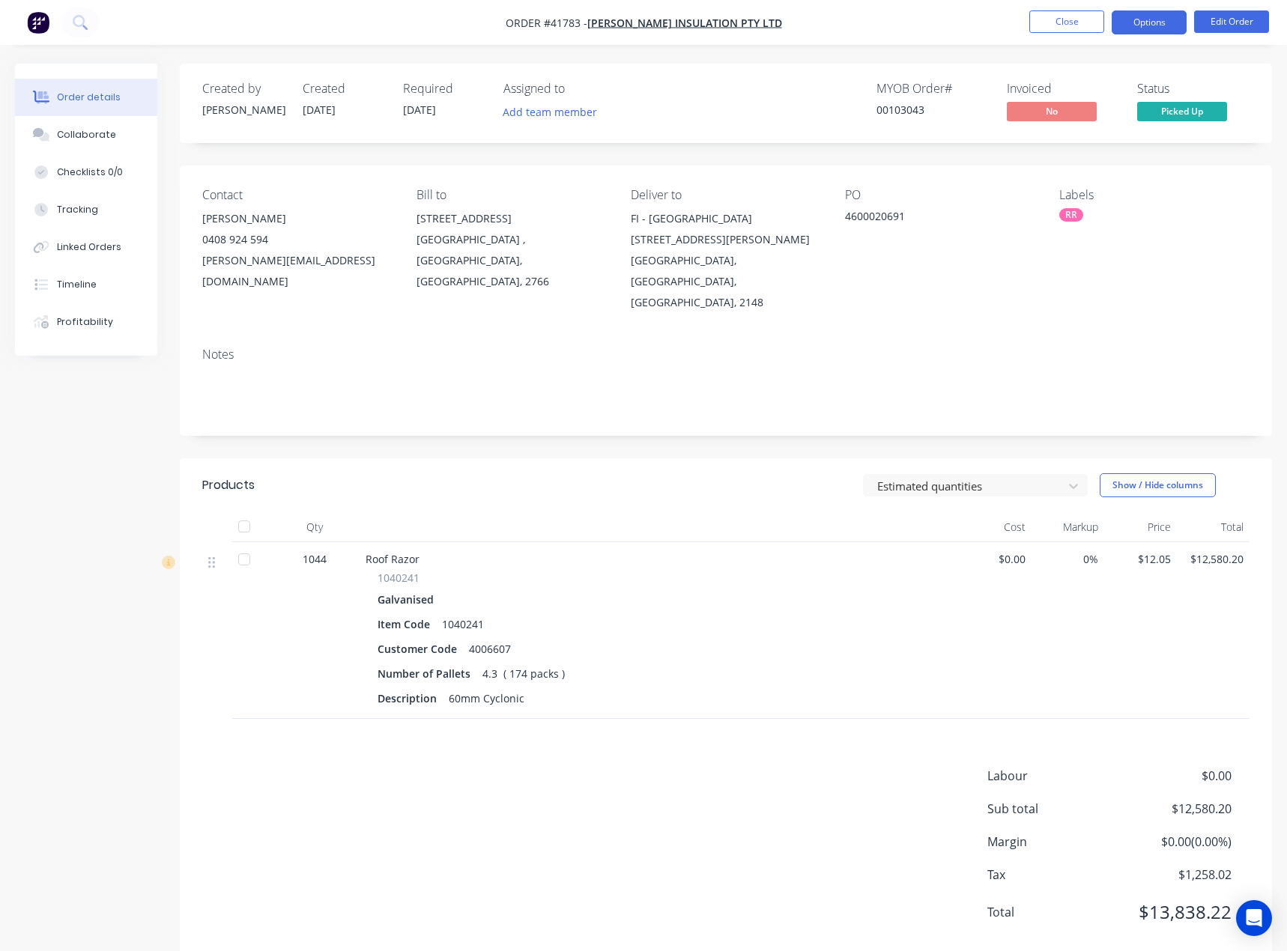
click at [1149, 17] on button "Options" at bounding box center [1148, 22] width 75 height 24
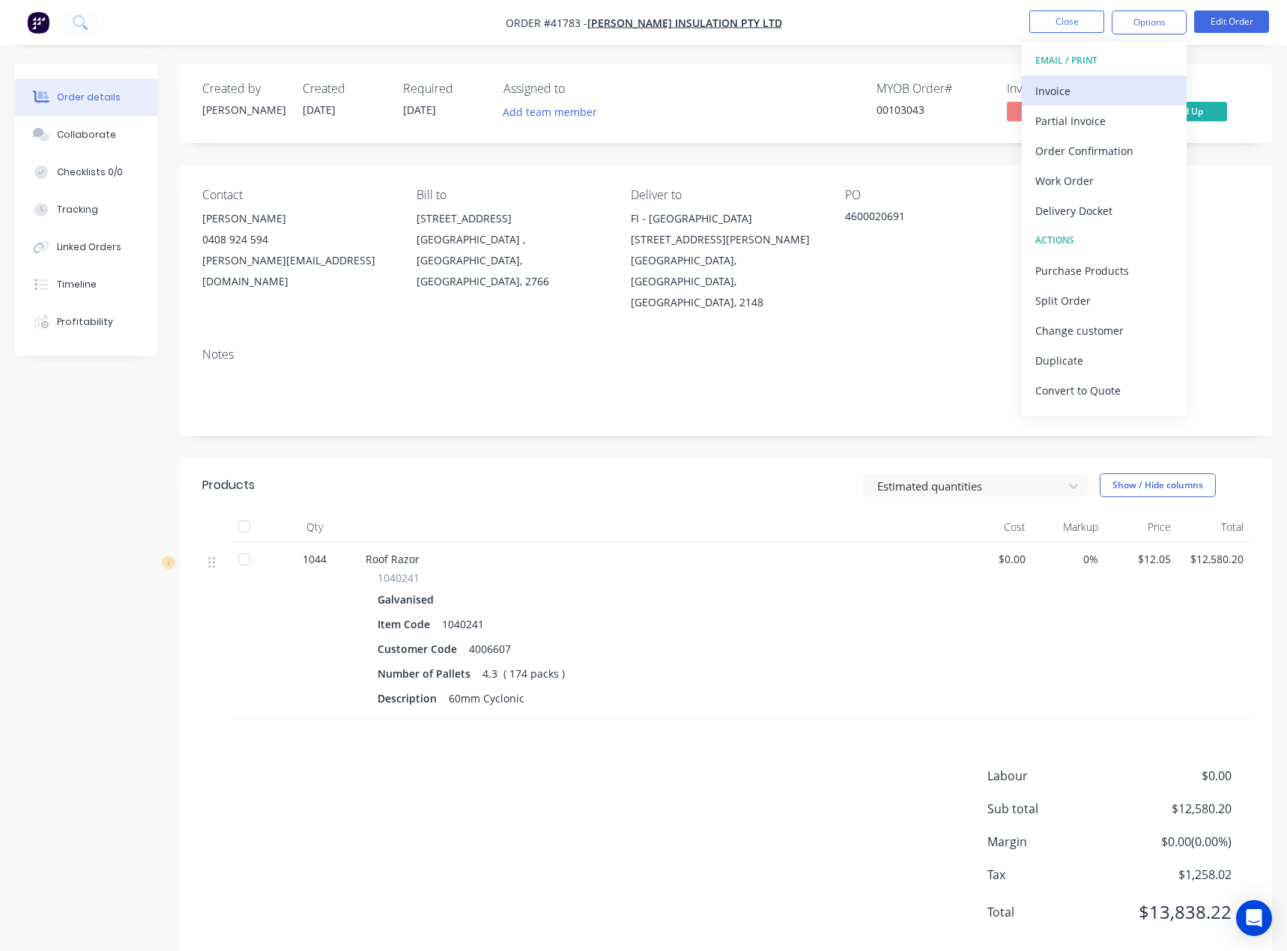
click at [1059, 91] on div "Invoice" at bounding box center [1104, 91] width 138 height 22
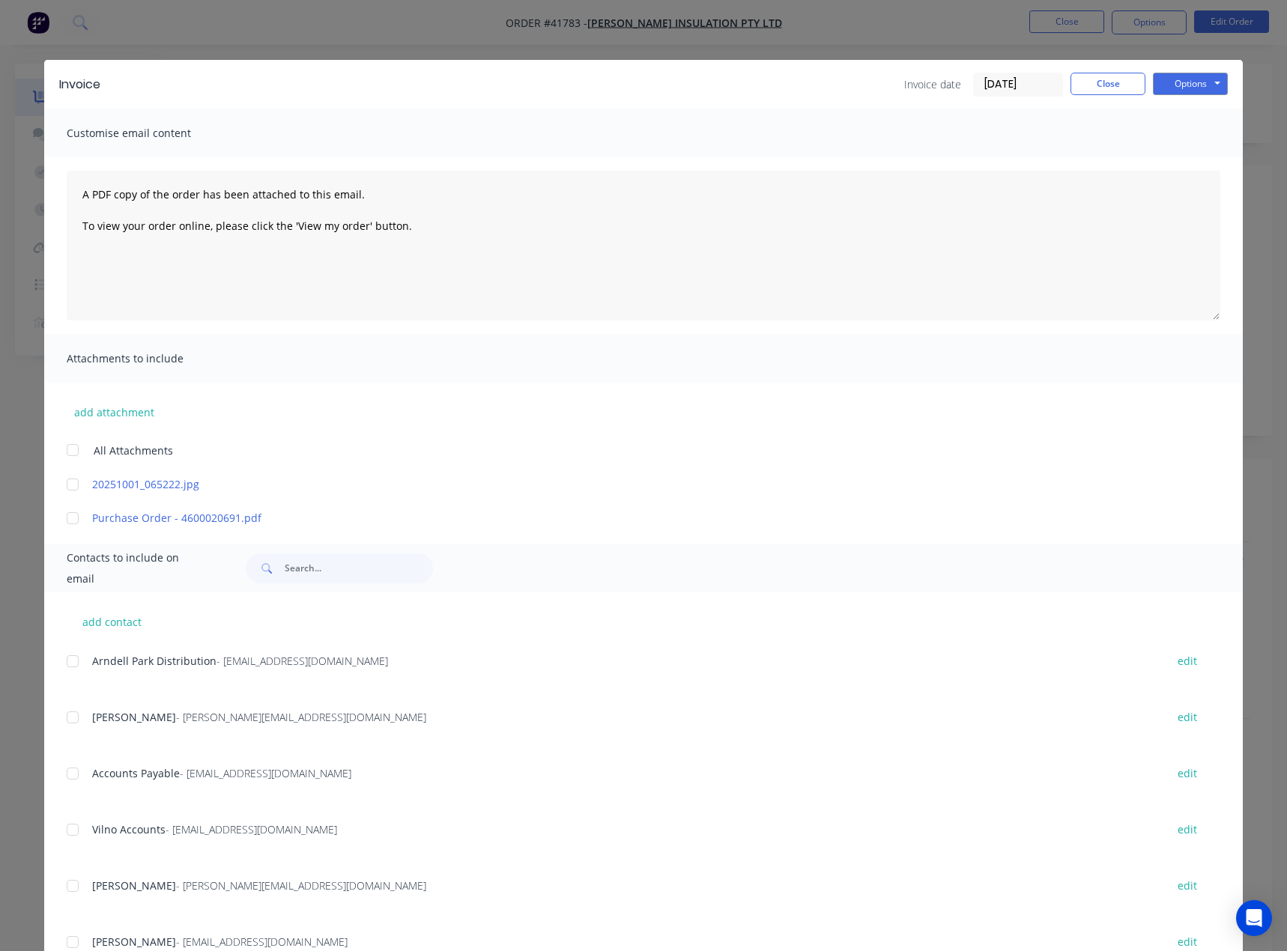
click at [70, 780] on div at bounding box center [73, 774] width 30 height 30
click at [68, 487] on div at bounding box center [73, 485] width 30 height 30
click at [1165, 78] on button "Options" at bounding box center [1189, 84] width 75 height 22
click at [1187, 159] on button "Email" at bounding box center [1200, 160] width 96 height 25
click at [1111, 82] on button "Close" at bounding box center [1107, 84] width 75 height 22
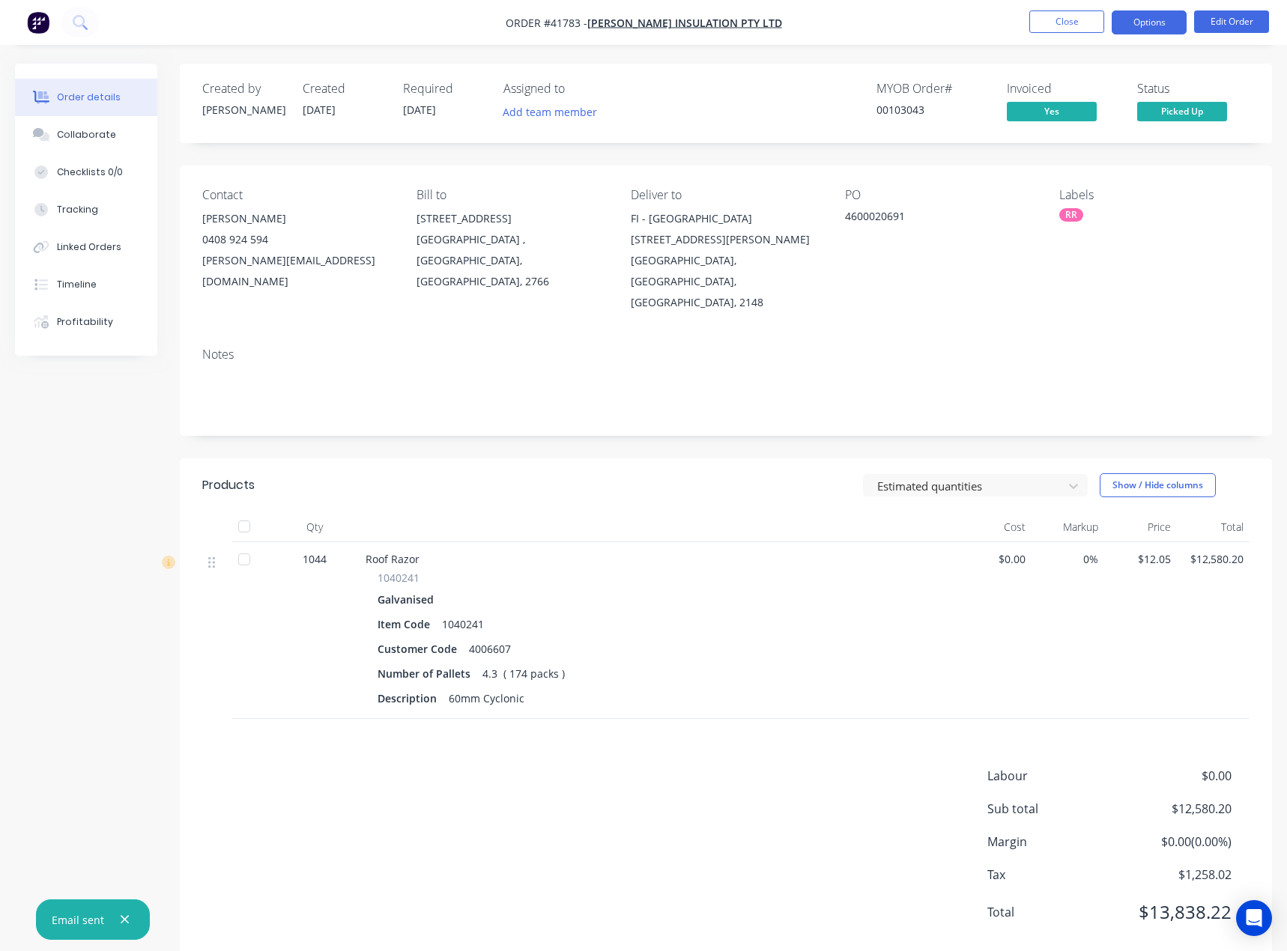
click at [1140, 28] on button "Options" at bounding box center [1148, 22] width 75 height 24
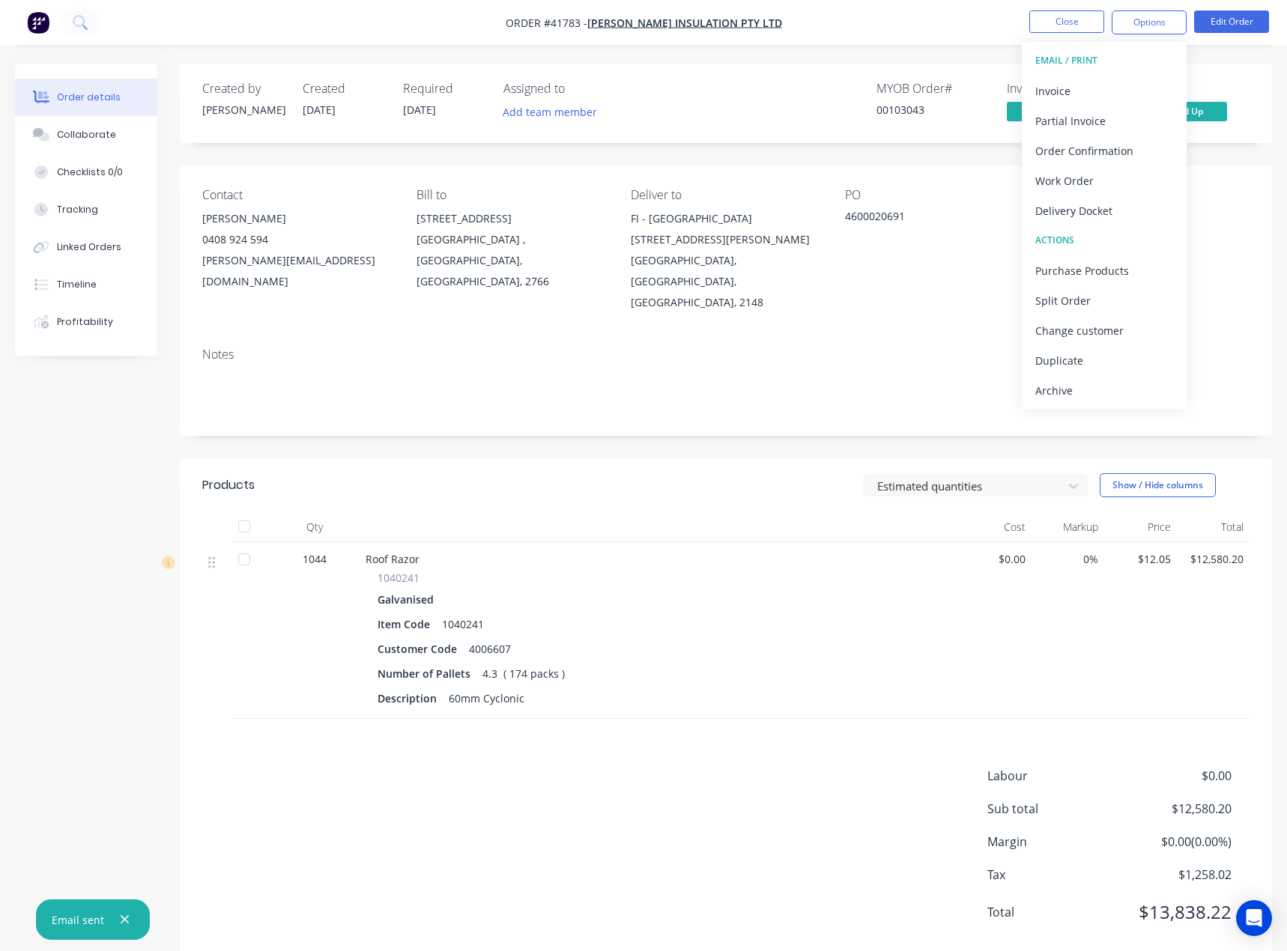
click at [1059, 392] on div "Archive" at bounding box center [1104, 391] width 138 height 22
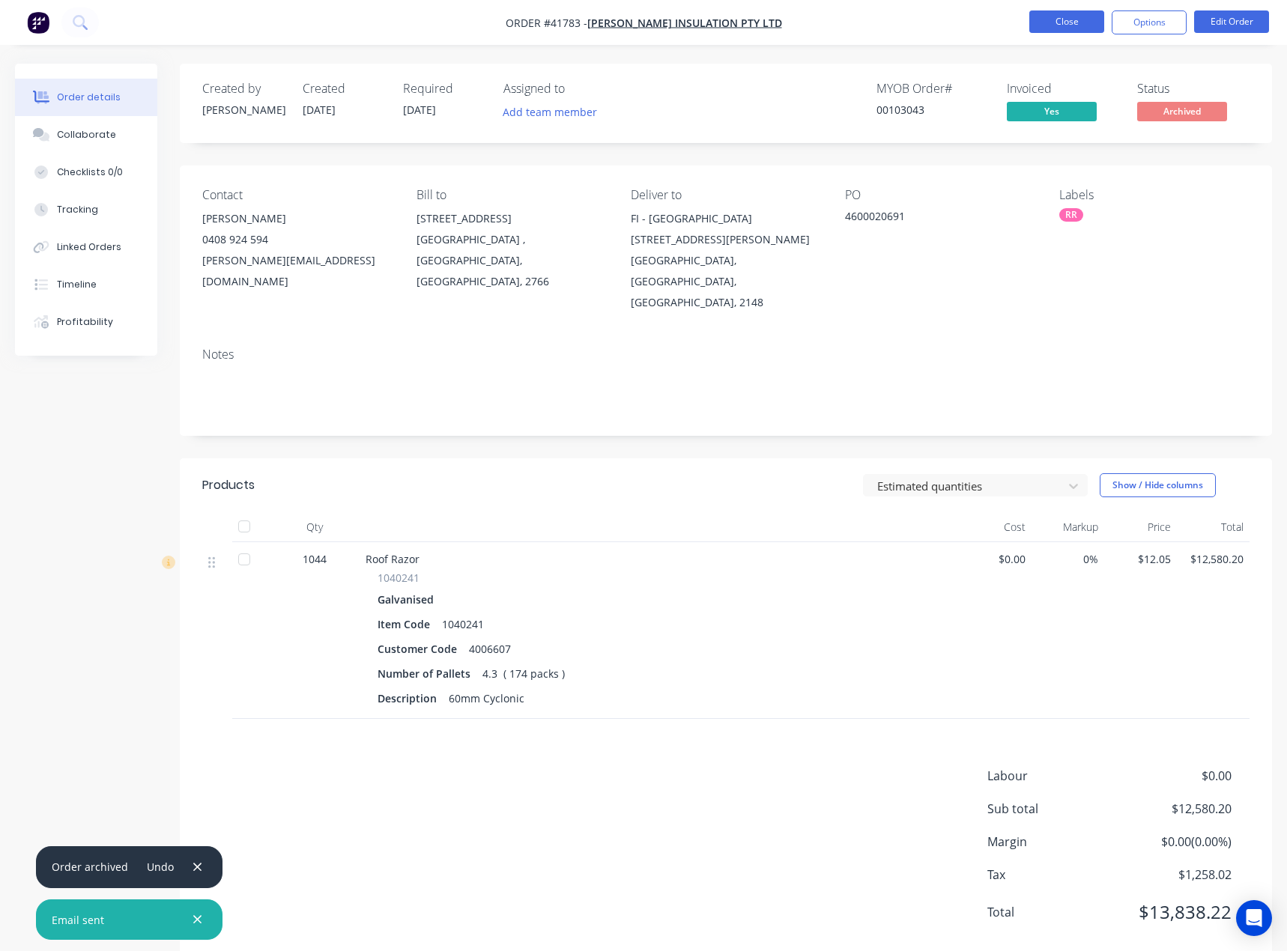
click at [1057, 18] on button "Close" at bounding box center [1066, 21] width 75 height 22
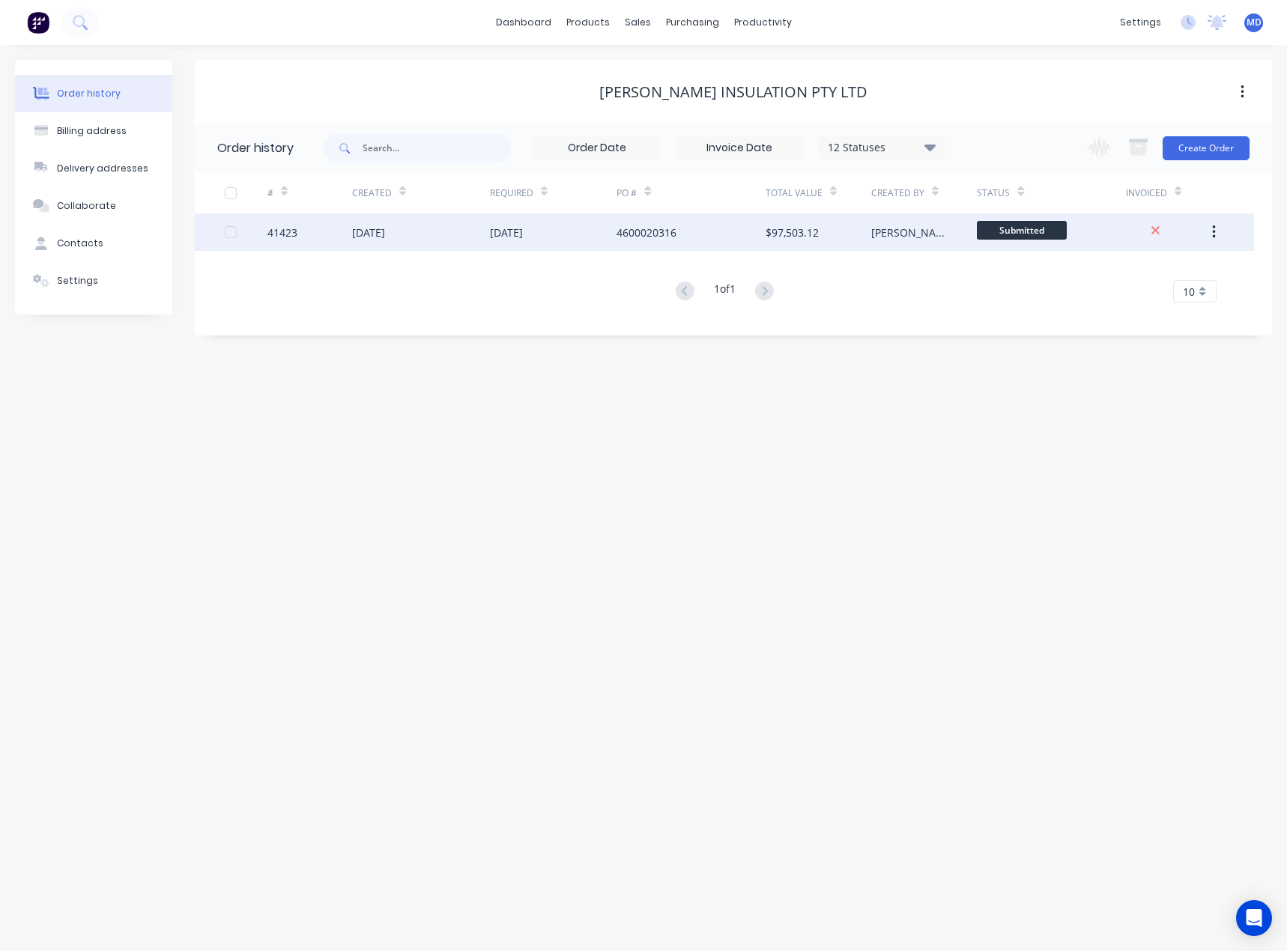
click at [453, 231] on div "29 Aug 2025" at bounding box center [421, 231] width 138 height 37
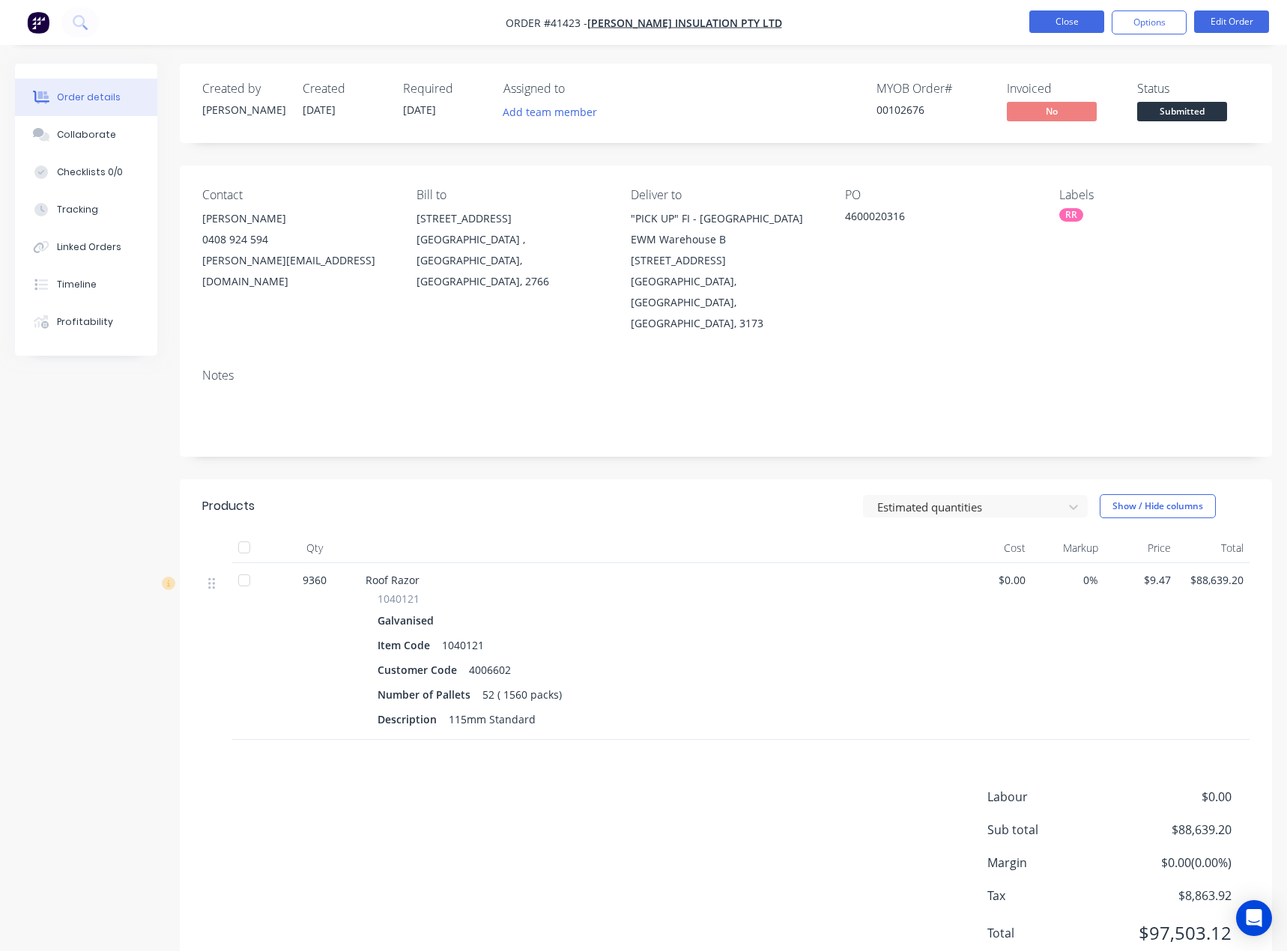
click at [1055, 20] on button "Close" at bounding box center [1066, 21] width 75 height 22
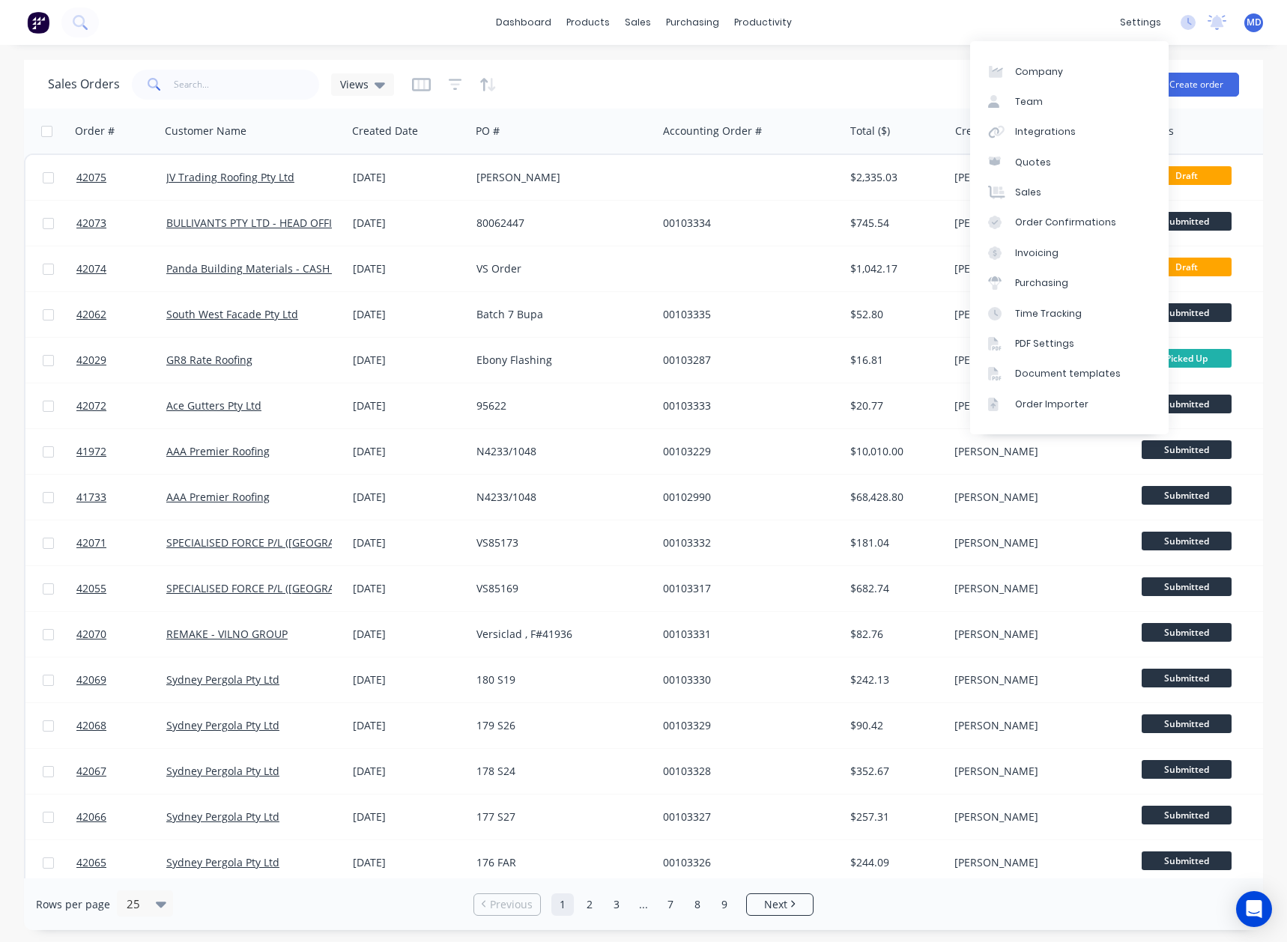
click at [857, 77] on div "Sales Orders Views" at bounding box center [554, 84] width 1012 height 37
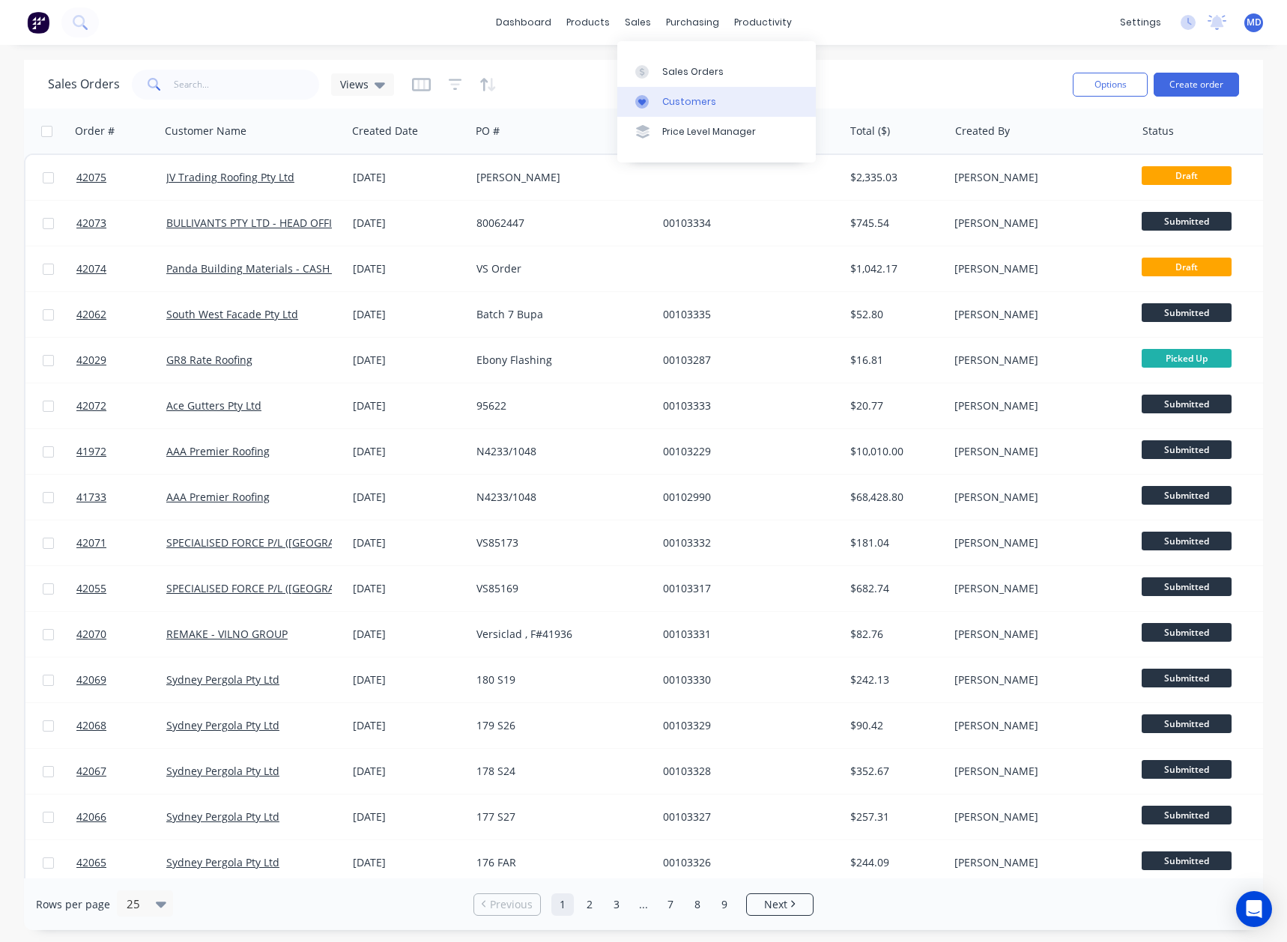
click at [693, 102] on div "Customers" at bounding box center [689, 101] width 54 height 13
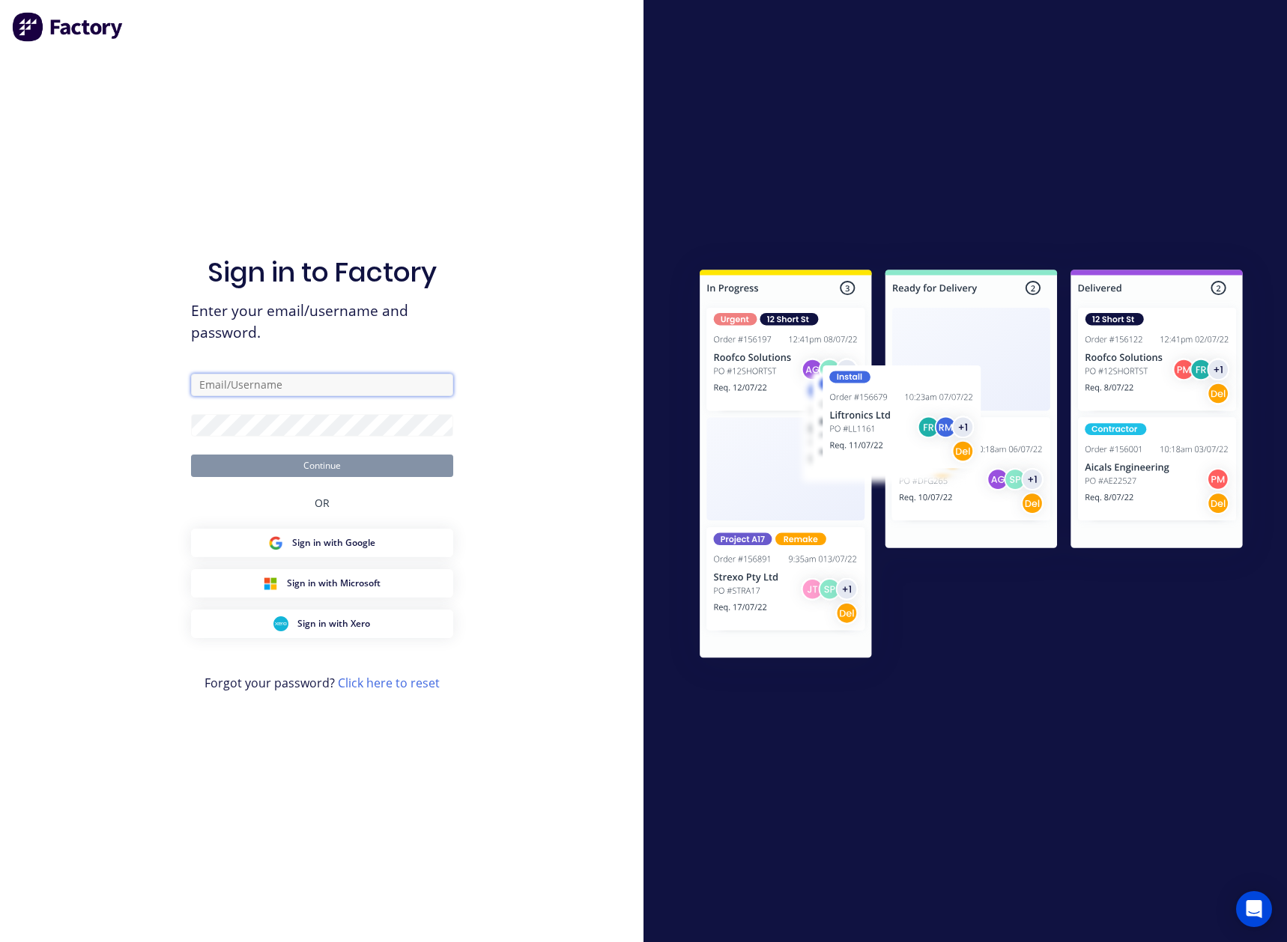
type input "maria@vilno.com.au"
click at [321, 467] on button "Continue" at bounding box center [322, 466] width 262 height 22
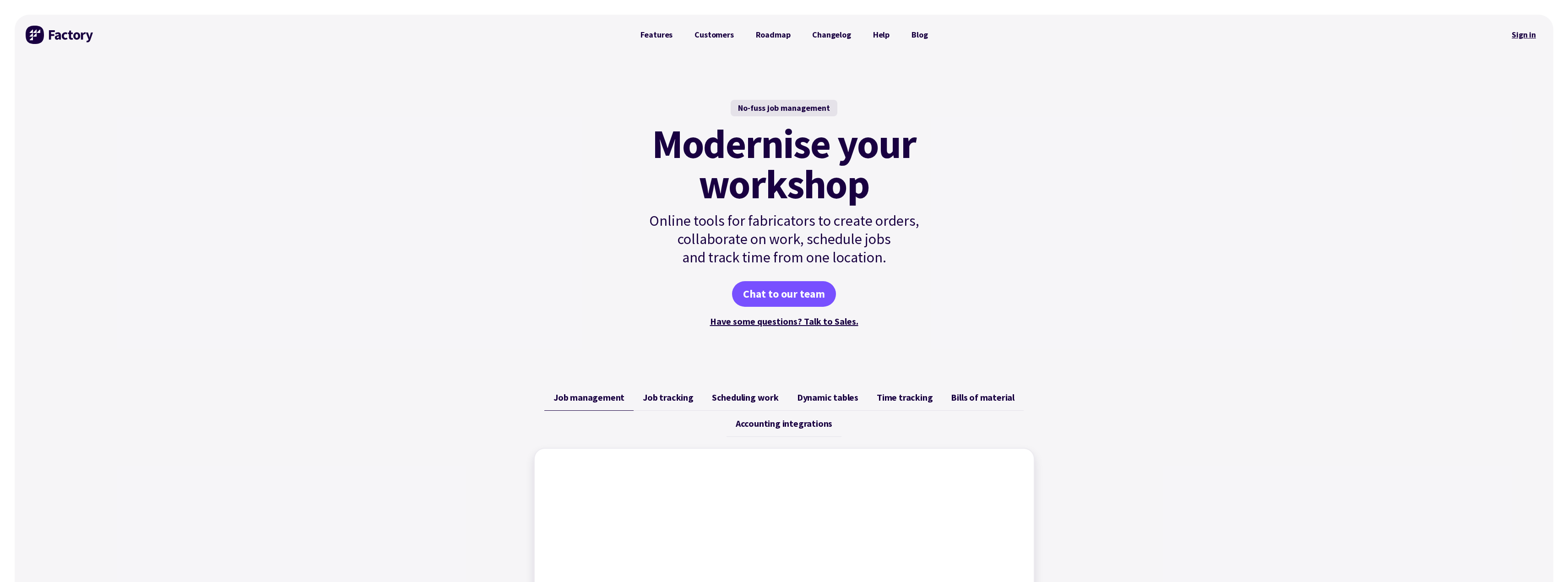
click at [779, 34] on link "Sign in" at bounding box center [1523, 35] width 37 height 21
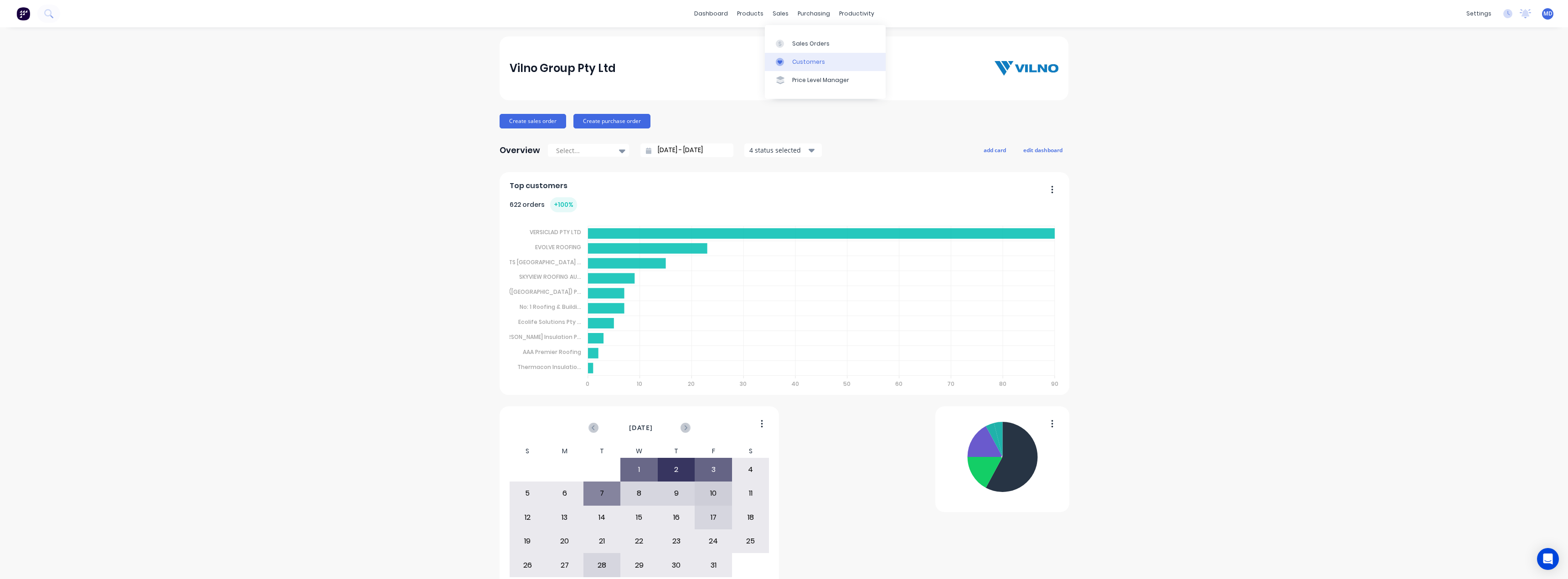
click at [813, 61] on div "Customers" at bounding box center [808, 61] width 33 height 8
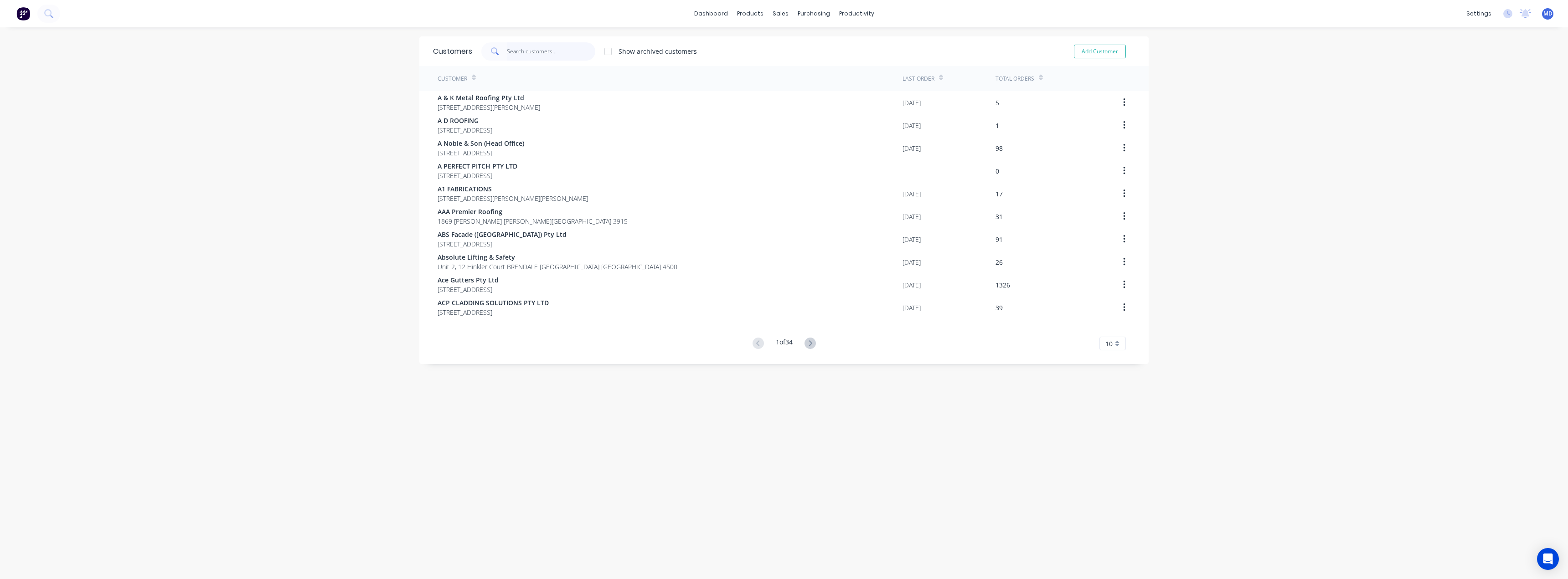
click at [539, 48] on input "text" at bounding box center [551, 52] width 89 height 18
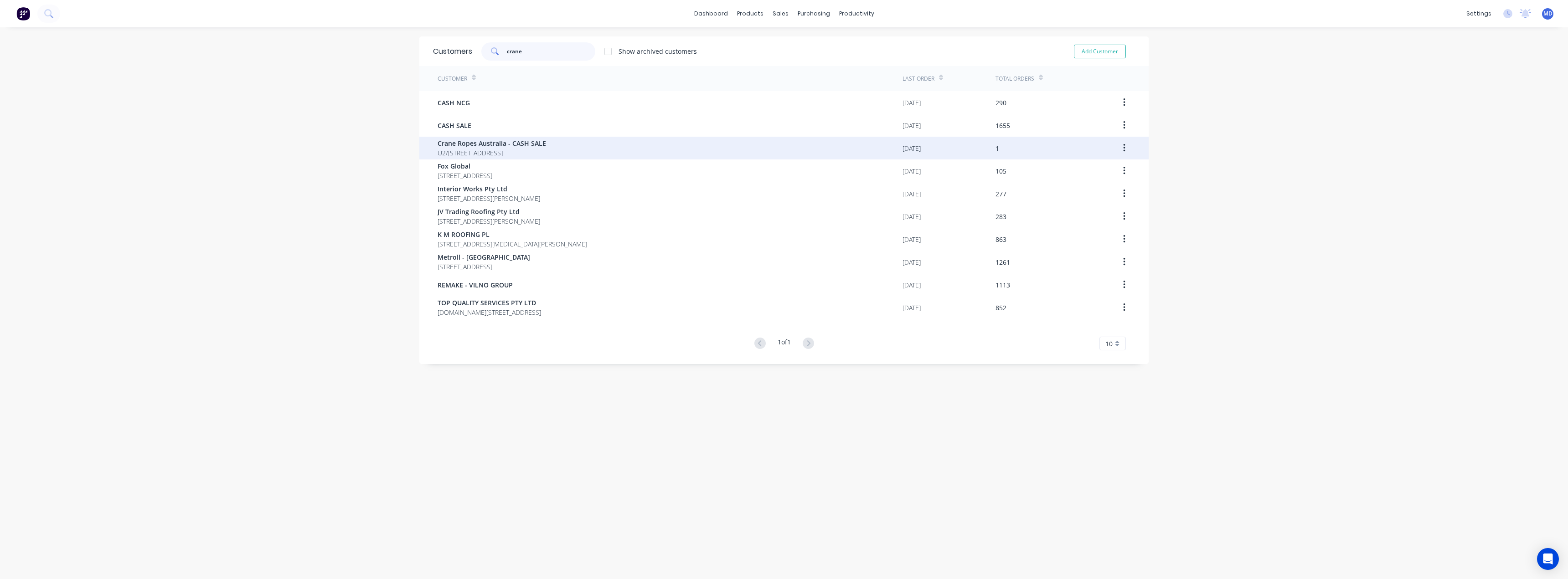
type input "crane"
click at [499, 147] on span "Crane Ropes Australia - CASH SALE" at bounding box center [492, 144] width 108 height 10
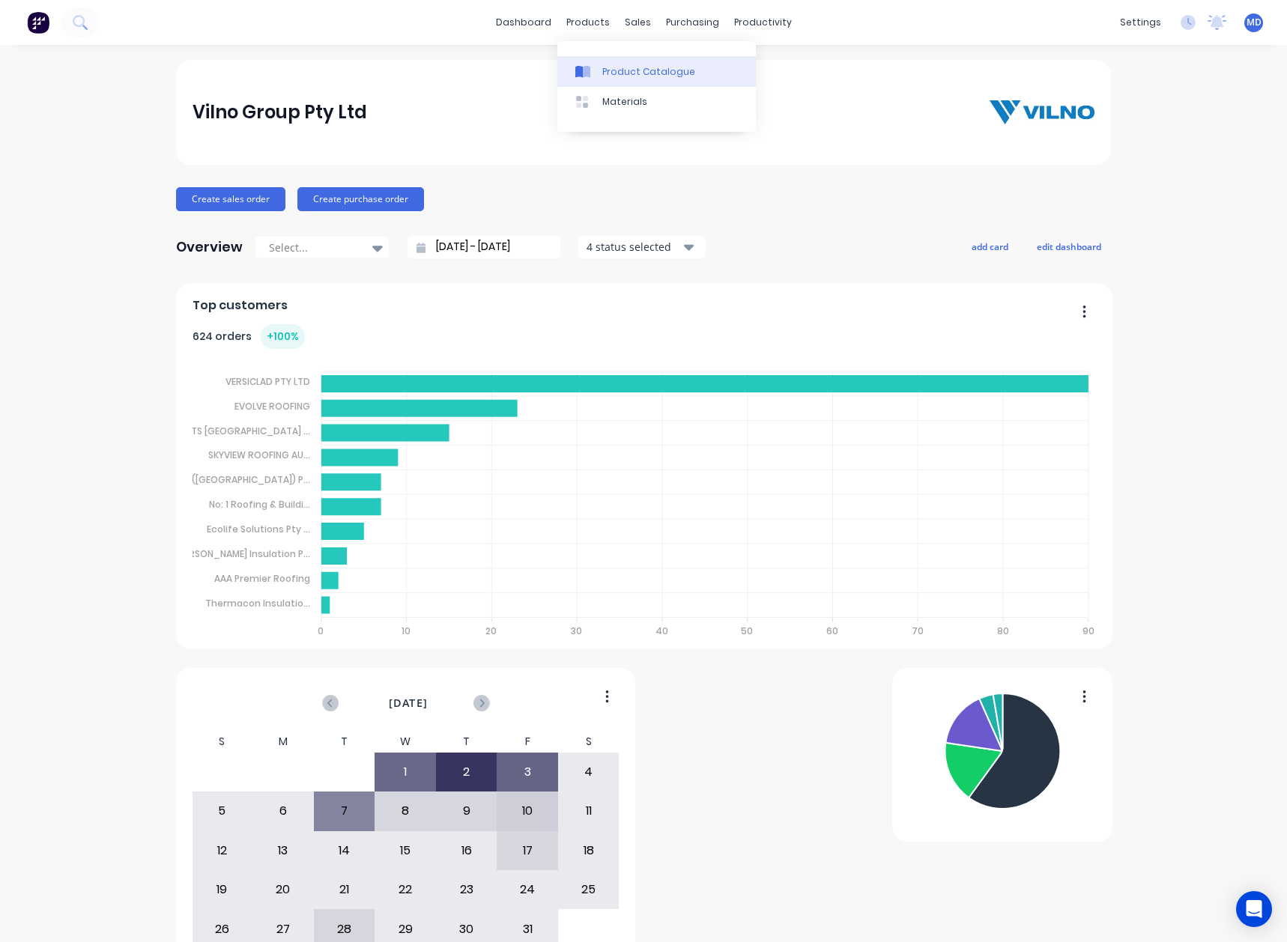
click at [619, 67] on div "Product Catalogue" at bounding box center [648, 71] width 93 height 13
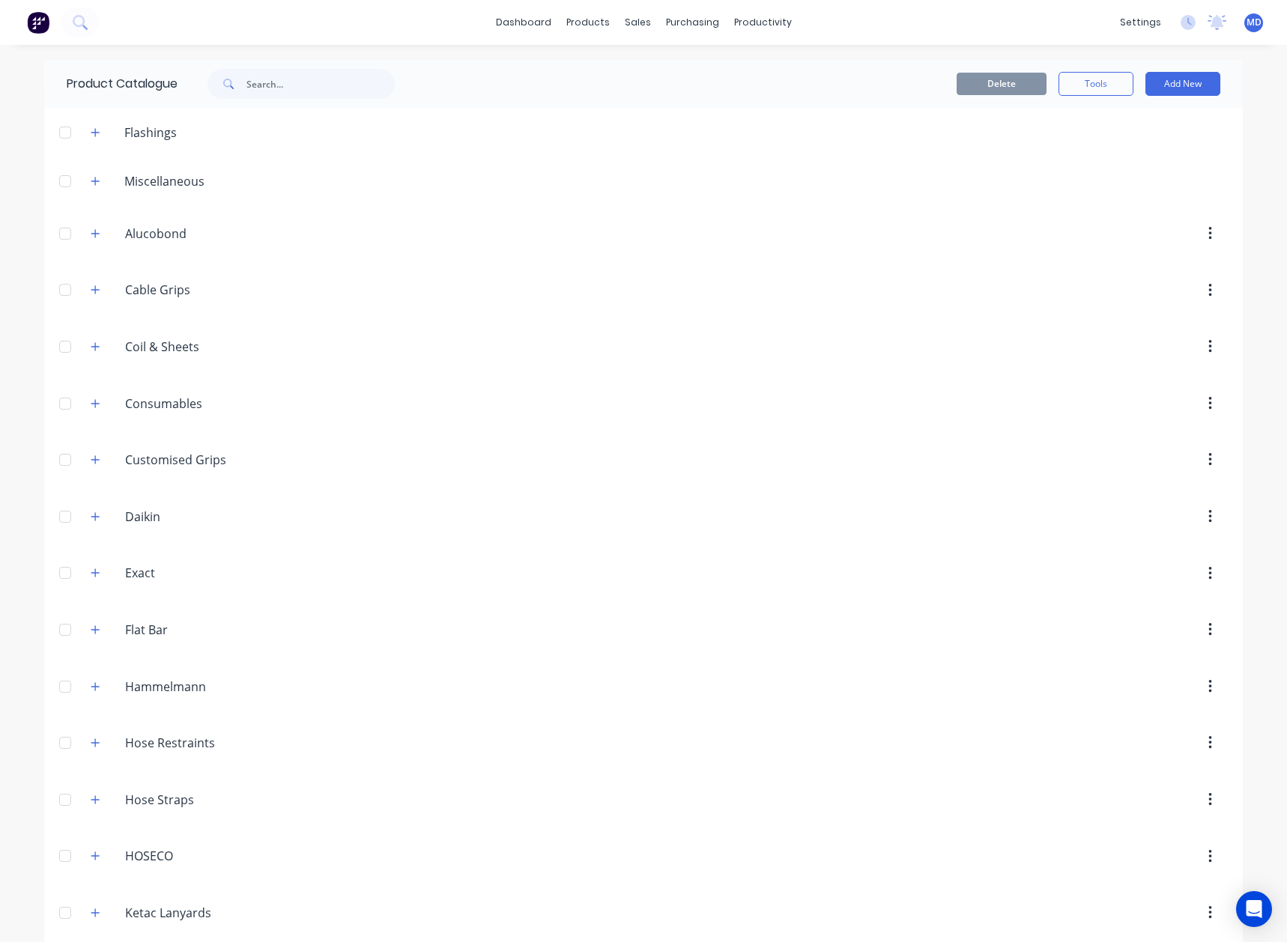
scroll to position [524, 0]
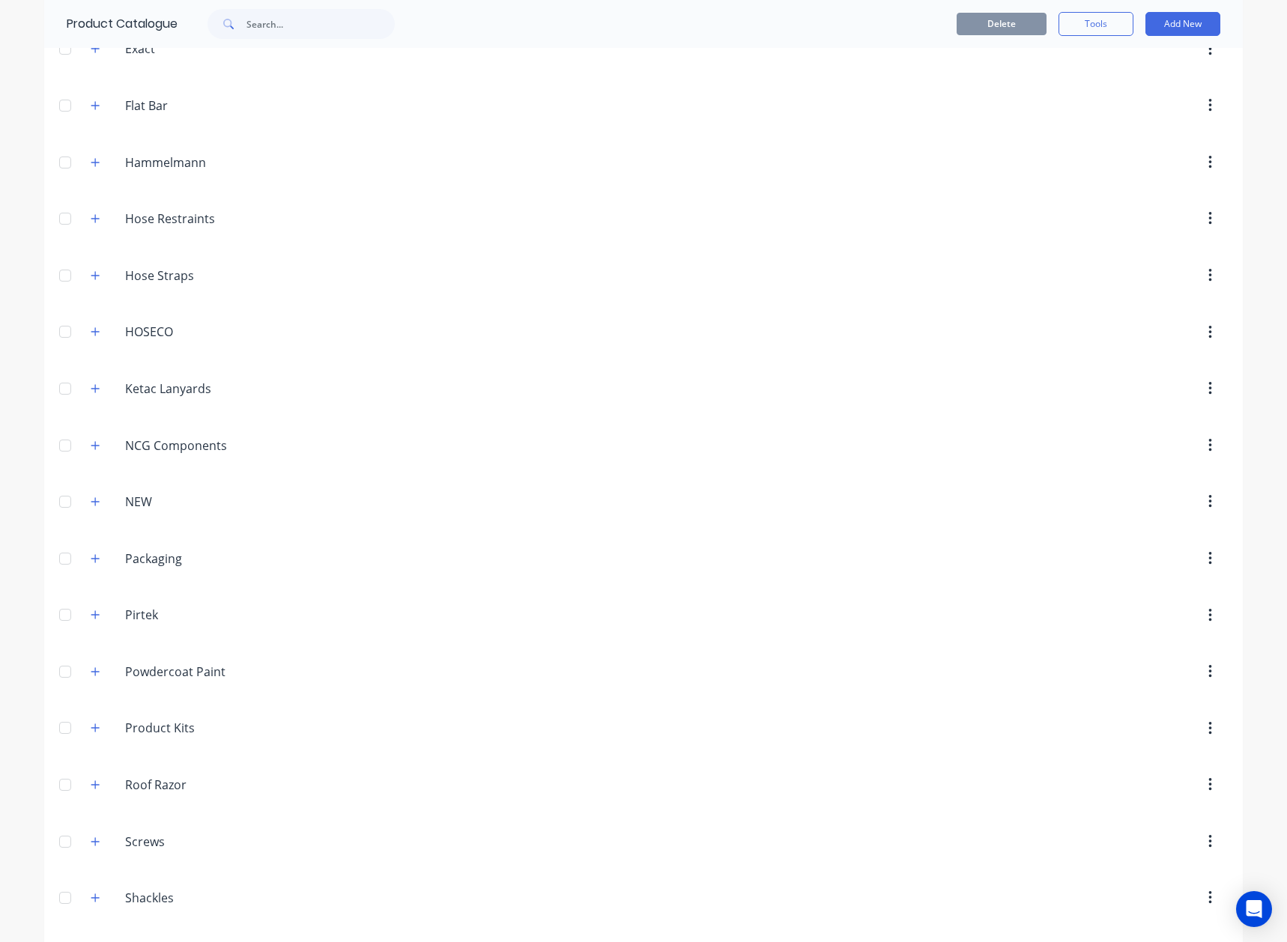
click at [89, 452] on button "button" at bounding box center [95, 445] width 19 height 19
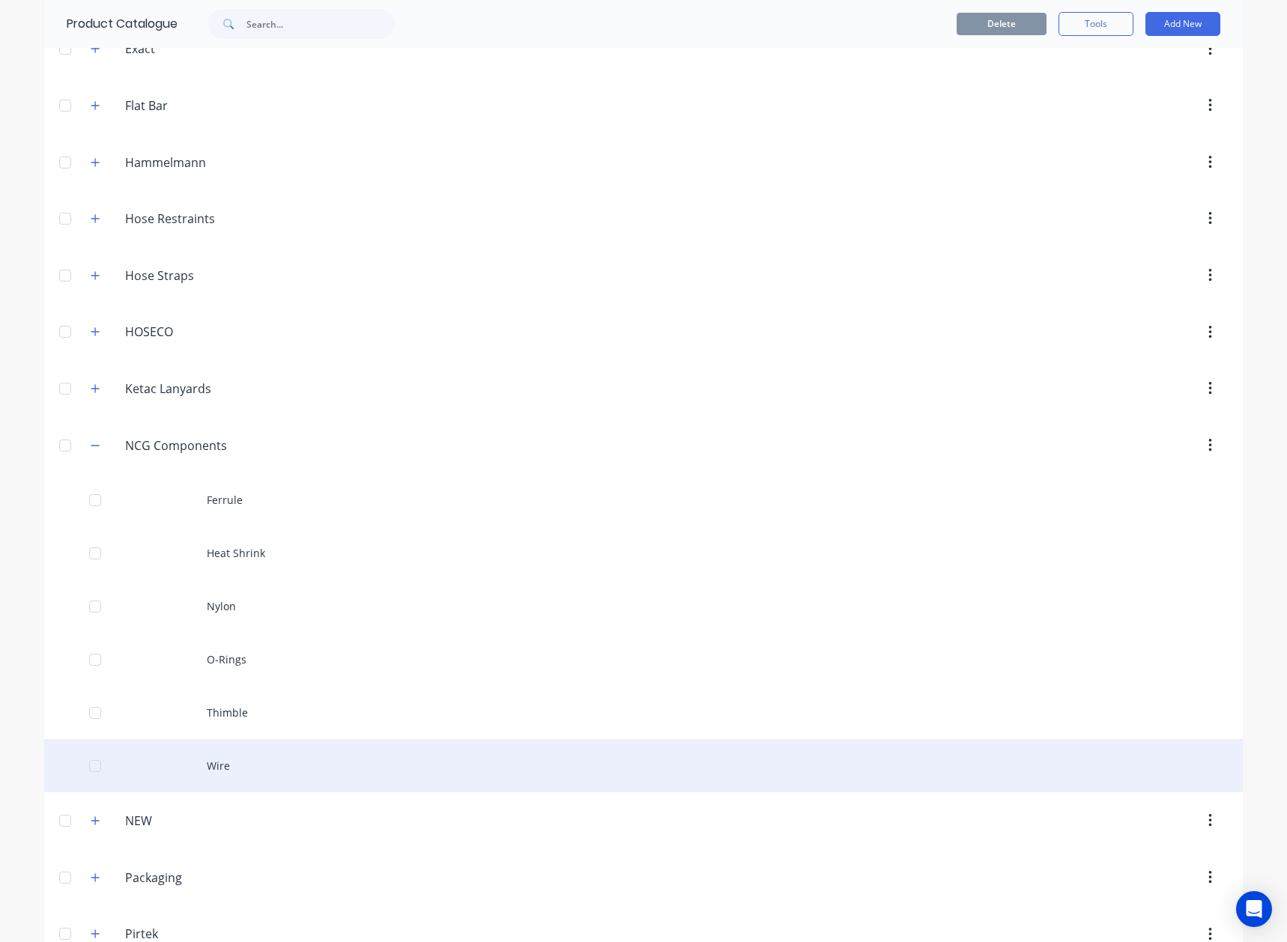
click at [215, 766] on div "Wire" at bounding box center [643, 765] width 1198 height 53
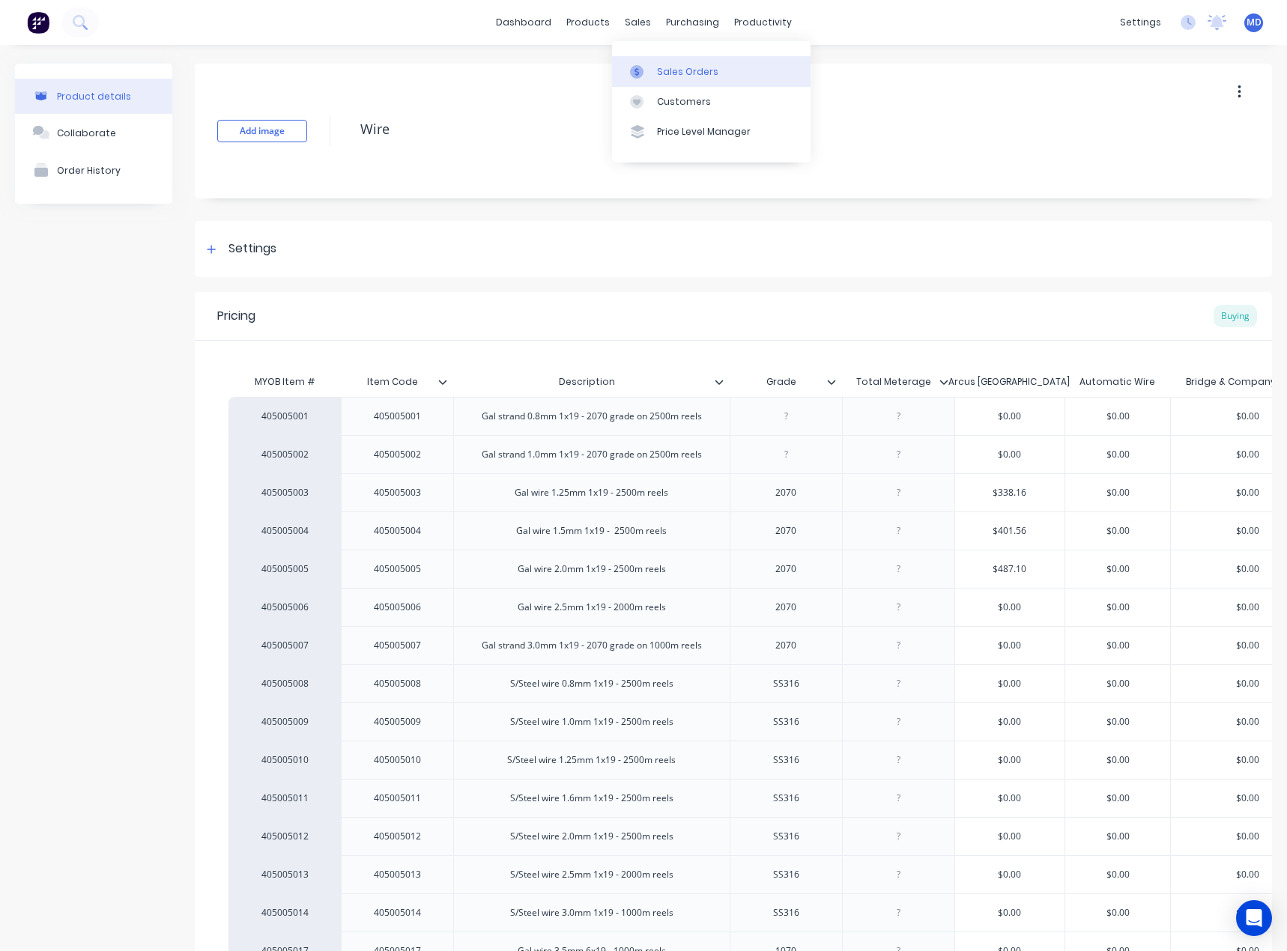
click at [668, 70] on div "Sales Orders" at bounding box center [687, 71] width 61 height 13
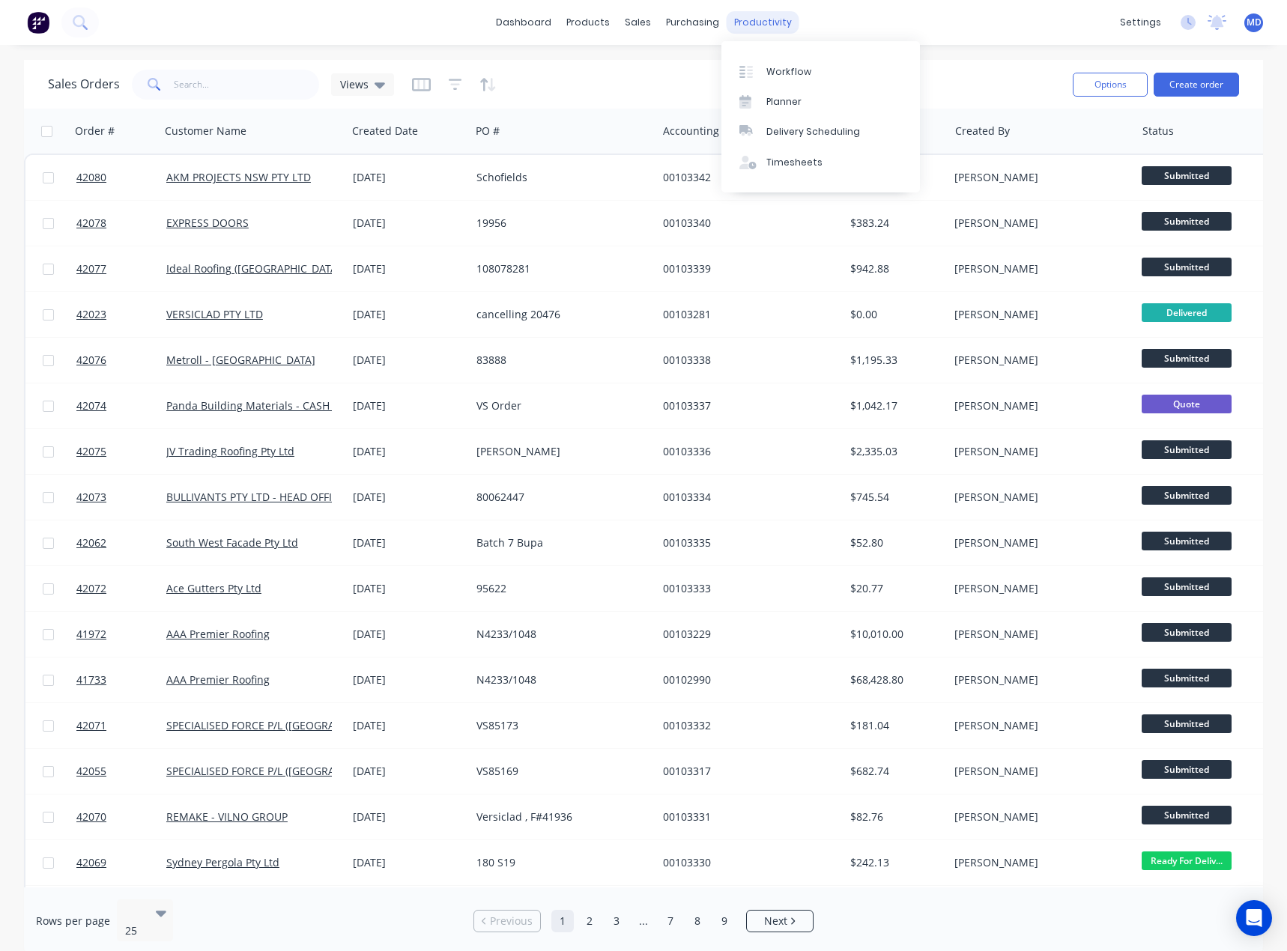
click at [754, 21] on div "productivity" at bounding box center [762, 22] width 73 height 22
click at [798, 68] on div "Workflow" at bounding box center [788, 71] width 45 height 13
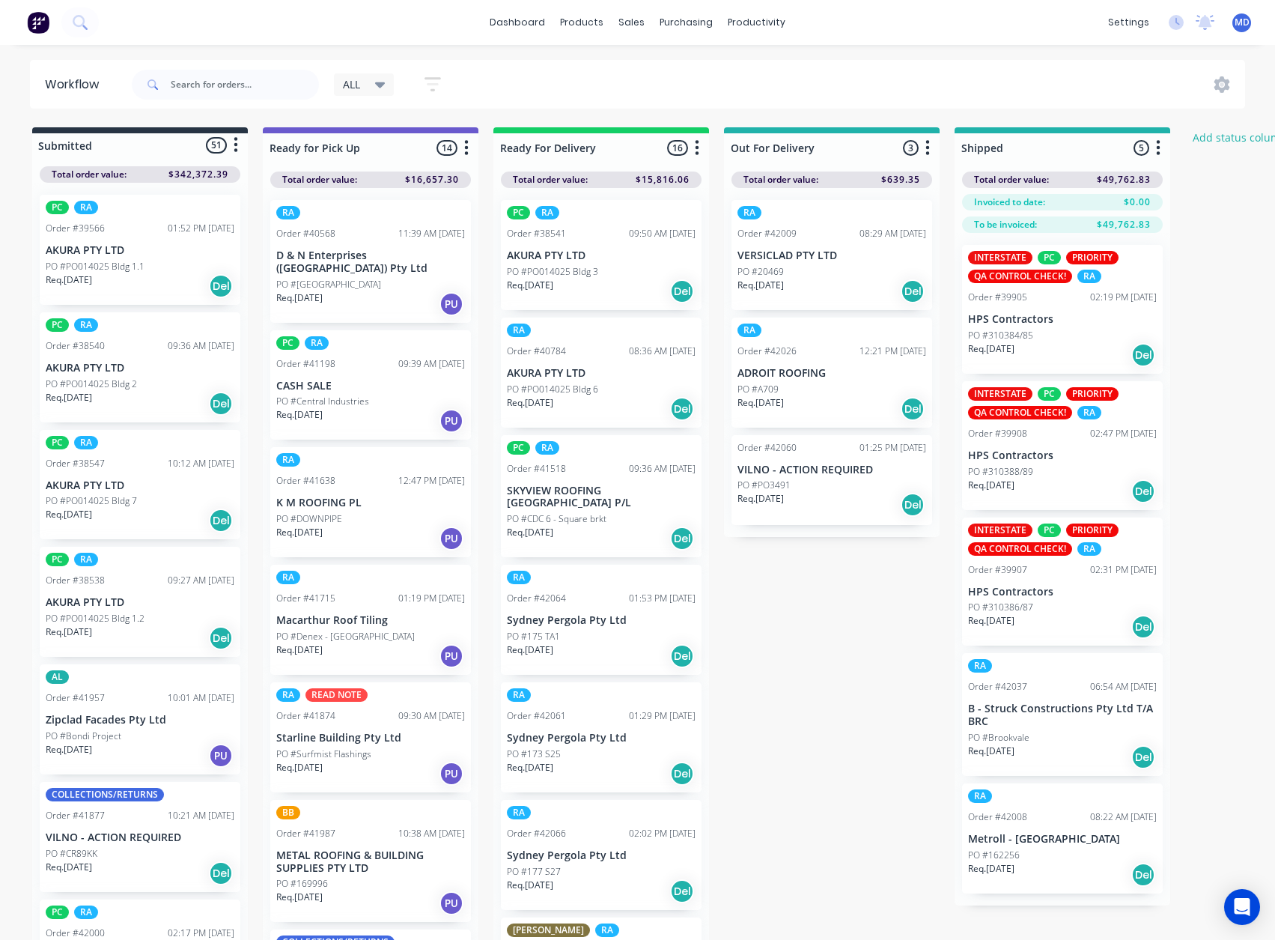
click at [379, 83] on icon at bounding box center [380, 85] width 10 height 6
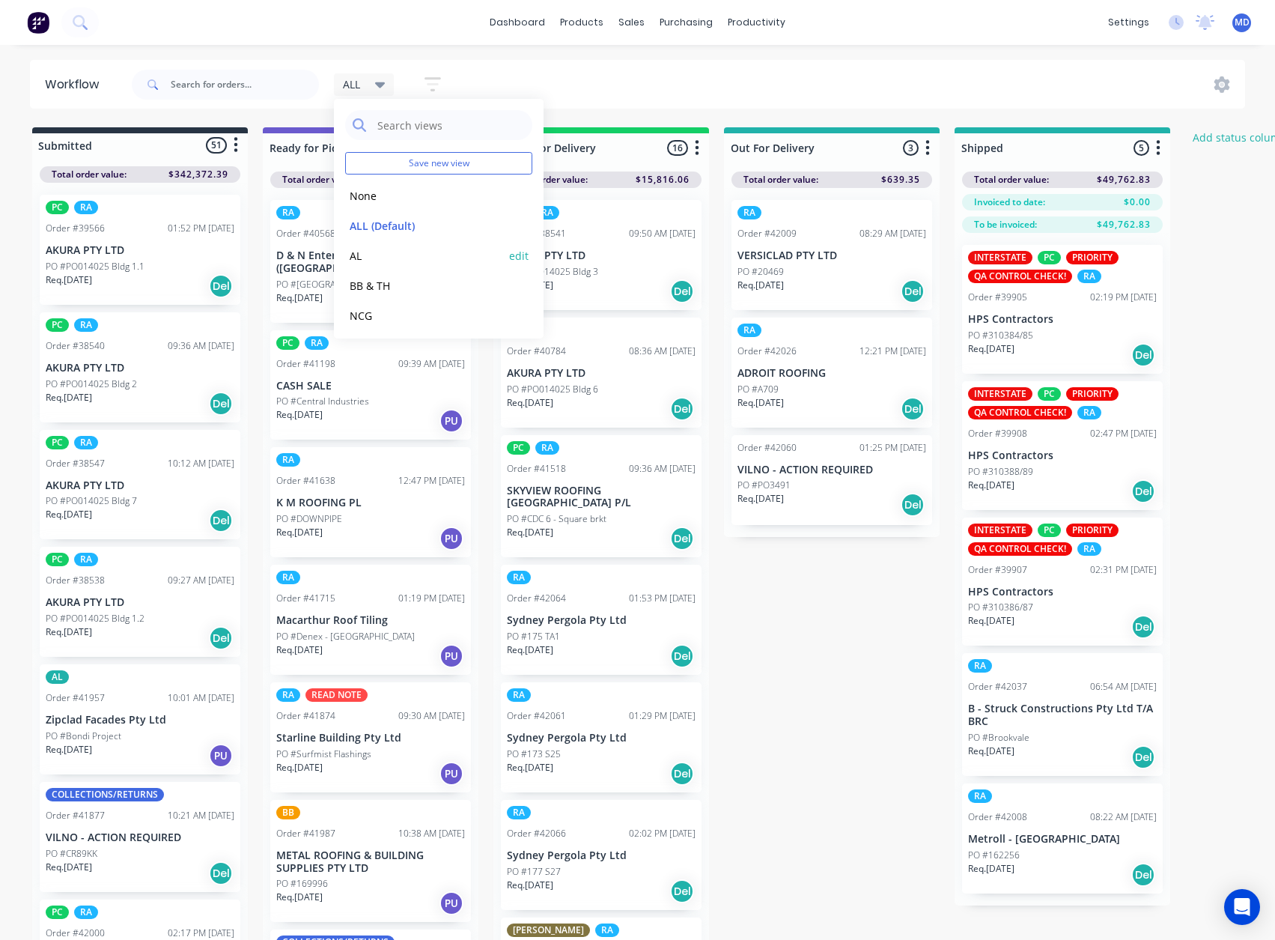
click at [356, 255] on button "AL" at bounding box center [425, 255] width 160 height 17
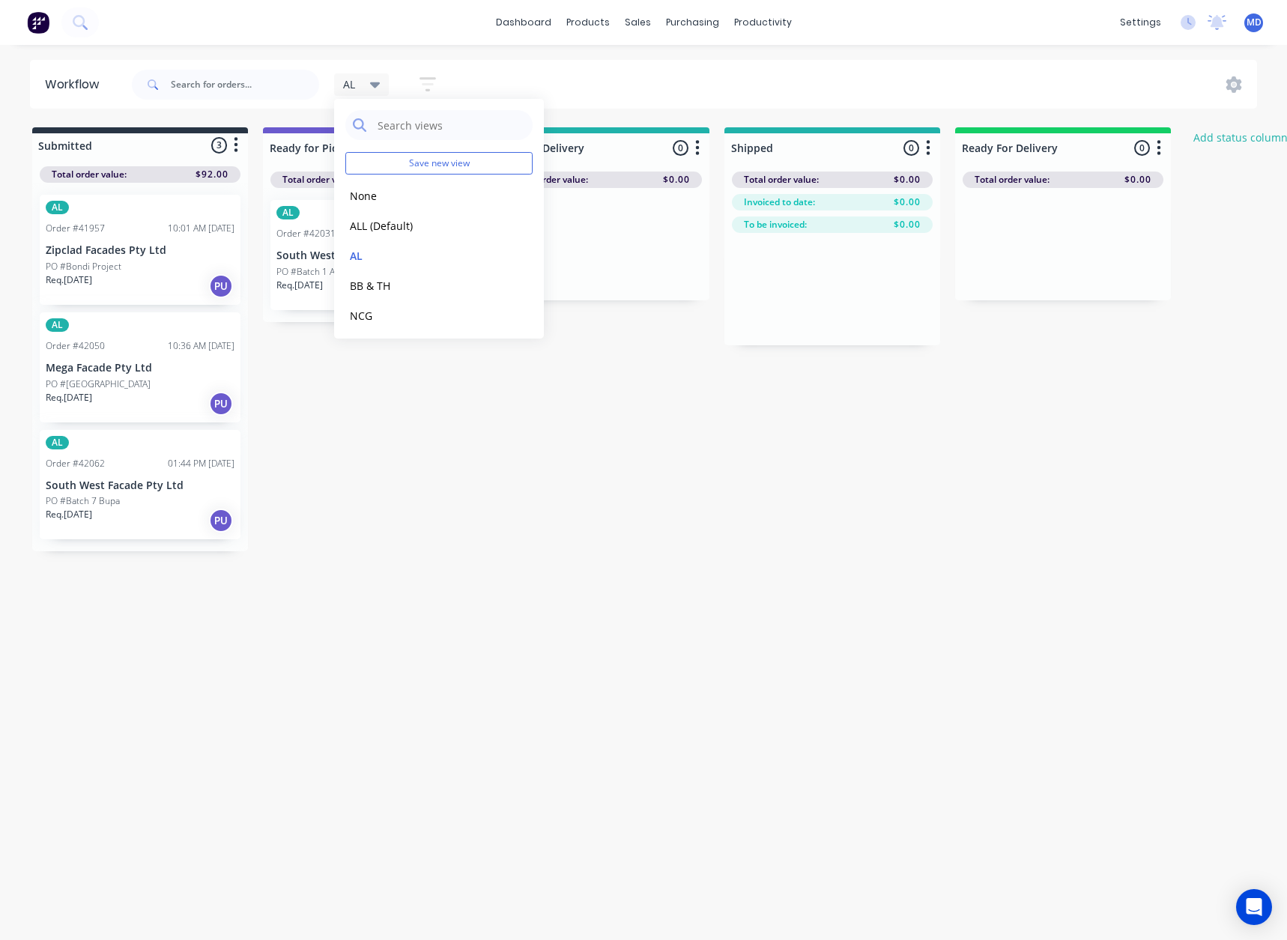
click at [920, 34] on div "dashboard products sales purchasing productivity dashboard products Product Cat…" at bounding box center [643, 22] width 1287 height 45
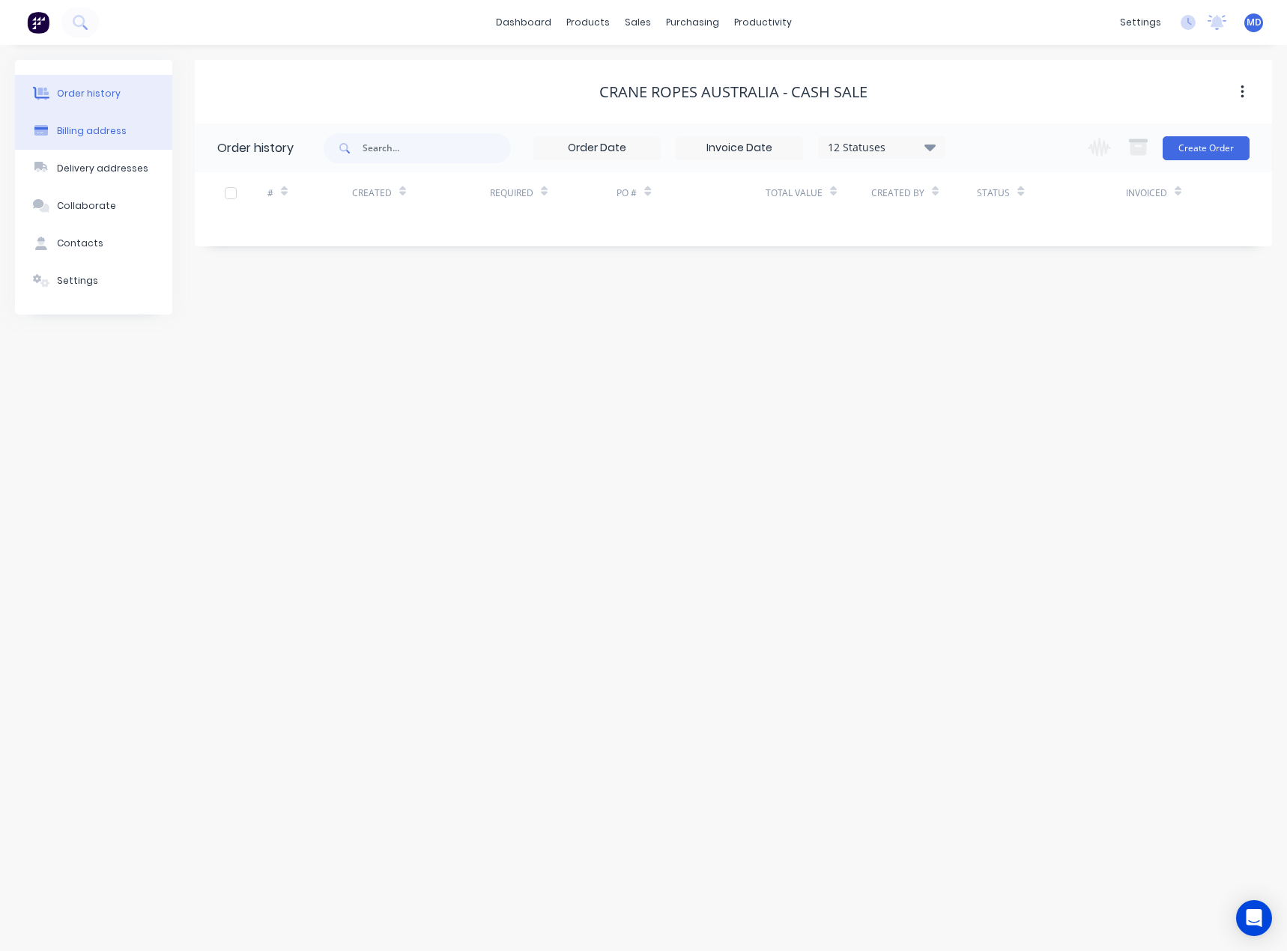
click at [91, 130] on div "Billing address" at bounding box center [92, 130] width 70 height 13
select select "AU"
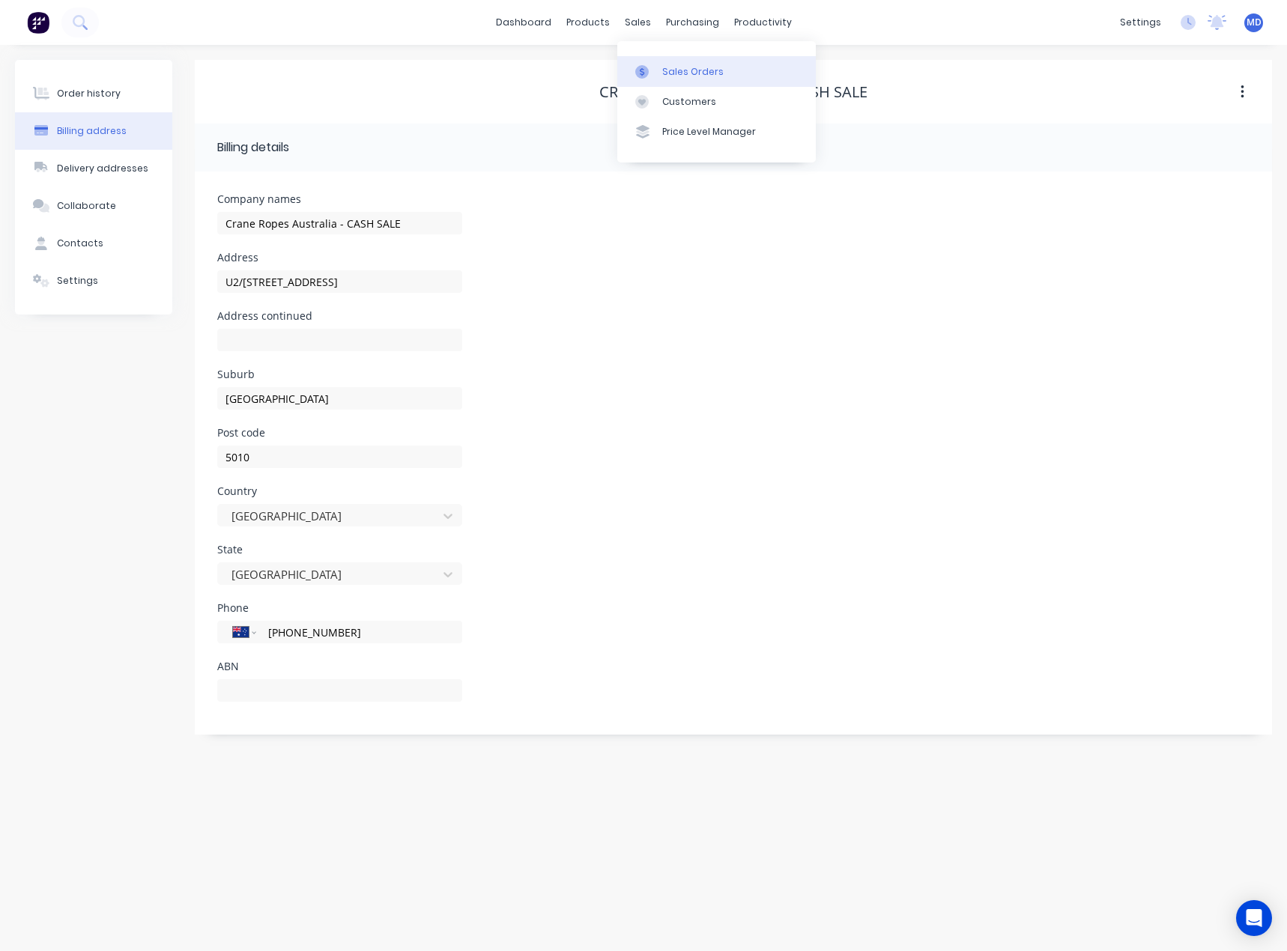
click at [689, 65] on div "Sales Orders" at bounding box center [692, 71] width 61 height 13
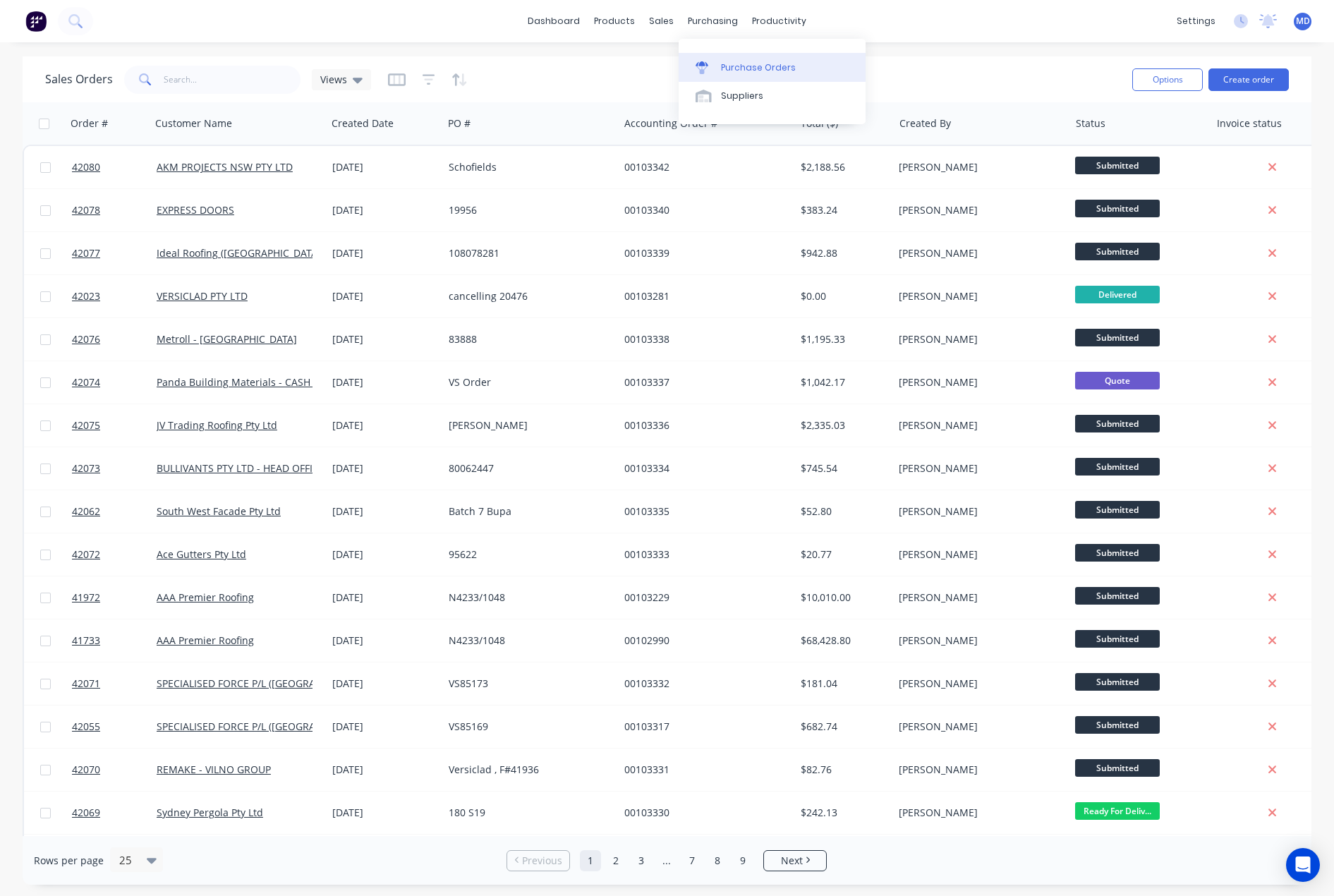
drag, startPoint x: 758, startPoint y: 66, endPoint x: 747, endPoint y: 67, distance: 11.0
click at [758, 66] on div "Purchase Orders" at bounding box center [757, 67] width 74 height 12
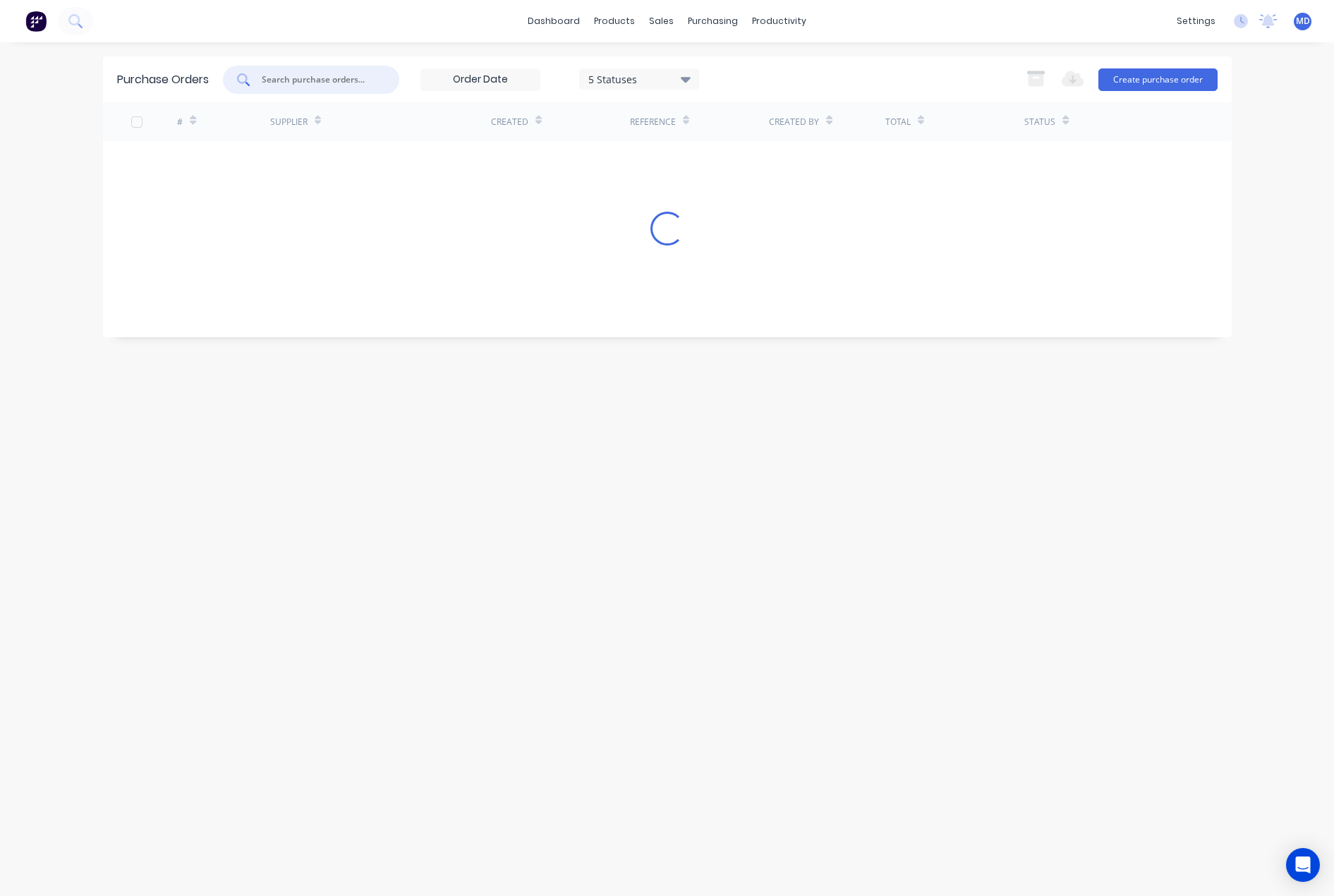
click at [320, 78] on input "text" at bounding box center [318, 79] width 117 height 14
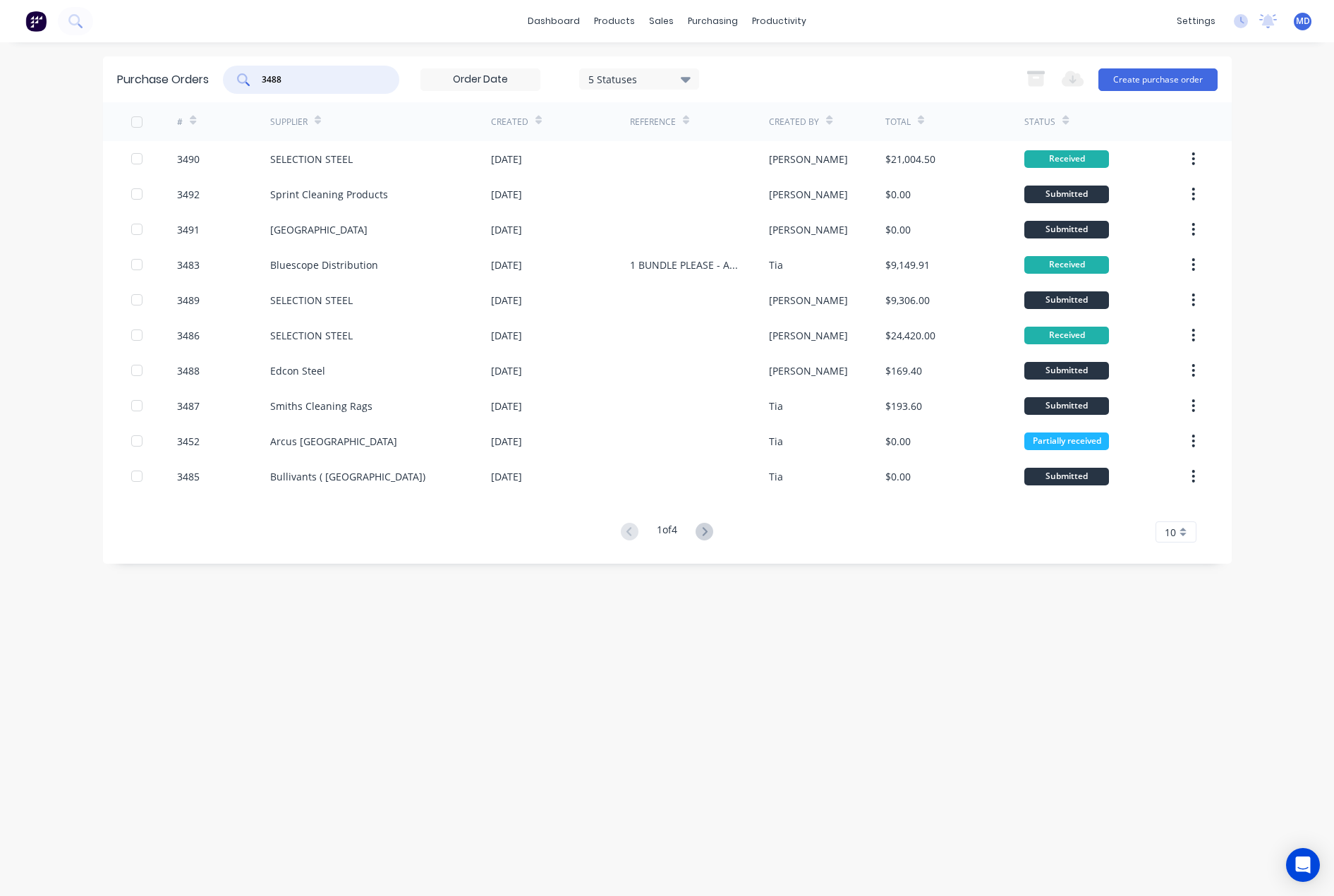
type input "3488"
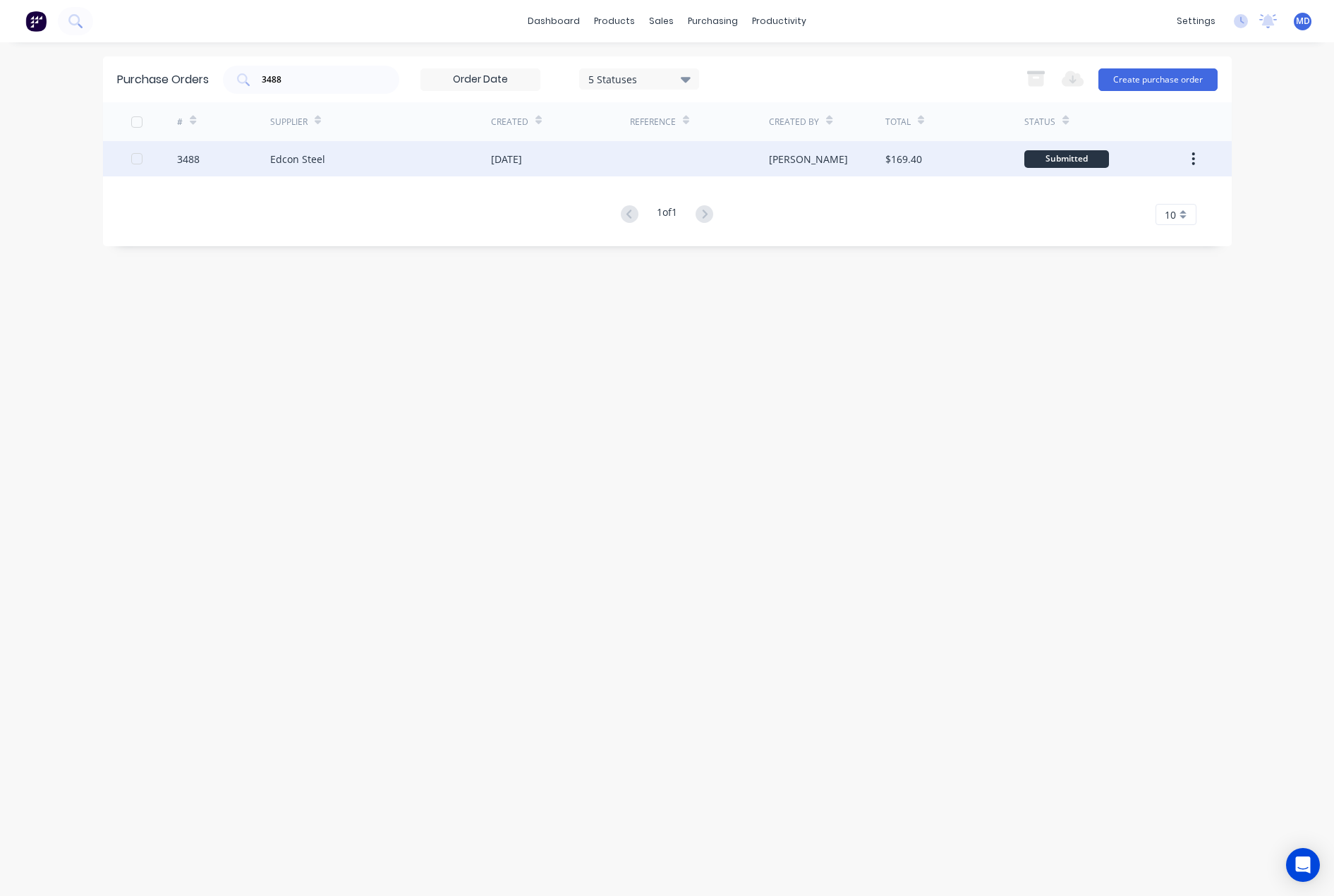
click at [413, 162] on div "Edcon Steel" at bounding box center [381, 158] width 220 height 35
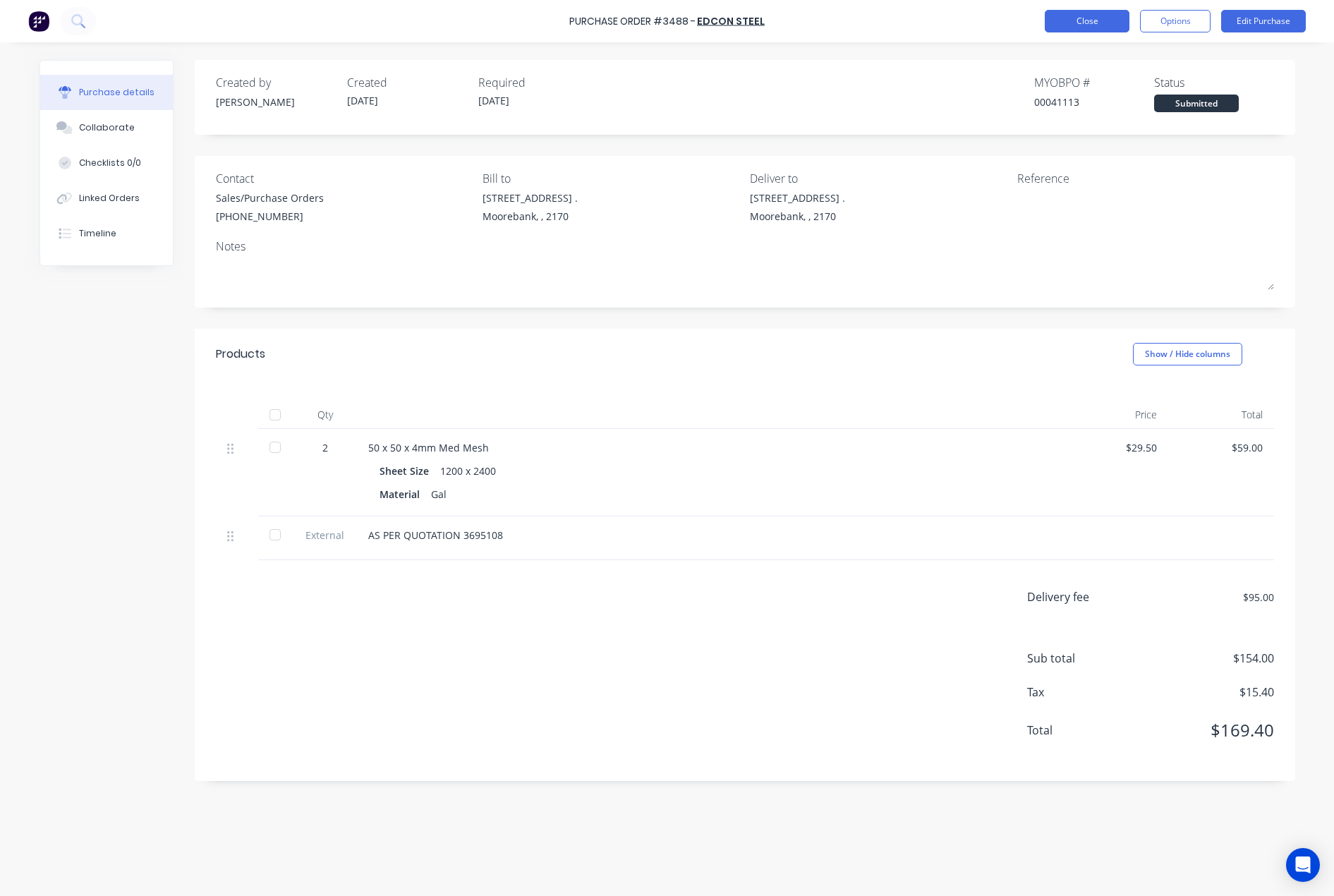
click at [1084, 22] on button "Close" at bounding box center [1087, 21] width 85 height 23
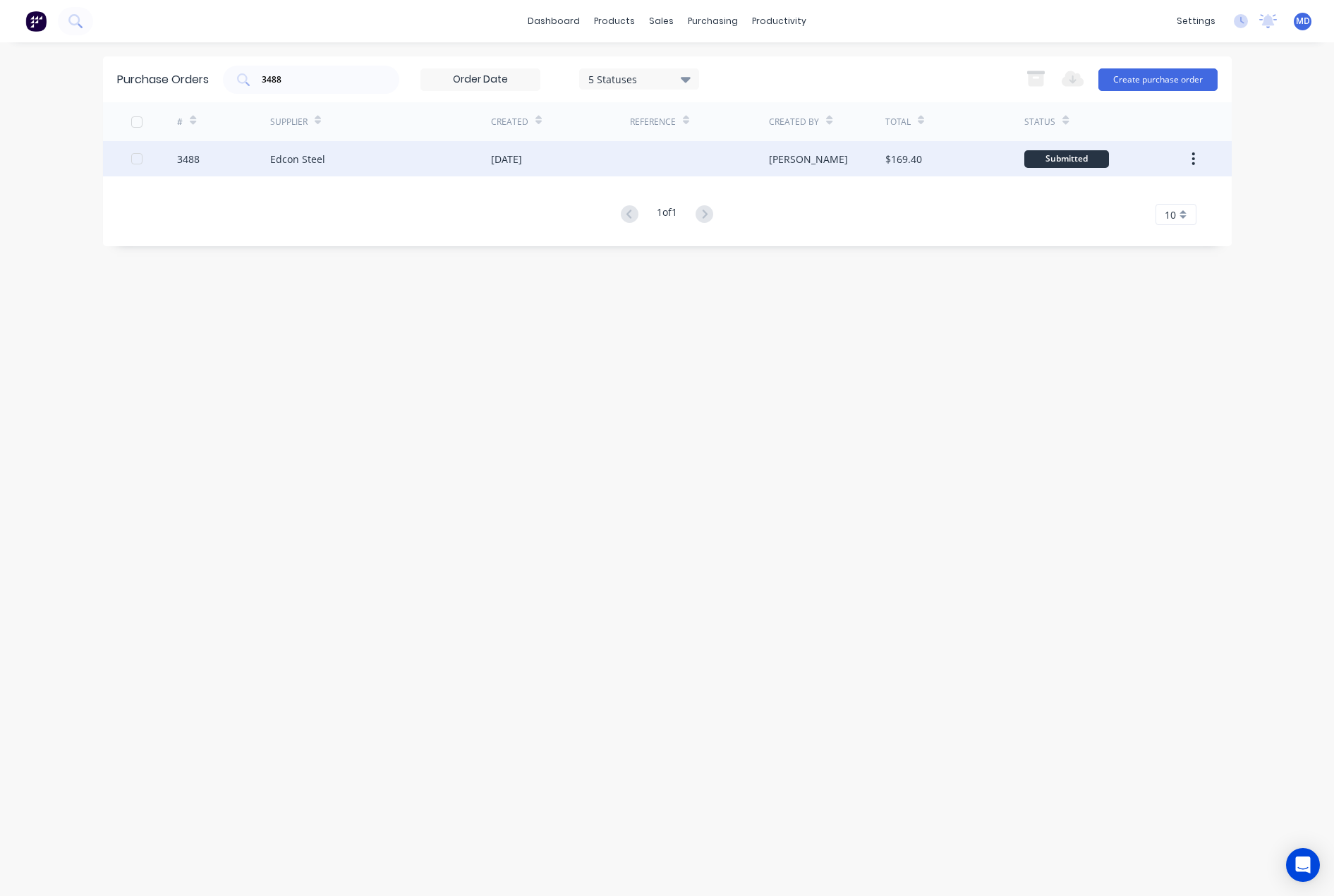
click at [446, 155] on div "Edcon Steel" at bounding box center [381, 158] width 220 height 35
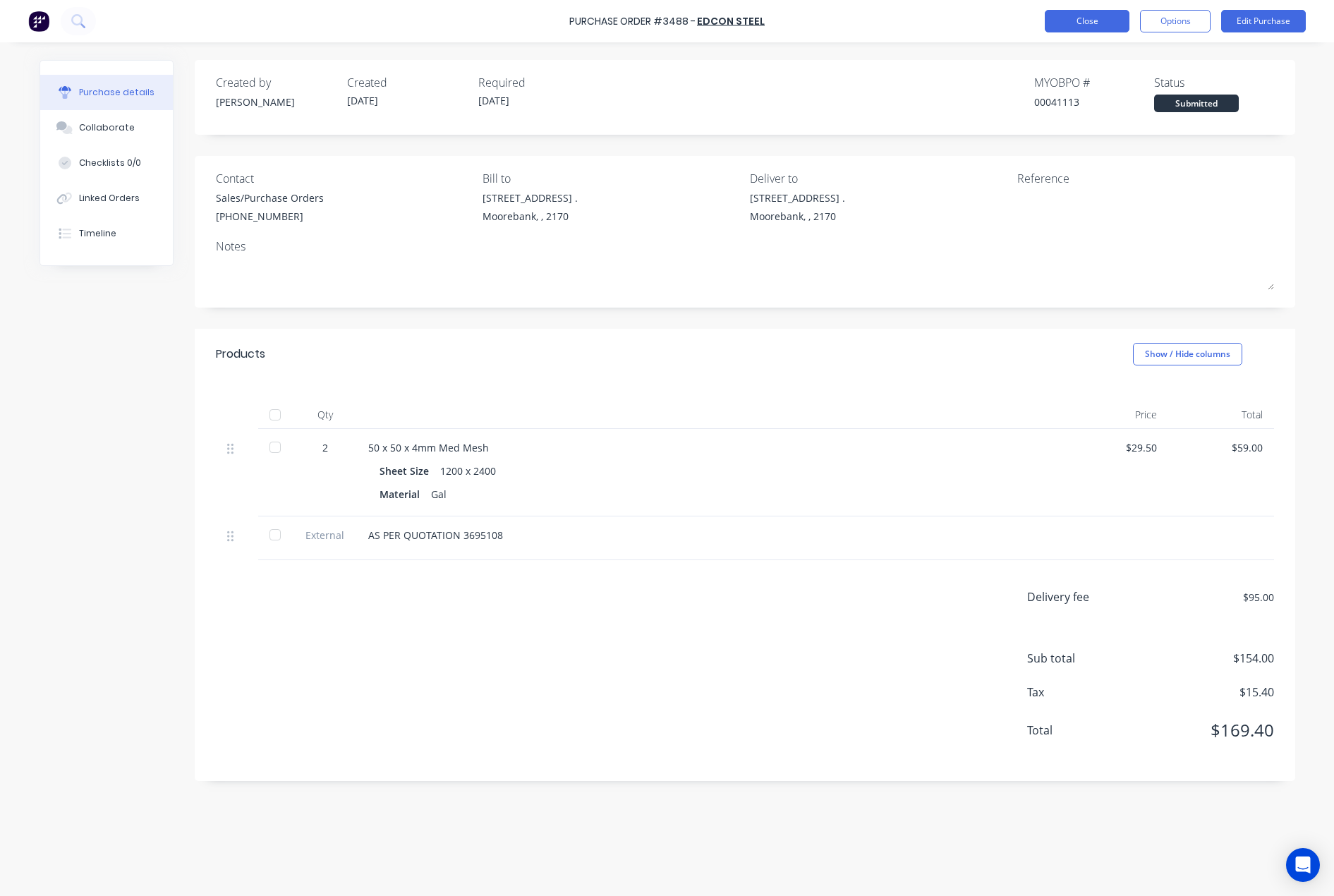
click at [1067, 27] on button "Close" at bounding box center [1087, 21] width 85 height 23
